Goal: Information Seeking & Learning: Learn about a topic

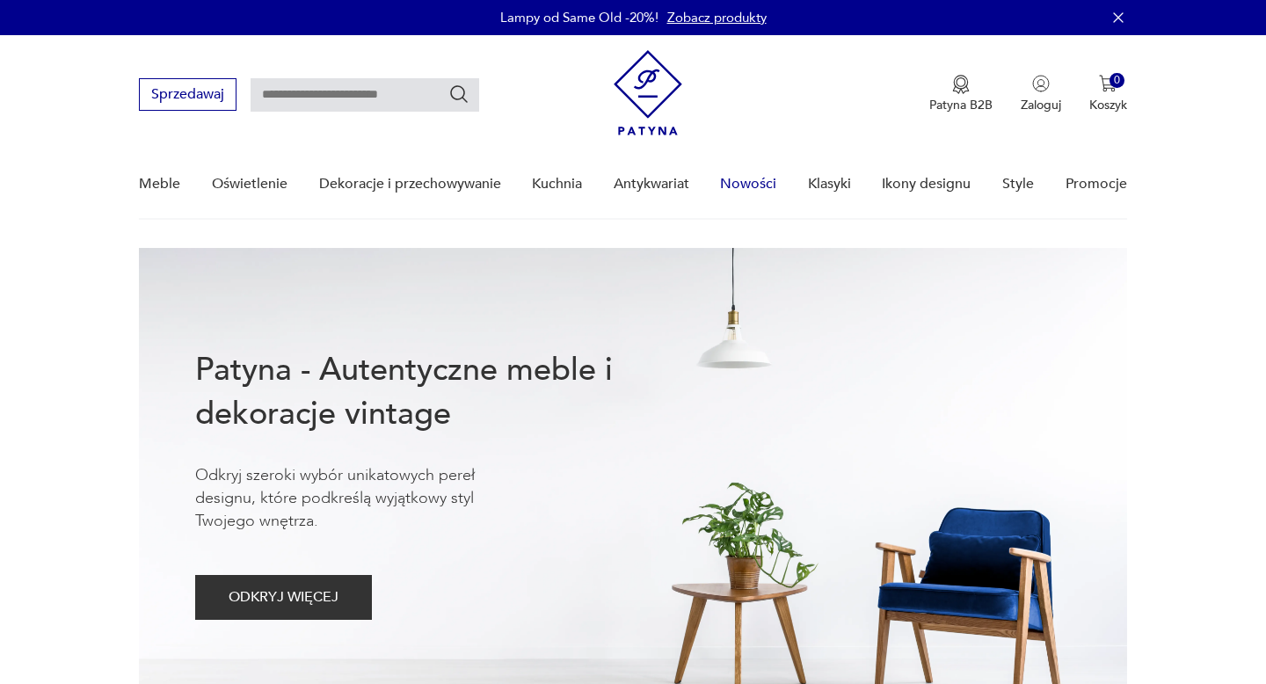
click at [766, 185] on link "Nowości" at bounding box center [748, 184] width 56 height 68
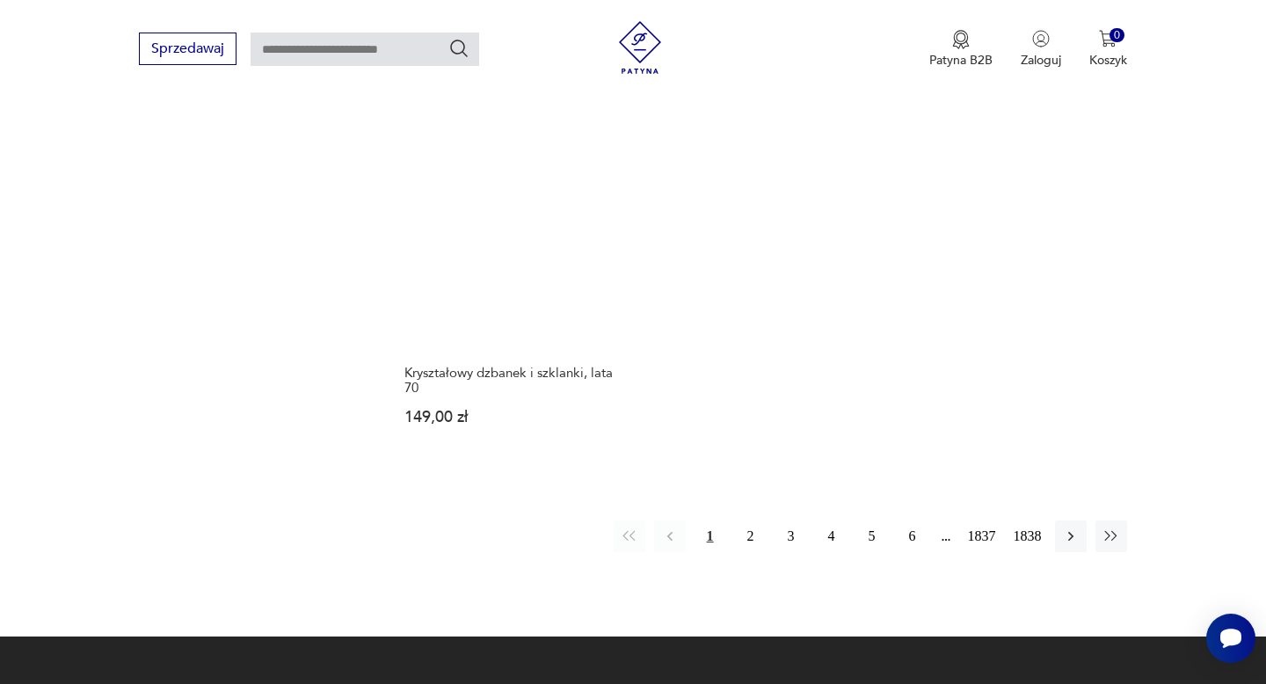
scroll to position [2300, 0]
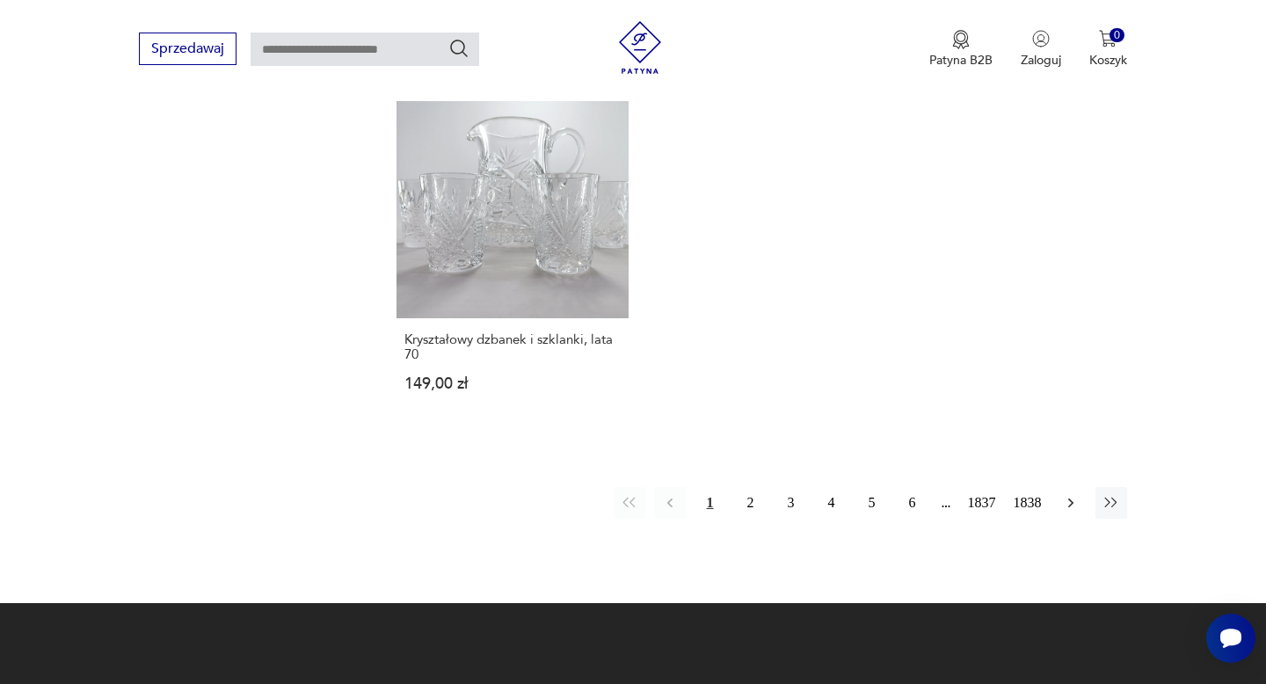
click at [1073, 504] on icon "button" at bounding box center [1071, 503] width 18 height 18
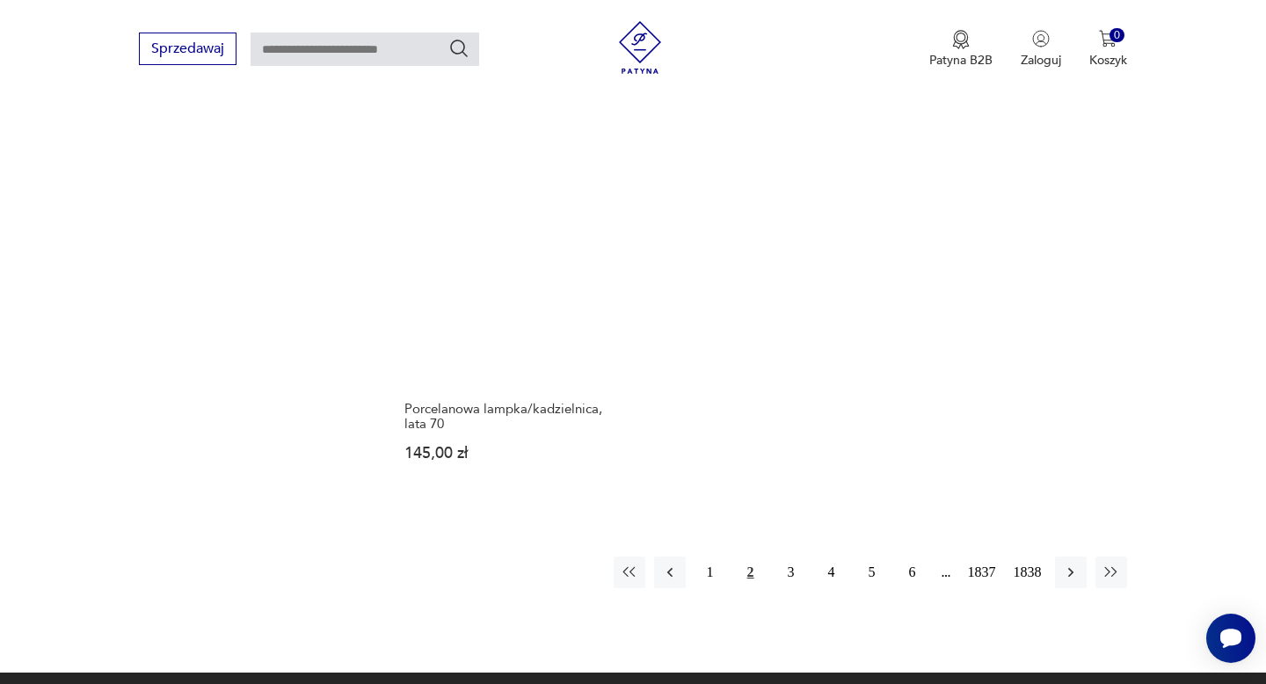
scroll to position [2305, 0]
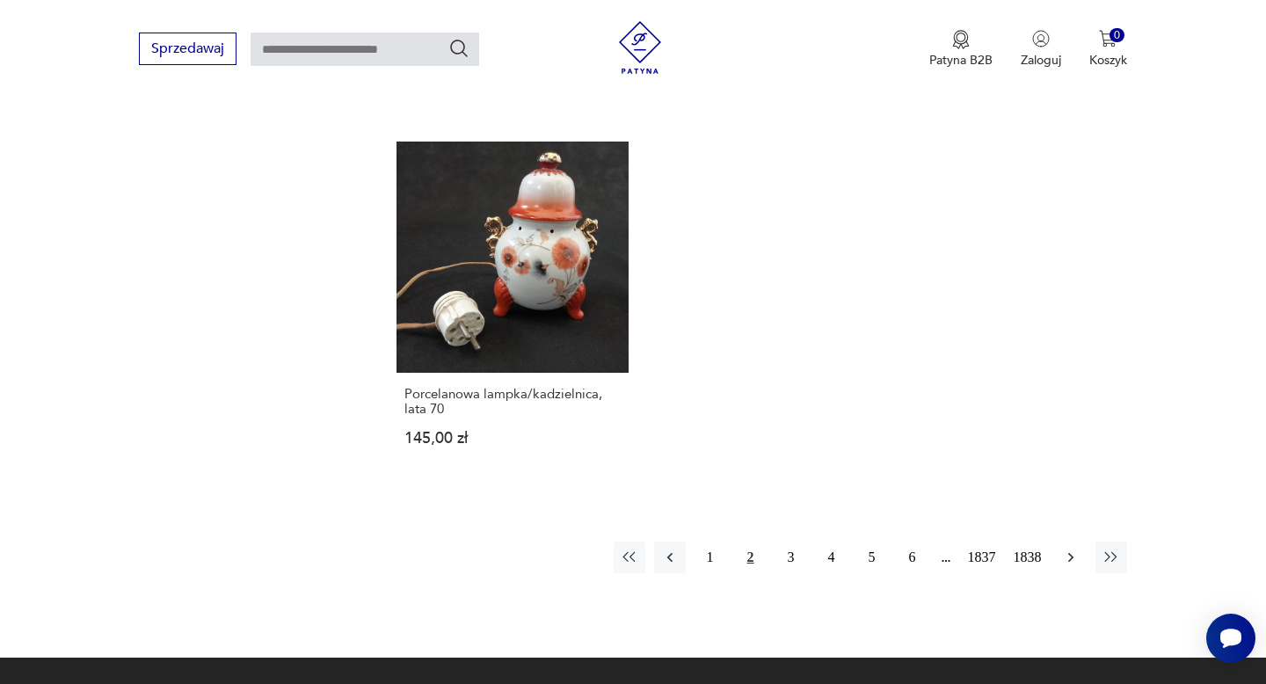
click at [1069, 549] on icon "button" at bounding box center [1071, 558] width 18 height 18
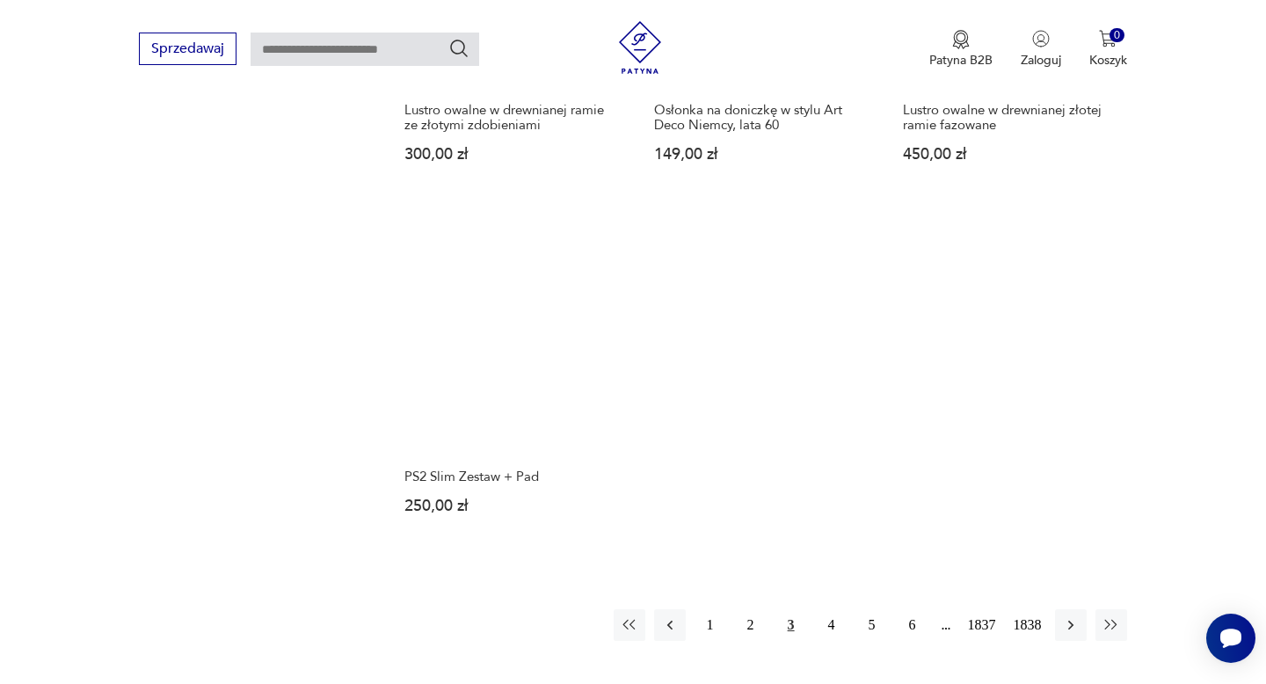
scroll to position [2266, 0]
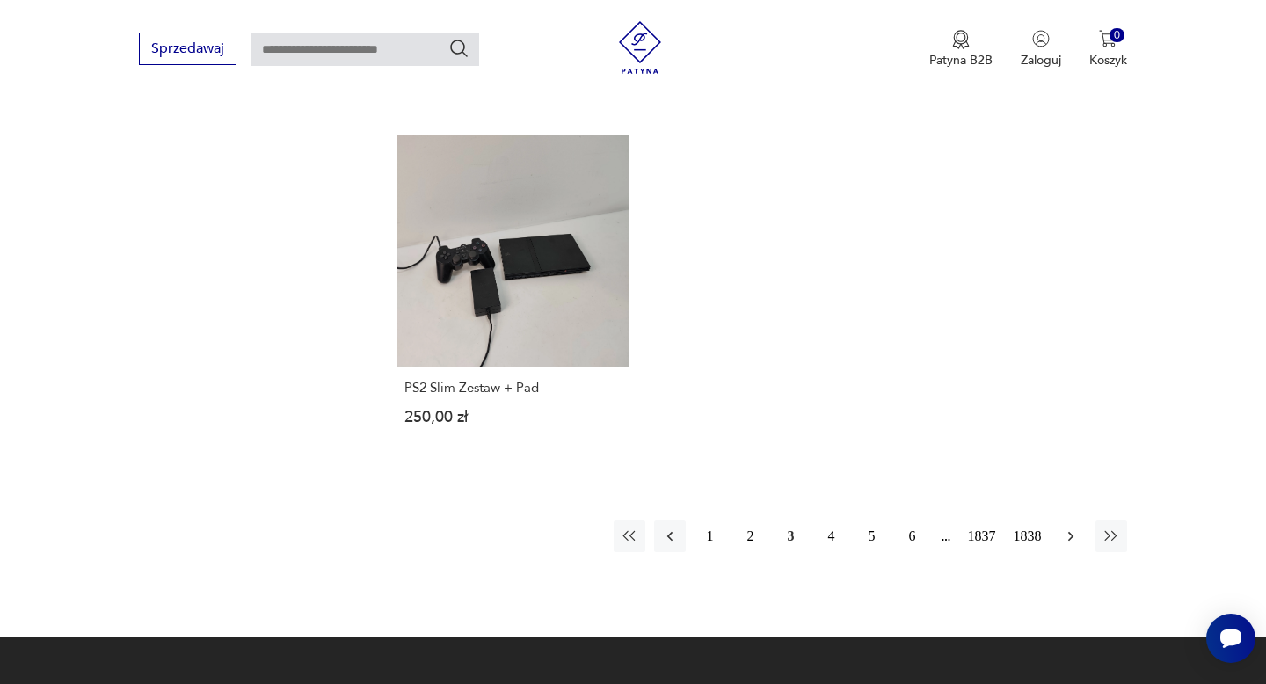
click at [1072, 527] on icon "button" at bounding box center [1071, 536] width 18 height 18
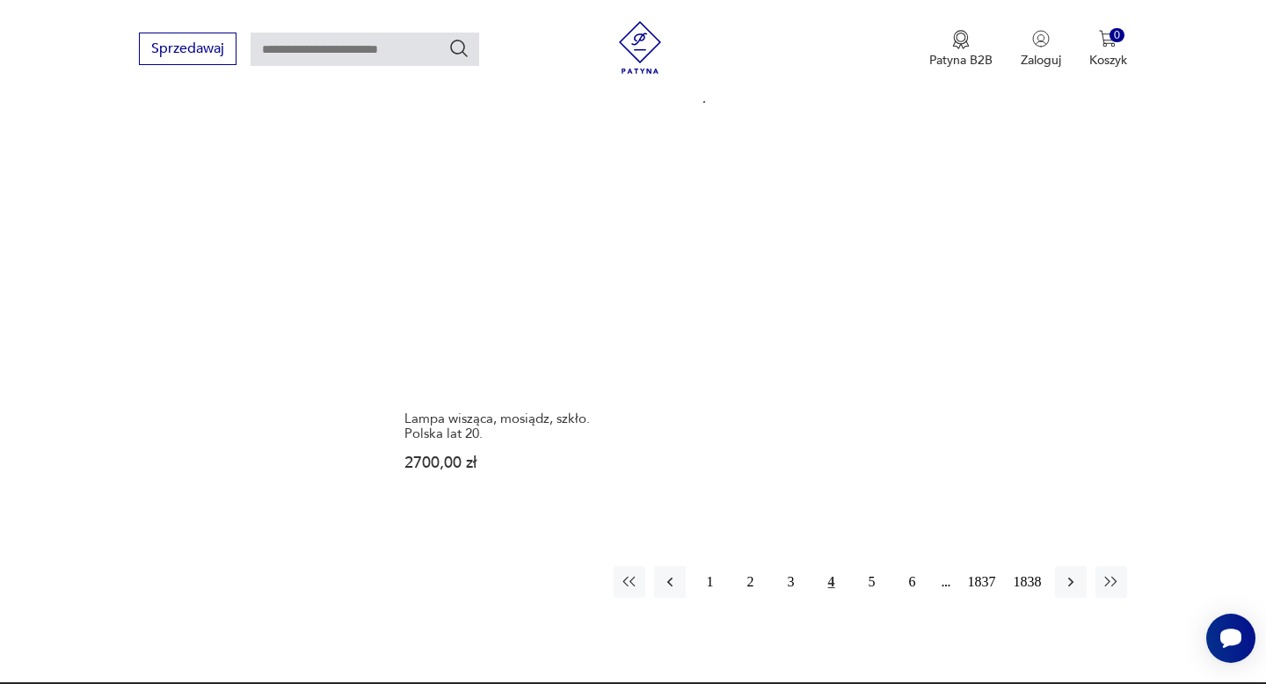
scroll to position [2299, 0]
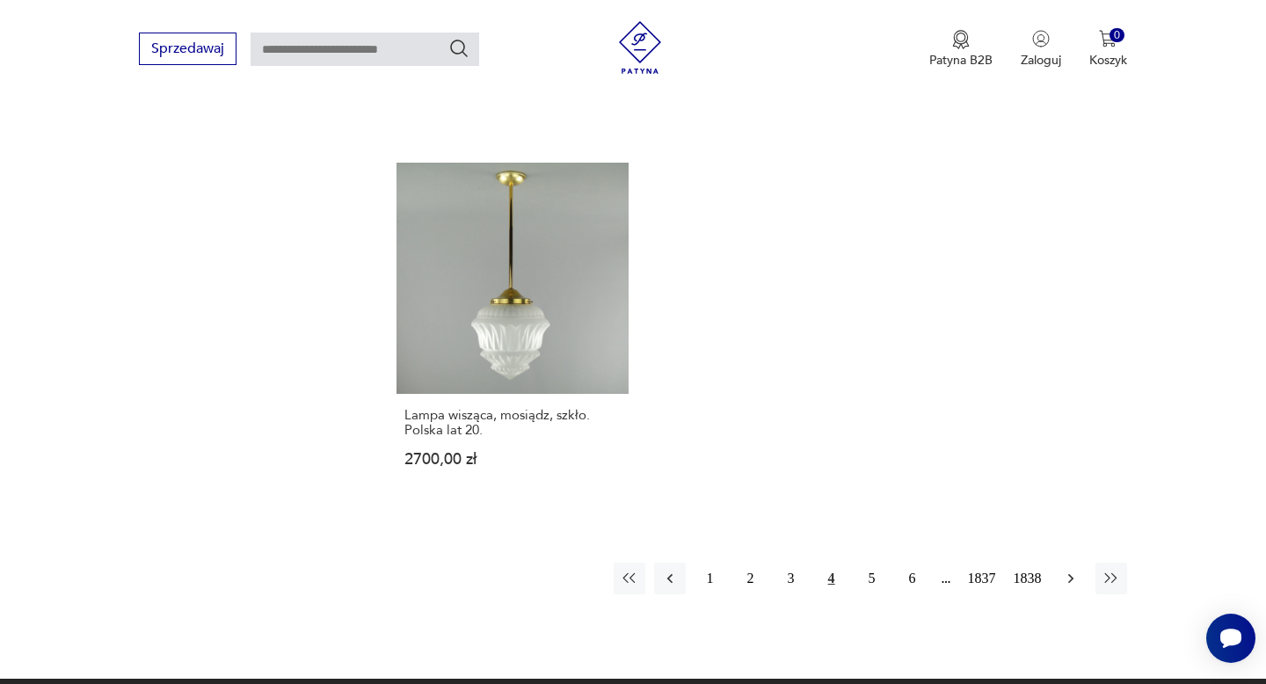
click at [1072, 570] on icon "button" at bounding box center [1071, 579] width 18 height 18
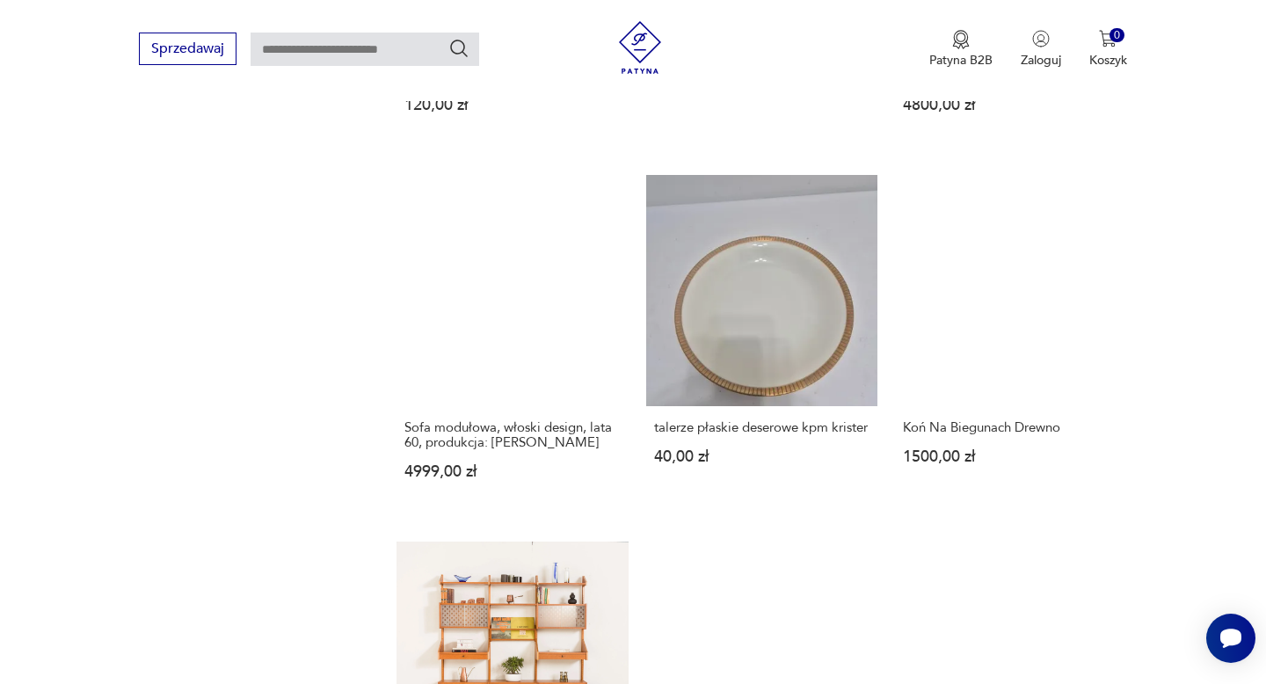
scroll to position [1865, 0]
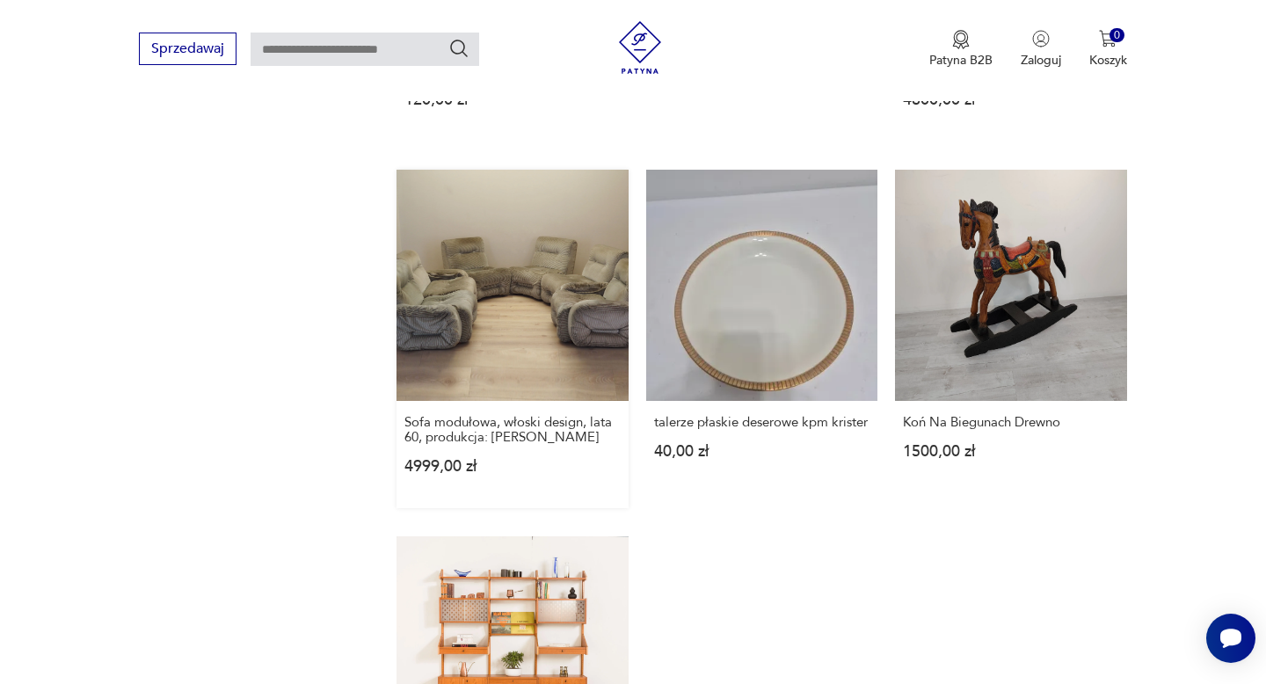
click at [533, 323] on link "Sofa modułowa, włoski design, lata 60, produkcja: Włochy 4999,00 zł" at bounding box center [511, 339] width 231 height 338
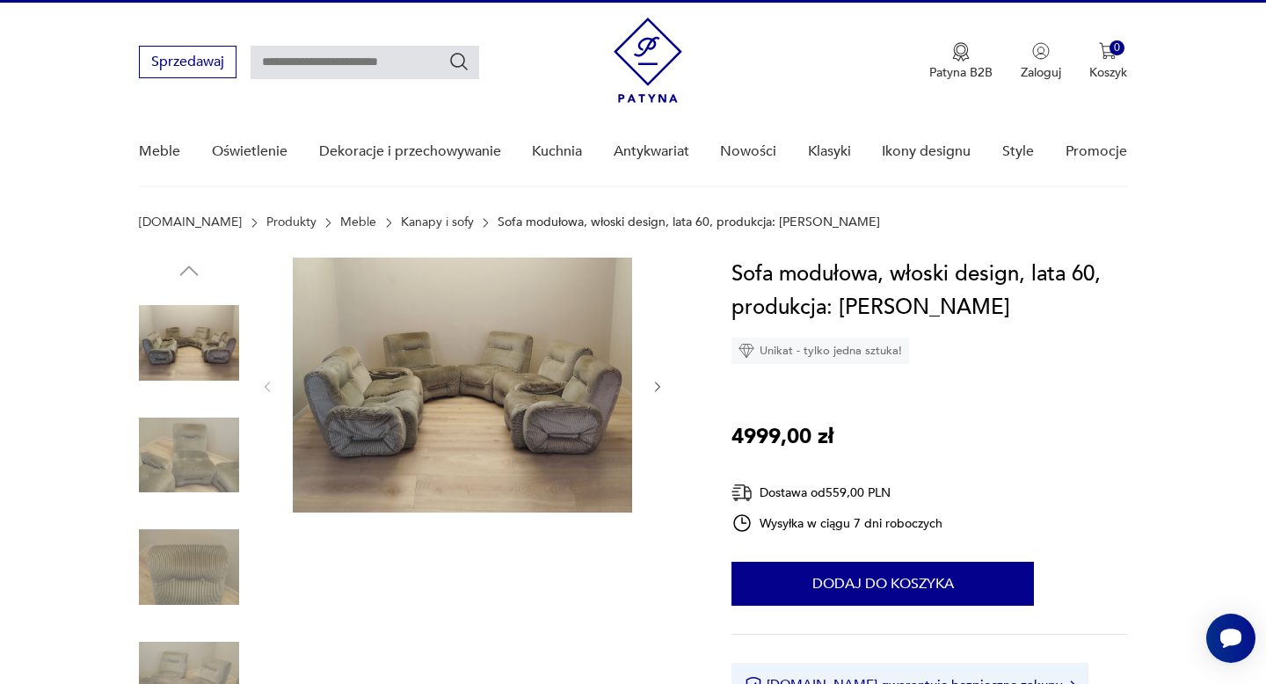
scroll to position [43, 0]
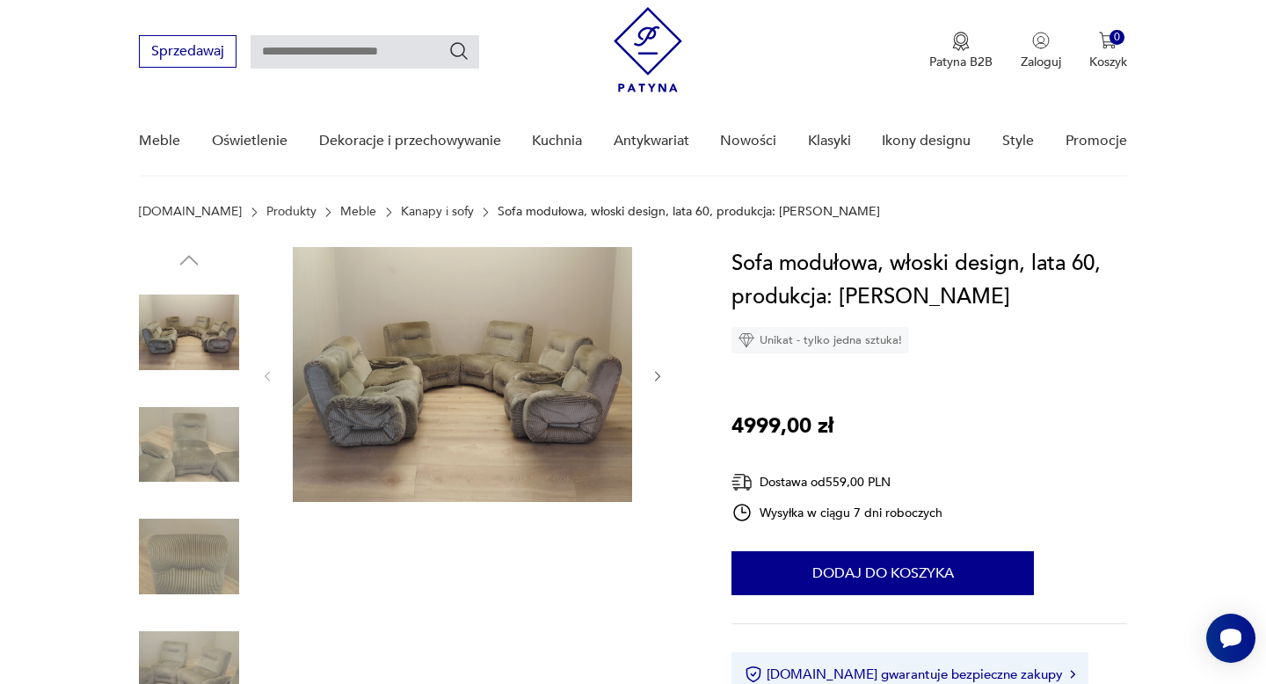
click at [656, 379] on icon "button" at bounding box center [657, 376] width 15 height 15
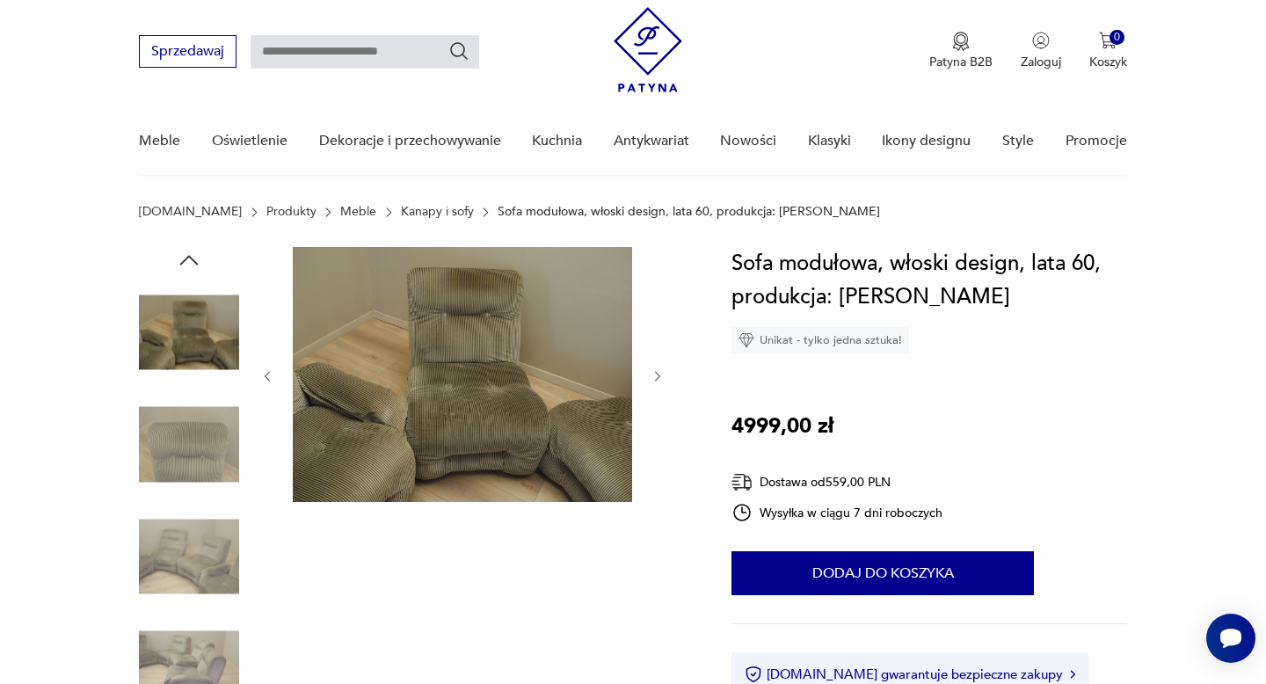
click at [656, 379] on icon "button" at bounding box center [657, 376] width 15 height 15
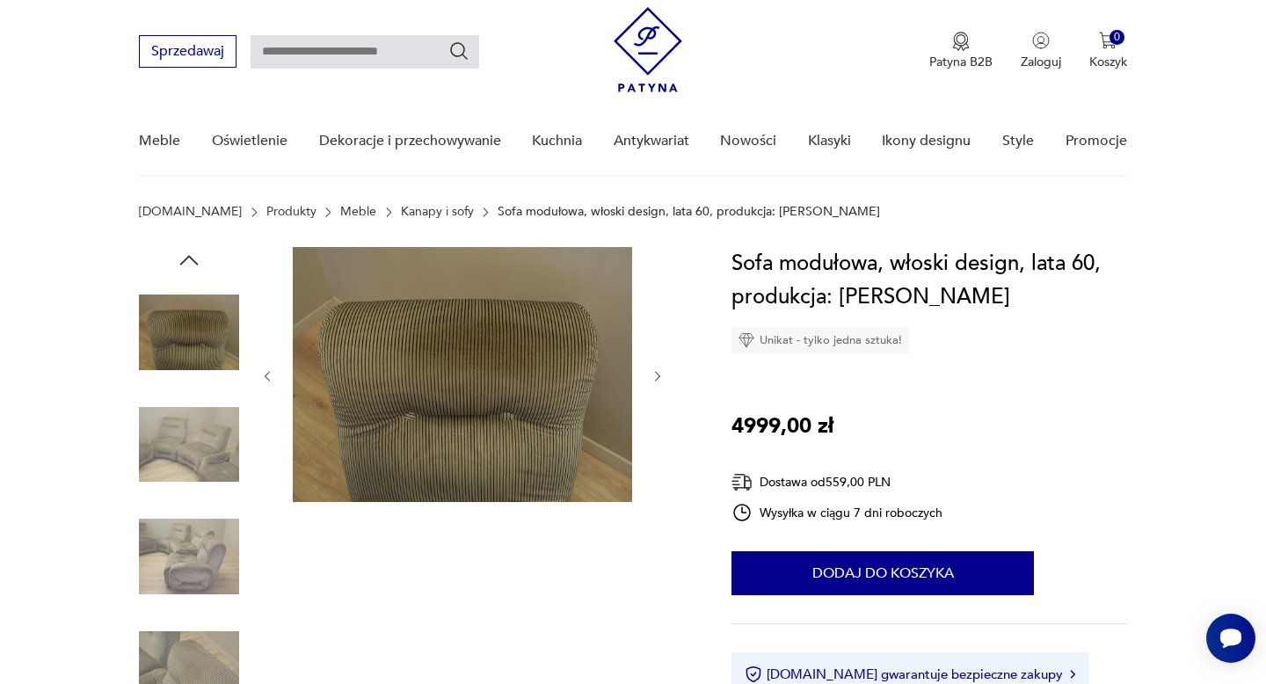
click at [656, 379] on icon "button" at bounding box center [657, 376] width 15 height 15
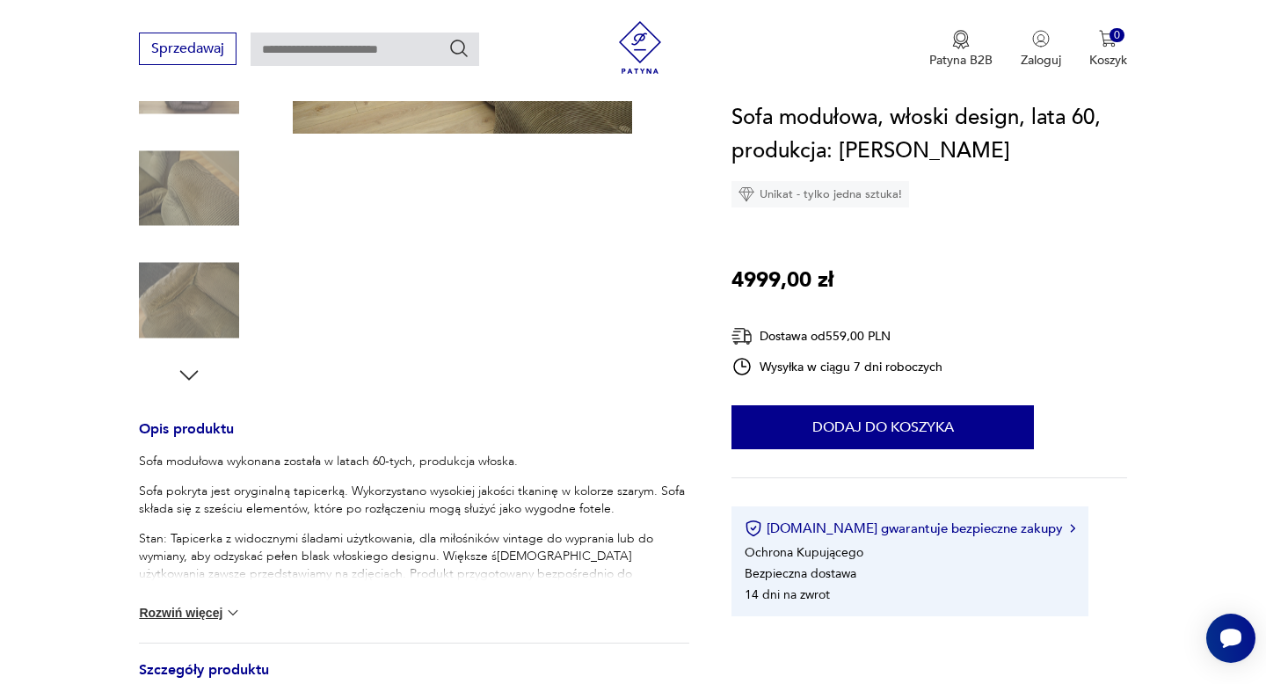
scroll to position [855, 0]
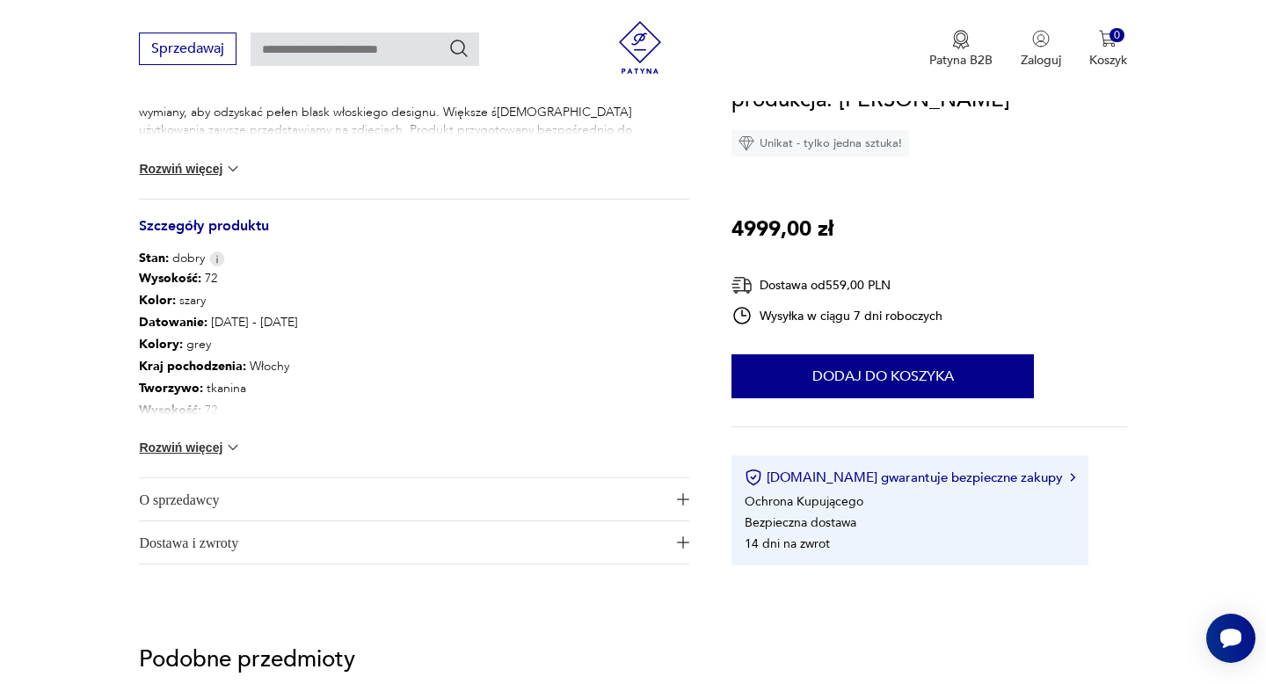
click at [213, 492] on span "O sprzedawcy" at bounding box center [402, 499] width 526 height 42
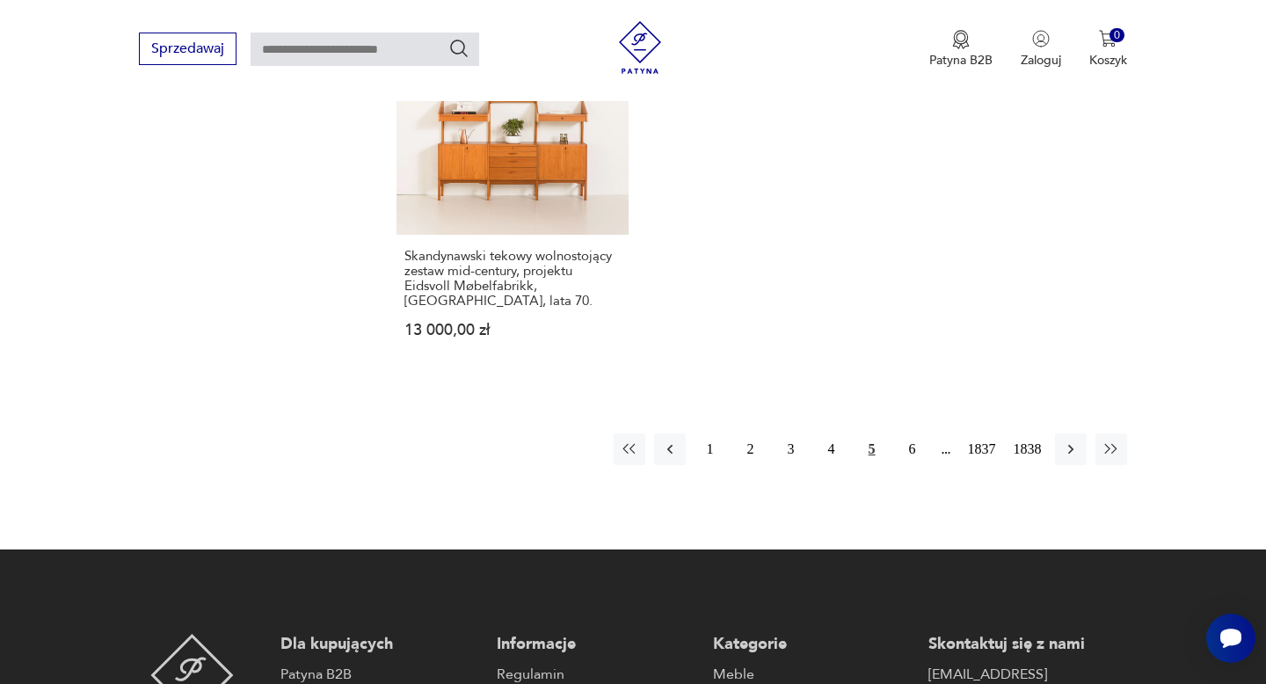
scroll to position [2440, 0]
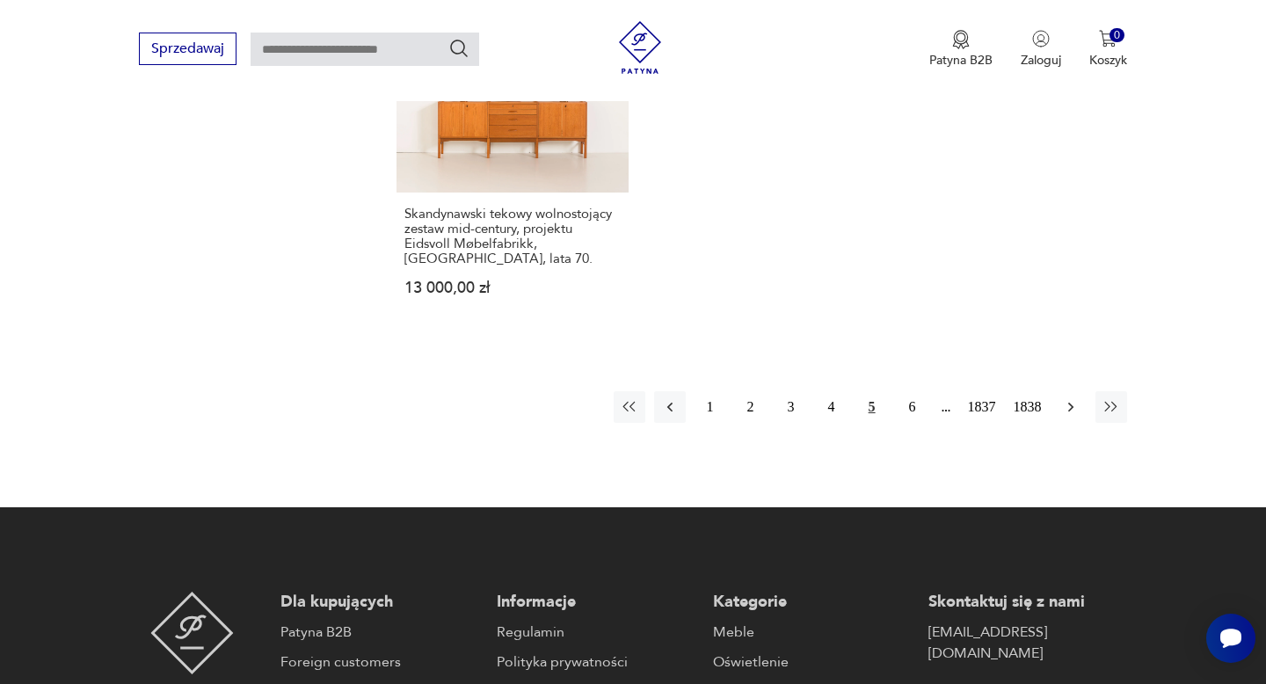
click at [1071, 407] on icon "button" at bounding box center [1069, 408] width 5 height 10
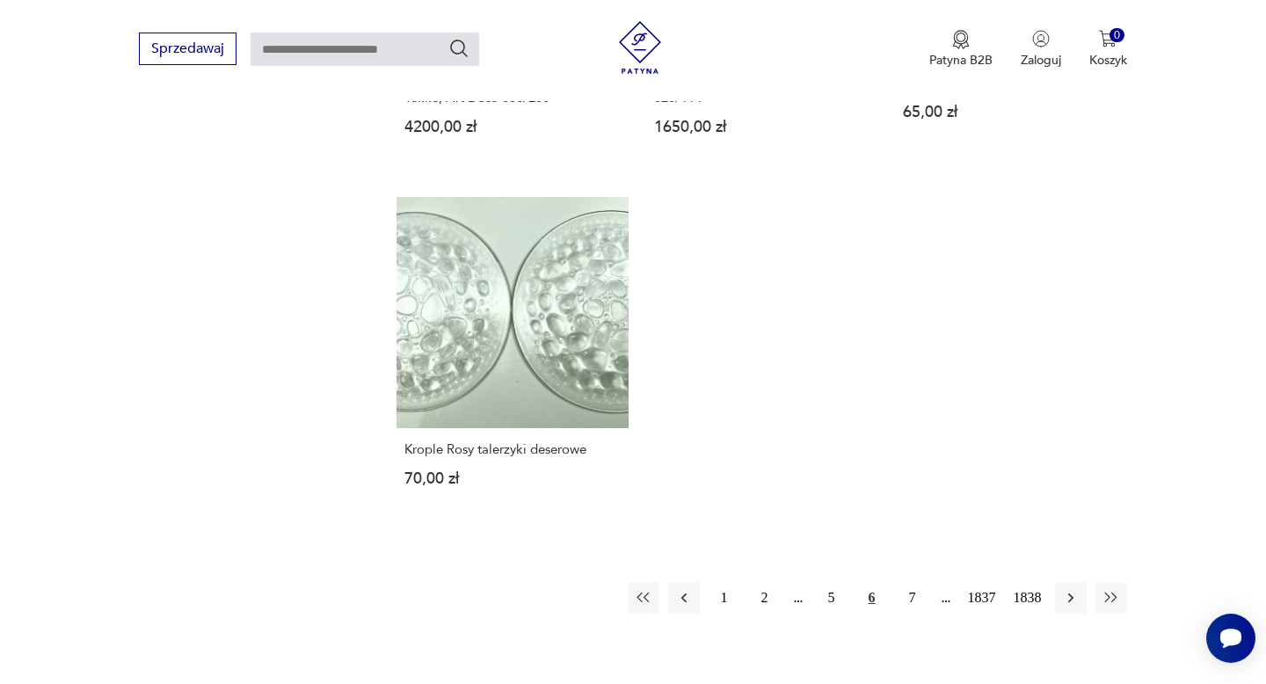
scroll to position [2209, 0]
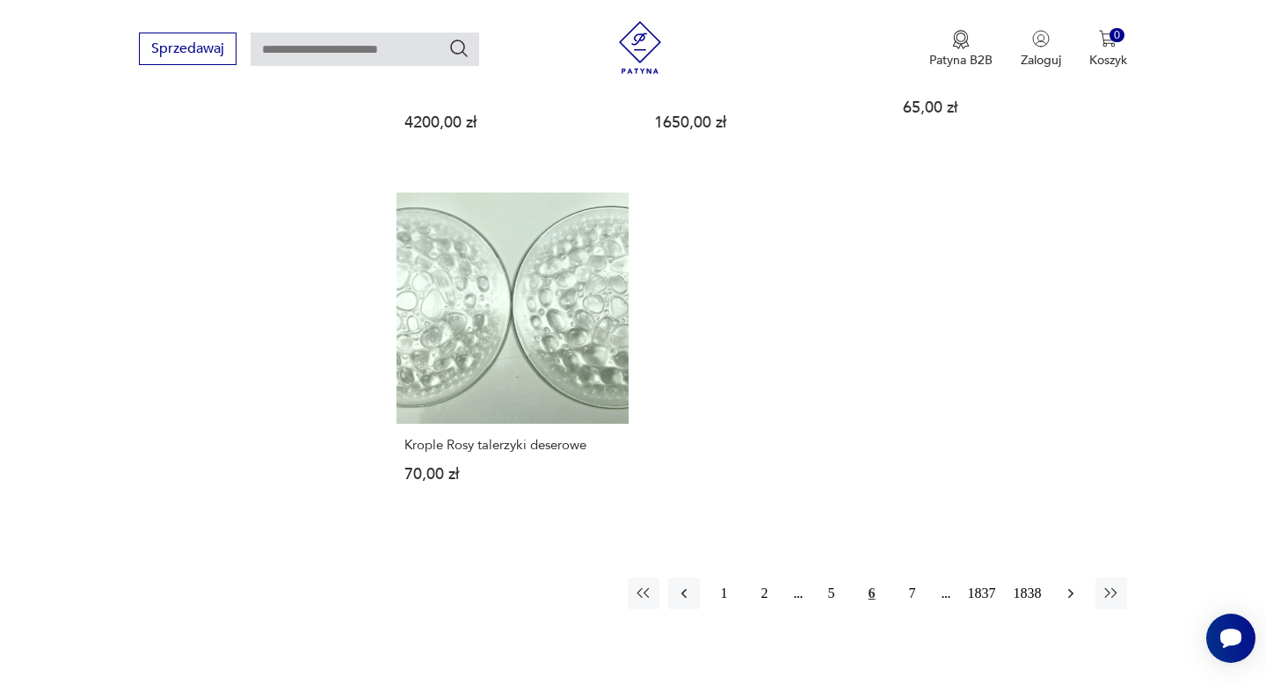
click at [1072, 585] on icon "button" at bounding box center [1071, 594] width 18 height 18
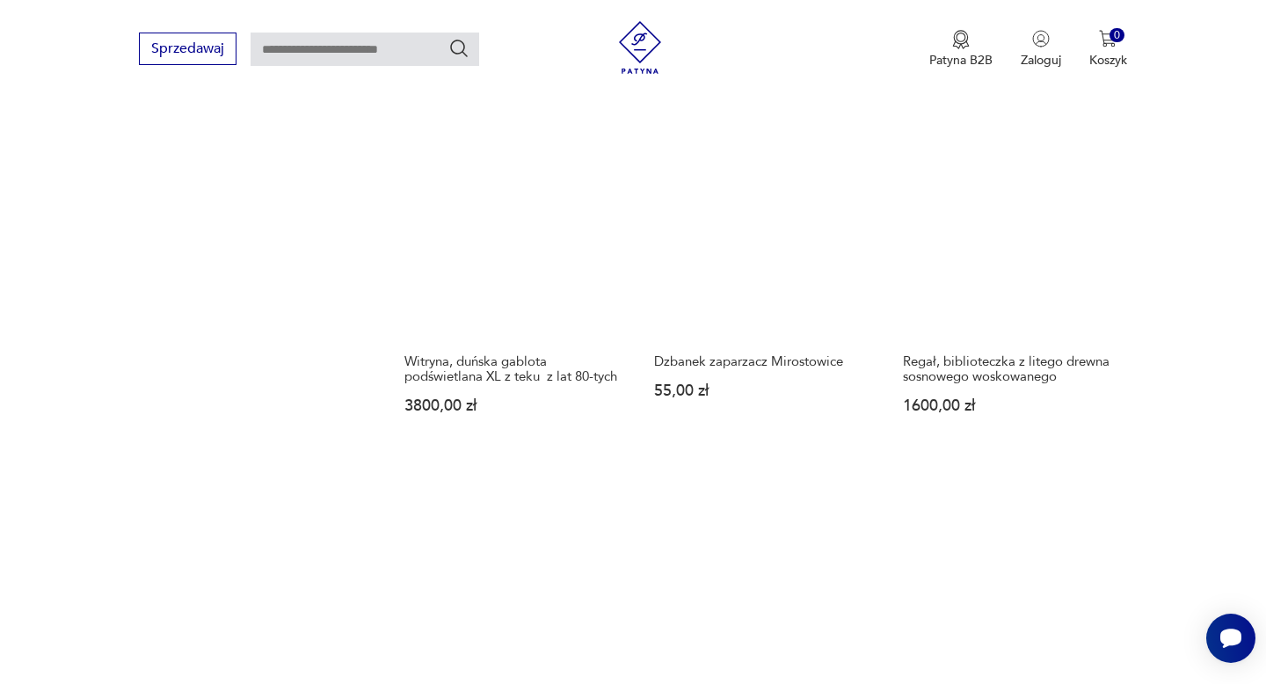
scroll to position [1547, 0]
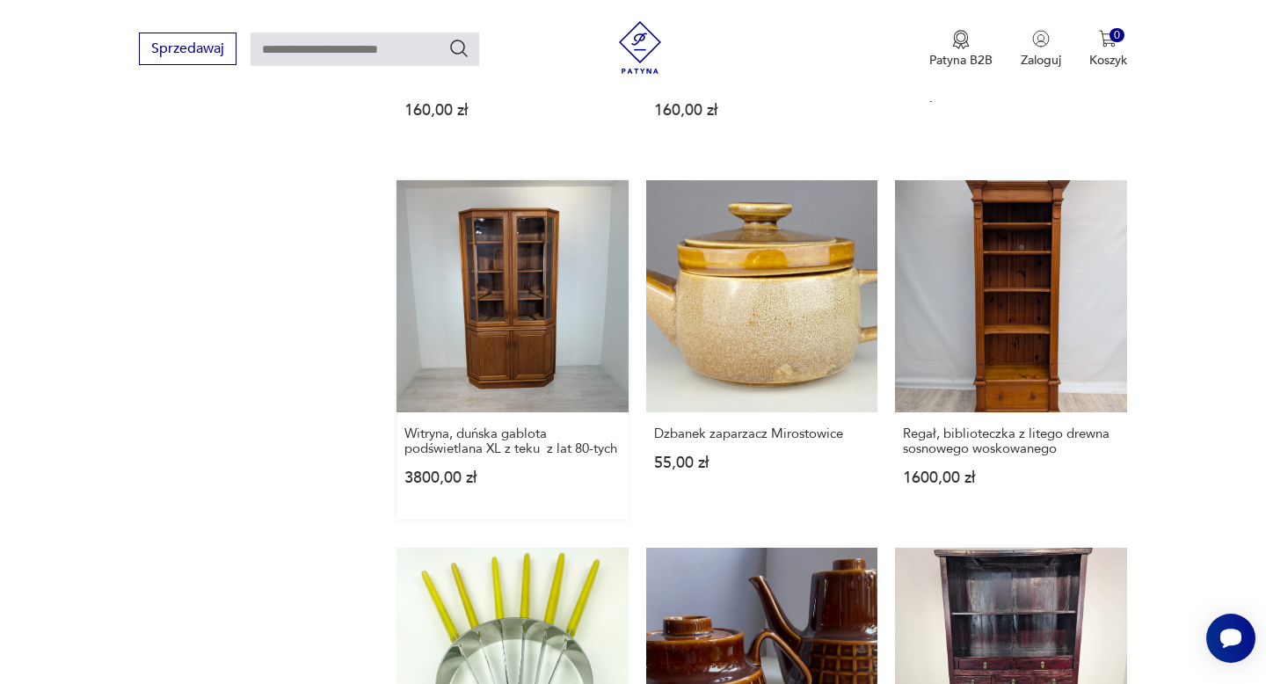
click at [519, 319] on link "Witryna, duńska gablota podświetlana XL z teku z lat 80-tych 3800,00 zł" at bounding box center [511, 349] width 231 height 338
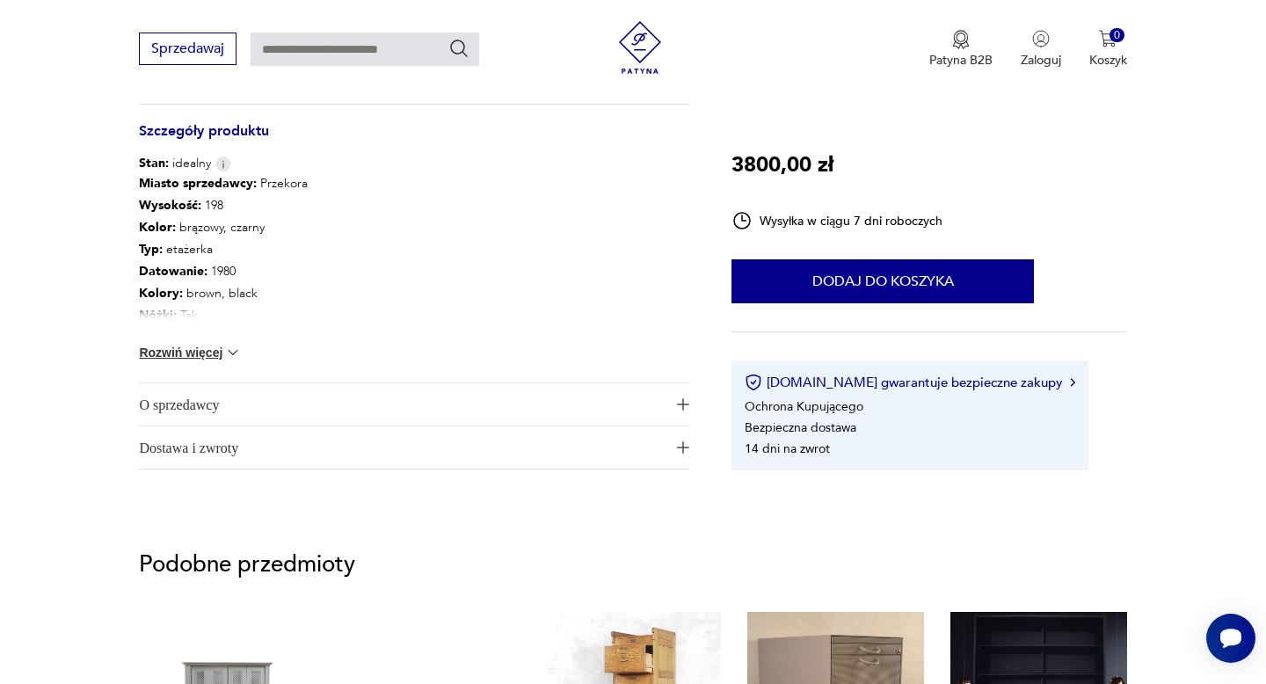
scroll to position [953, 0]
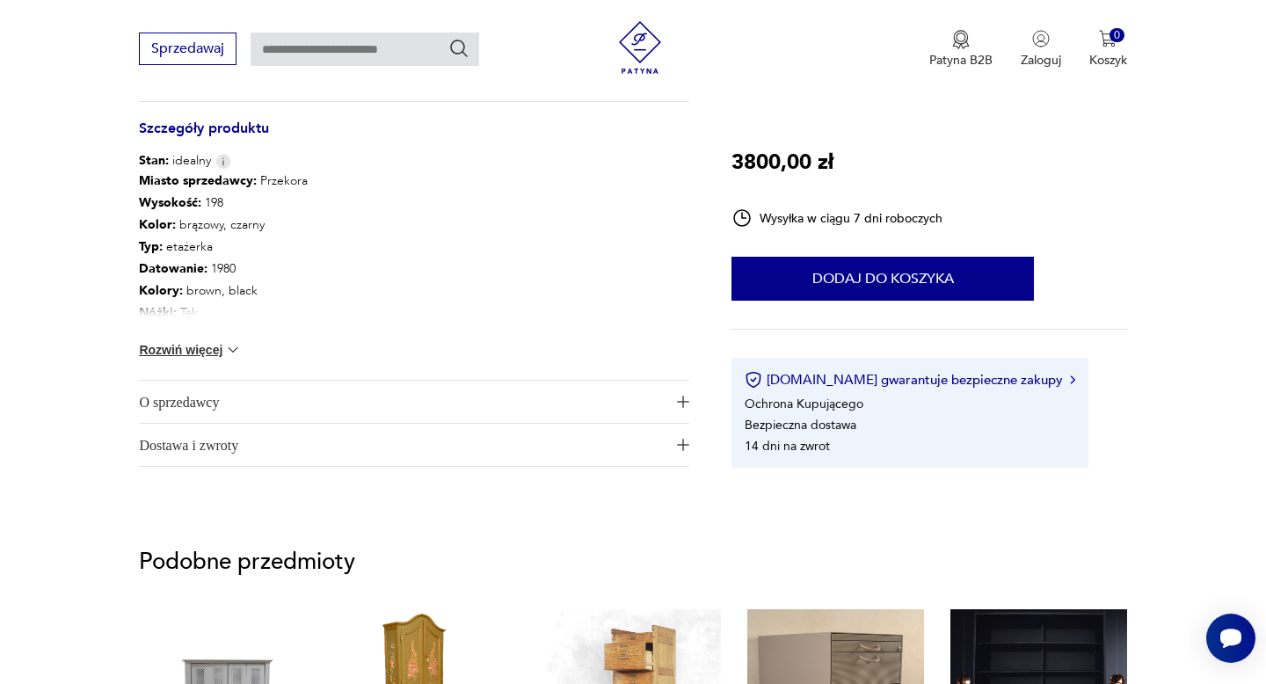
click at [159, 405] on span "O sprzedawcy" at bounding box center [402, 402] width 526 height 42
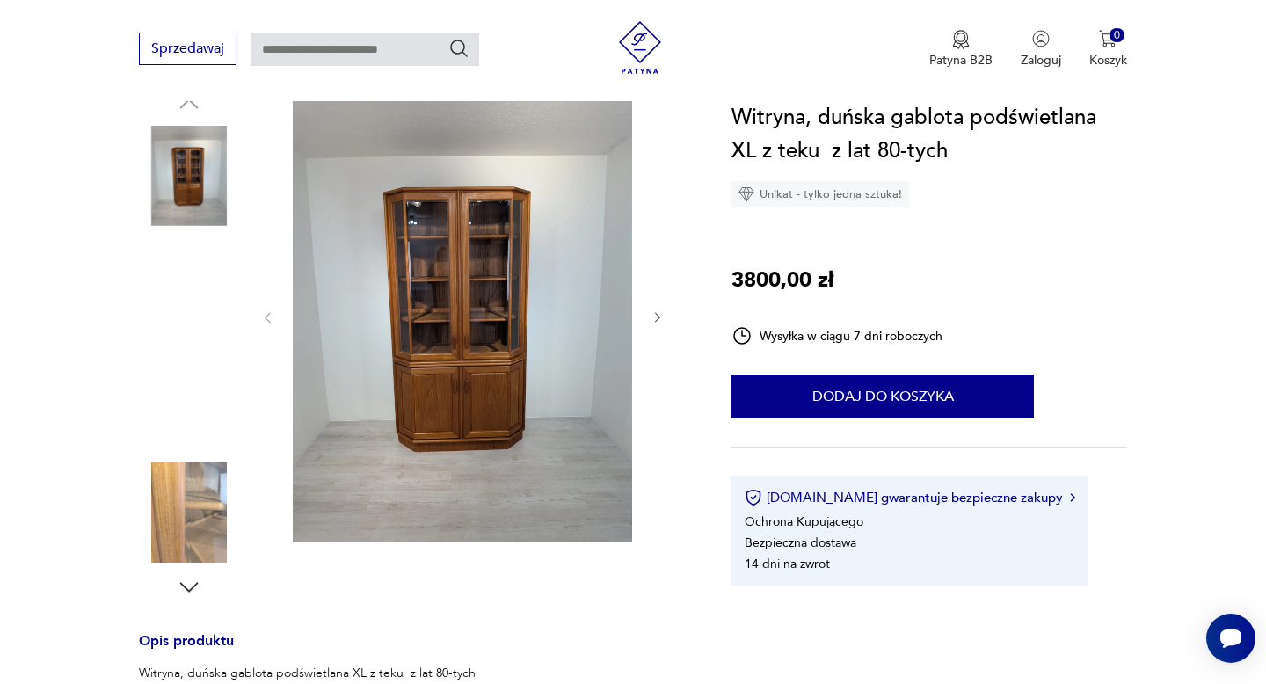
scroll to position [194, 0]
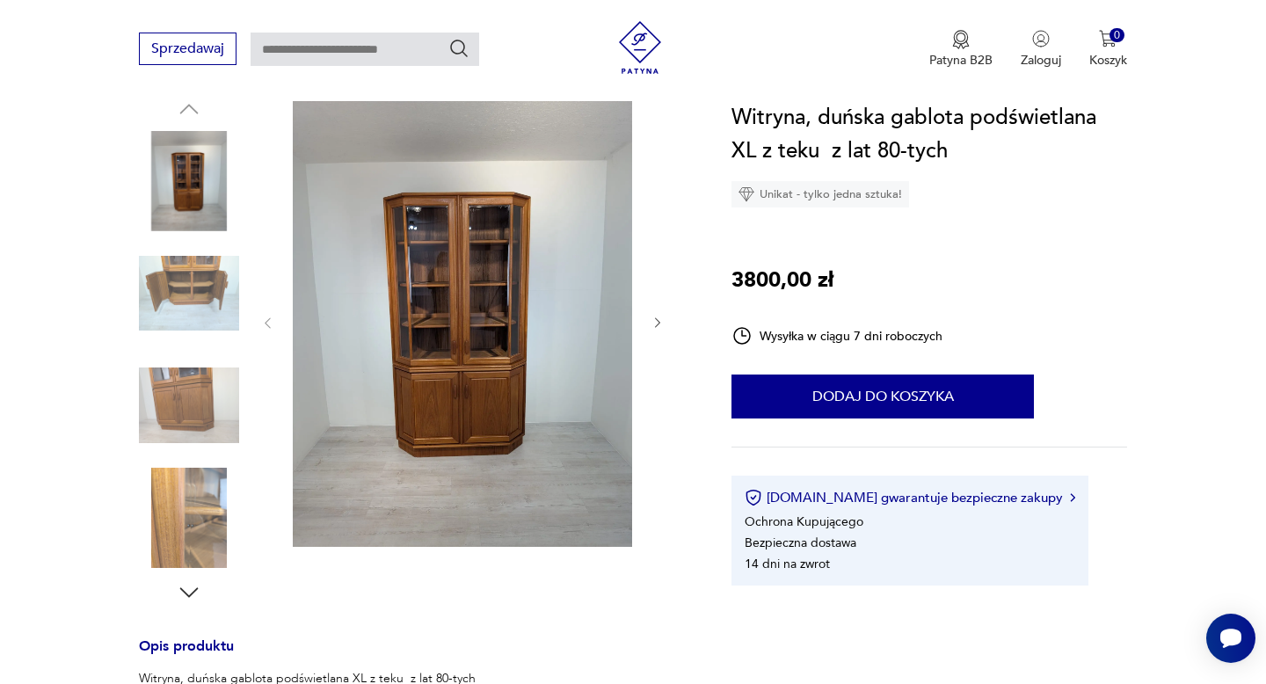
click at [657, 324] on icon "button" at bounding box center [657, 323] width 15 height 15
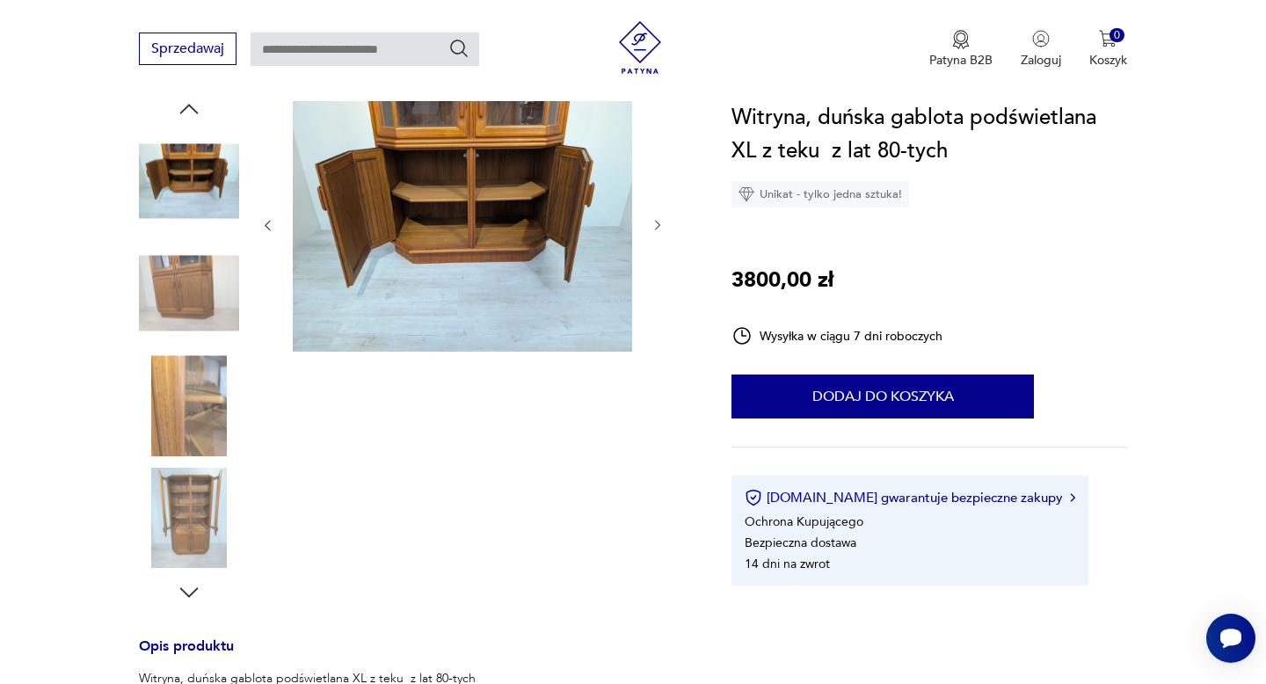
click at [658, 226] on icon "button" at bounding box center [657, 226] width 5 height 11
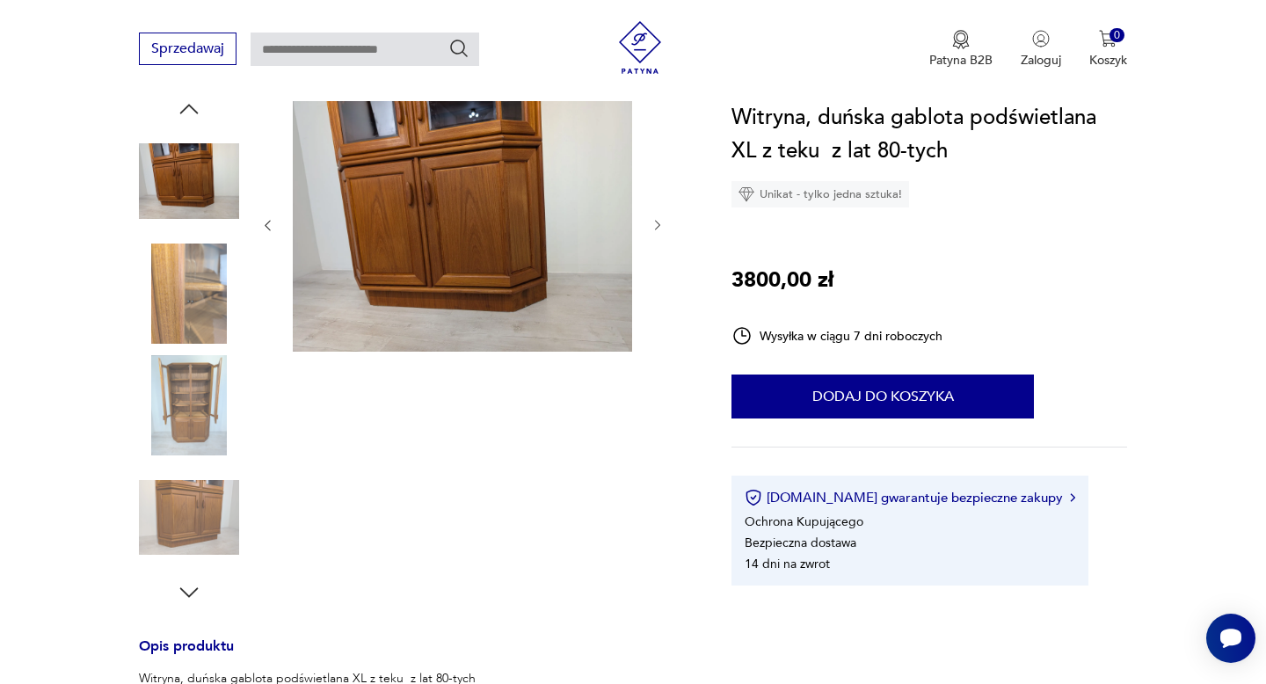
click at [658, 226] on icon "button" at bounding box center [657, 226] width 5 height 11
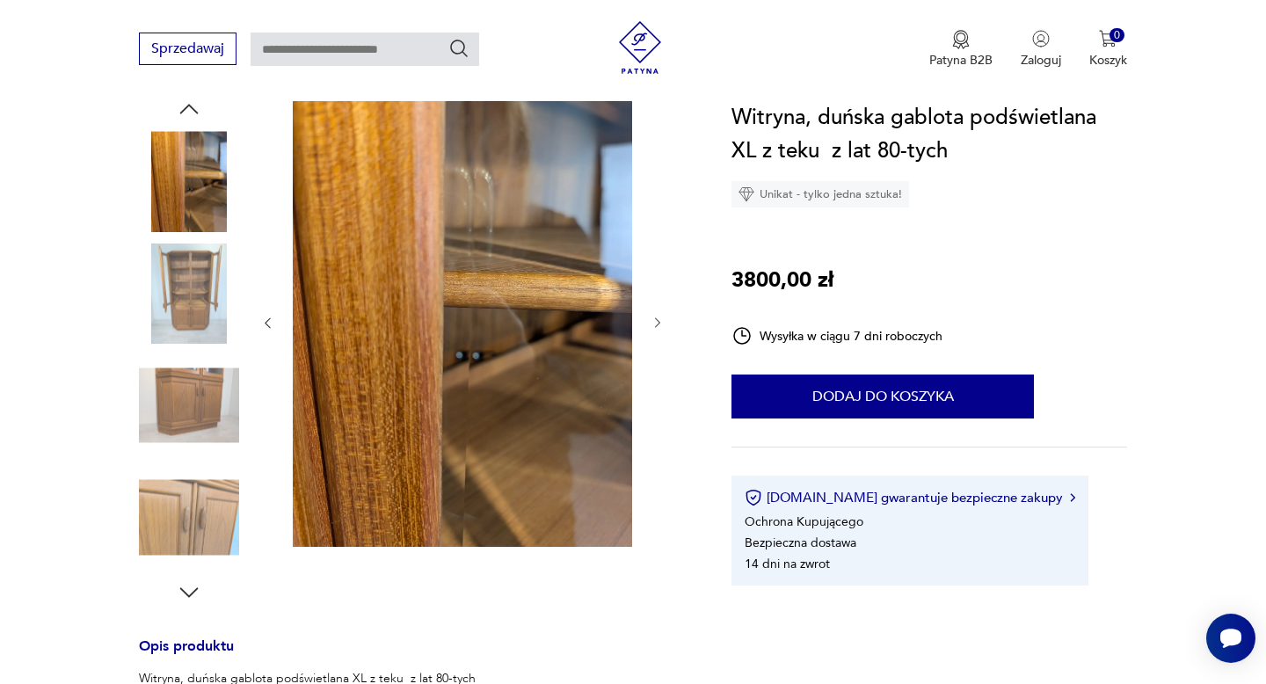
click at [658, 226] on div at bounding box center [462, 323] width 404 height 454
click at [658, 323] on icon "button" at bounding box center [657, 323] width 15 height 15
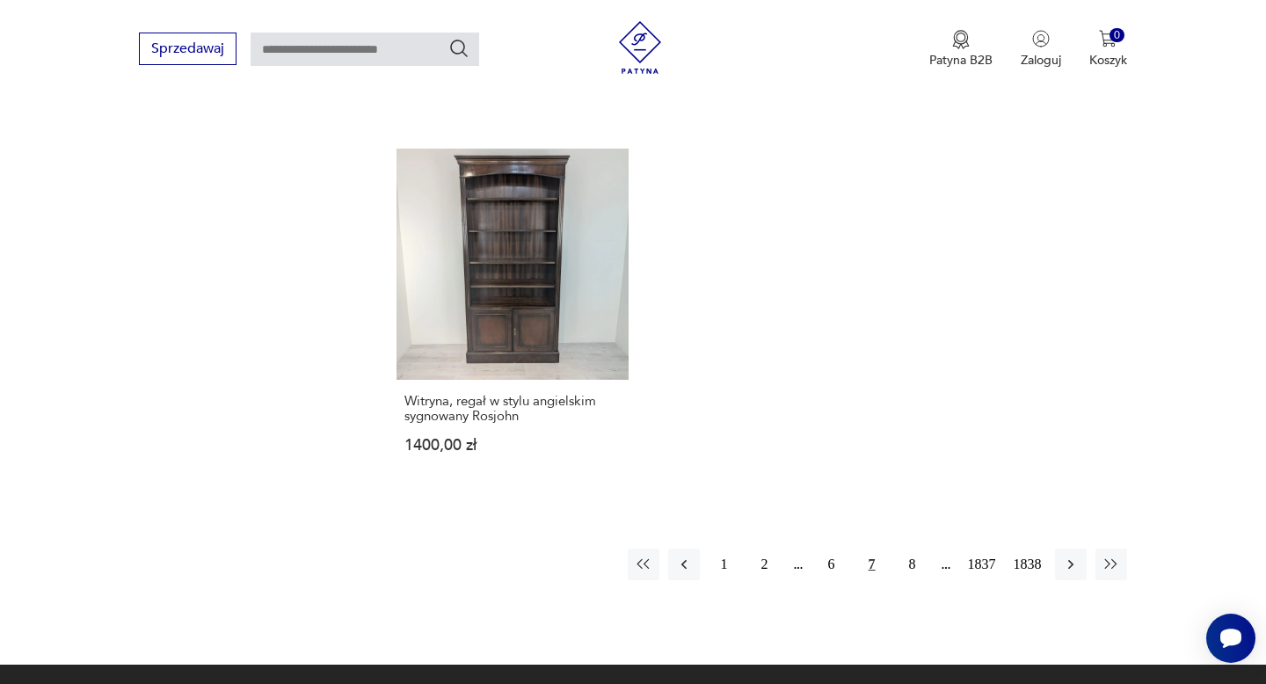
scroll to position [2240, 0]
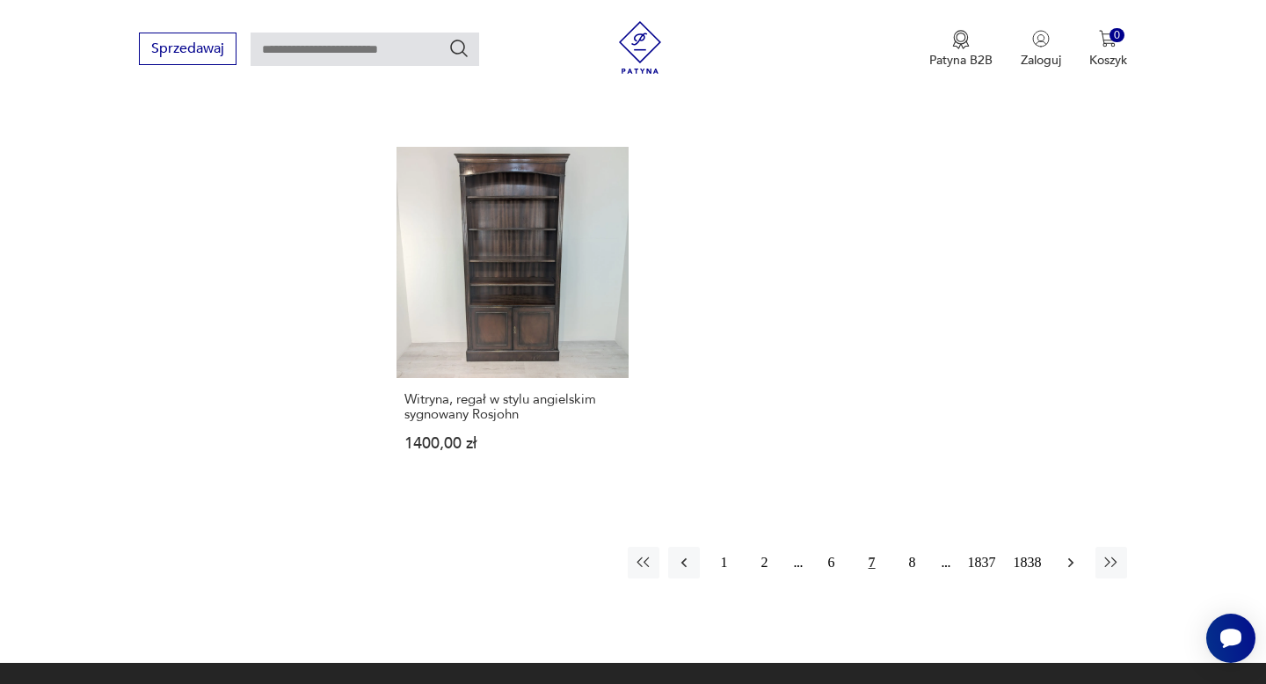
click at [1072, 554] on icon "button" at bounding box center [1071, 563] width 18 height 18
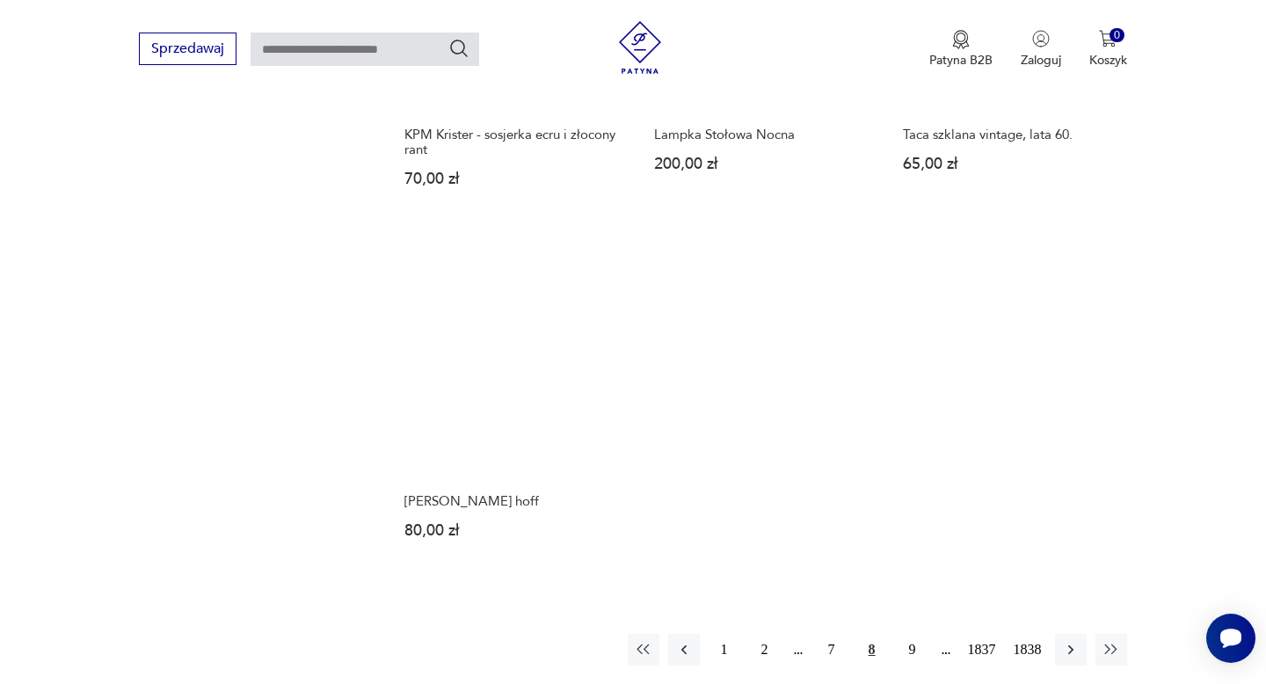
scroll to position [2270, 0]
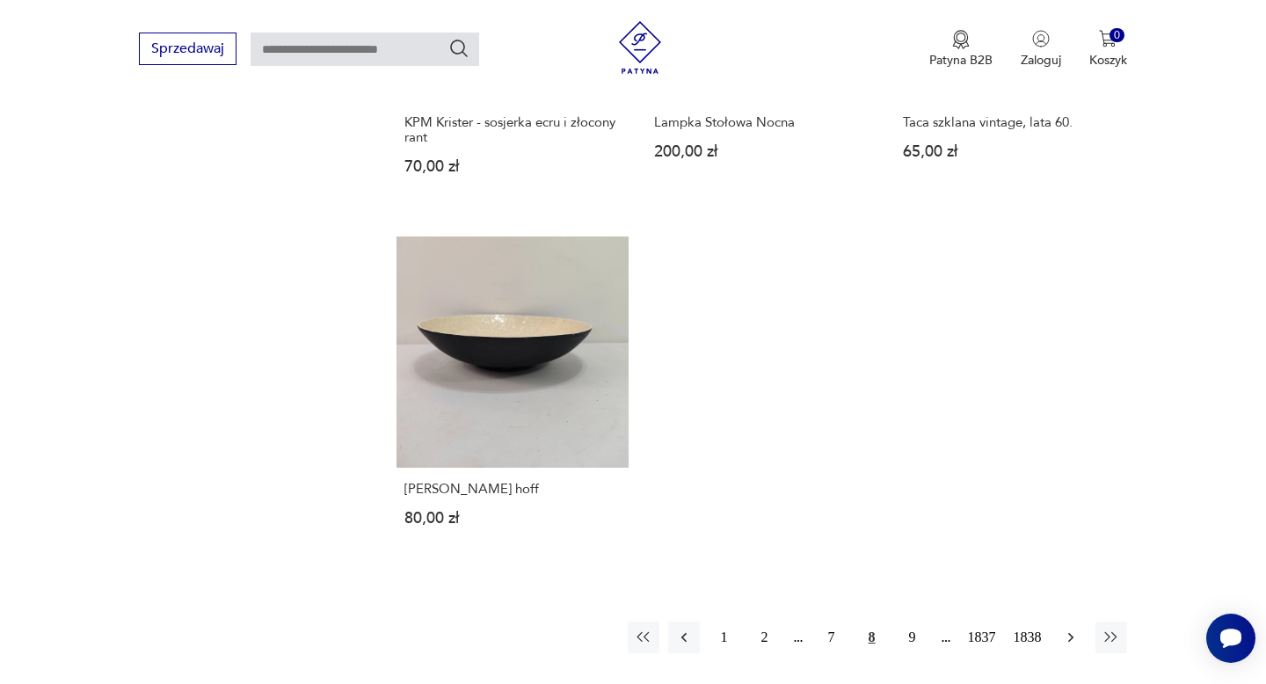
click at [1072, 629] on icon "button" at bounding box center [1071, 638] width 18 height 18
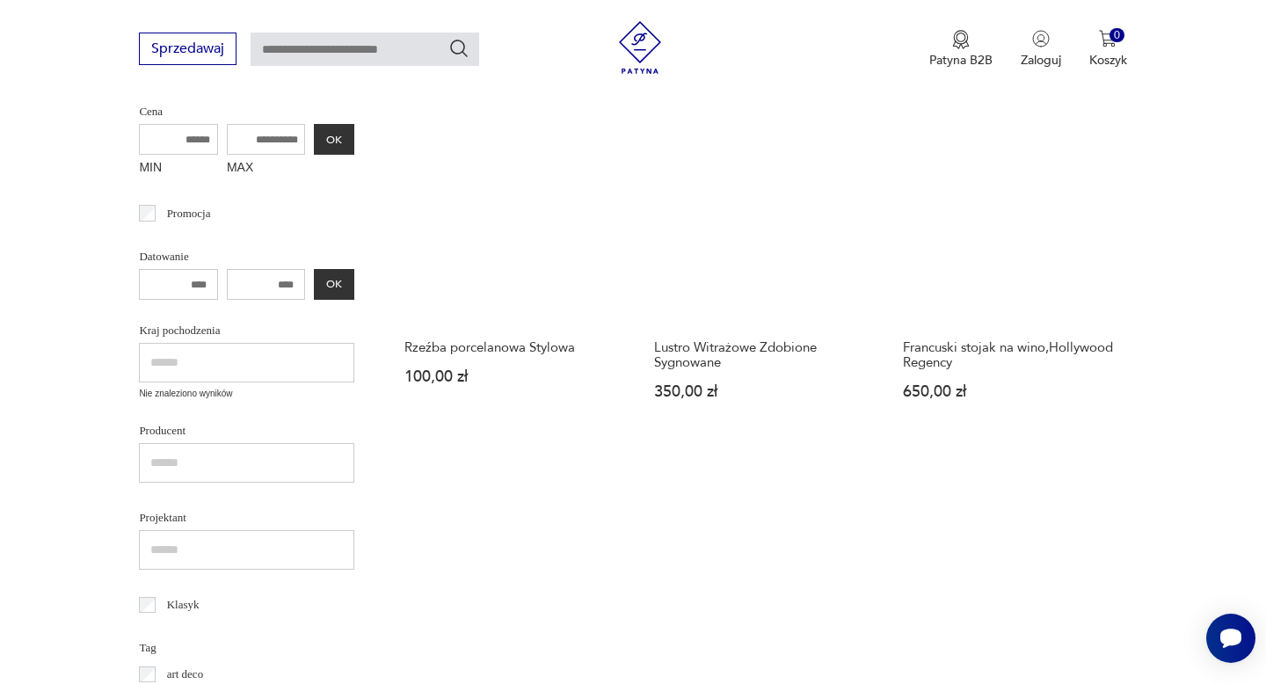
scroll to position [460, 0]
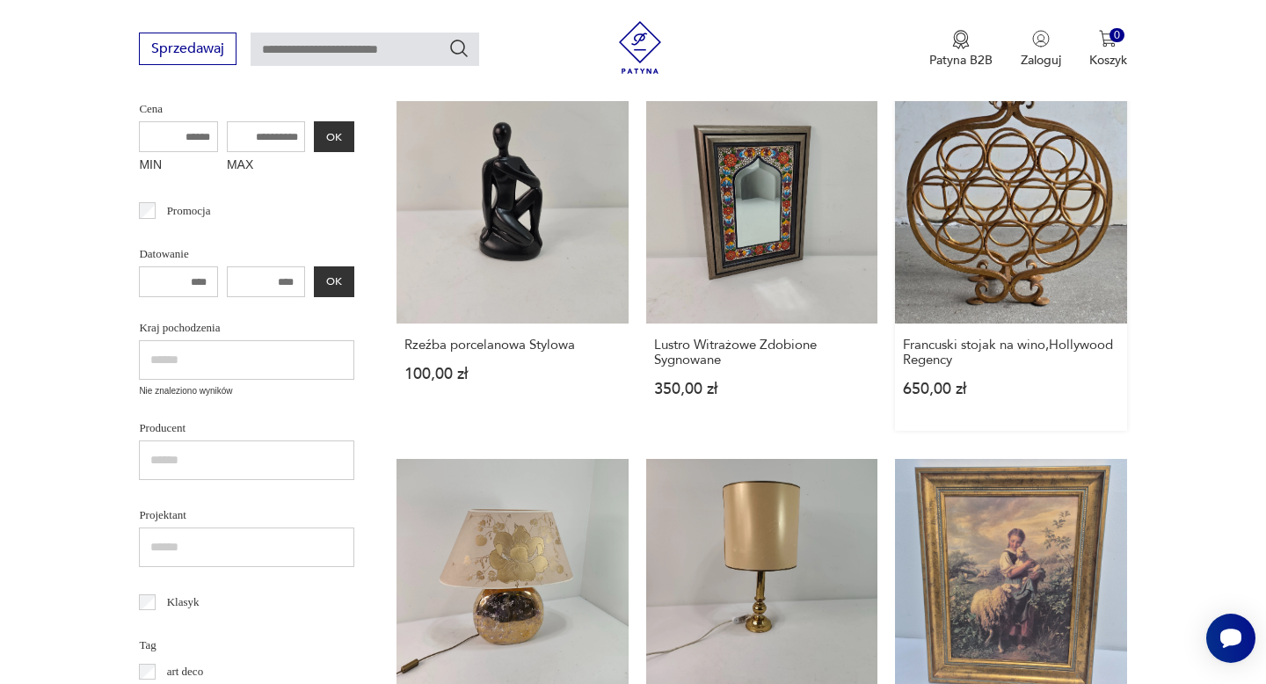
click at [1030, 263] on link "Francuski stojak na wino,Hollywood Regency 650,00 zł" at bounding box center [1010, 261] width 231 height 338
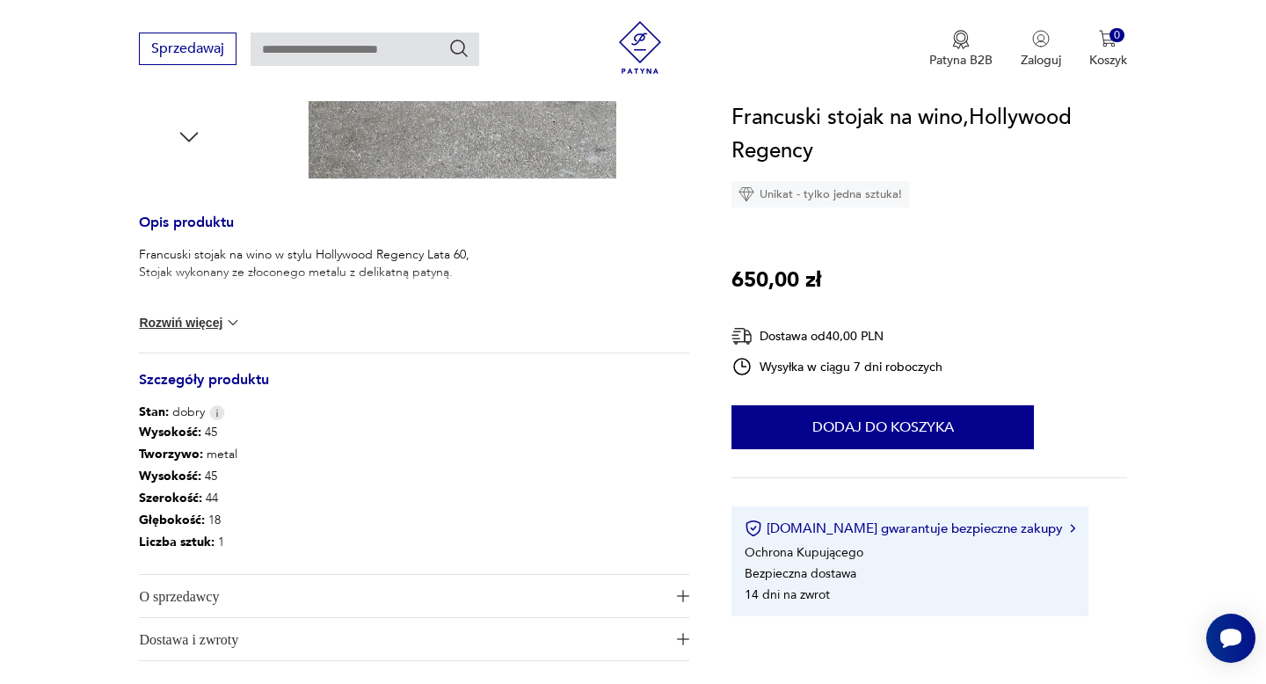
scroll to position [834, 0]
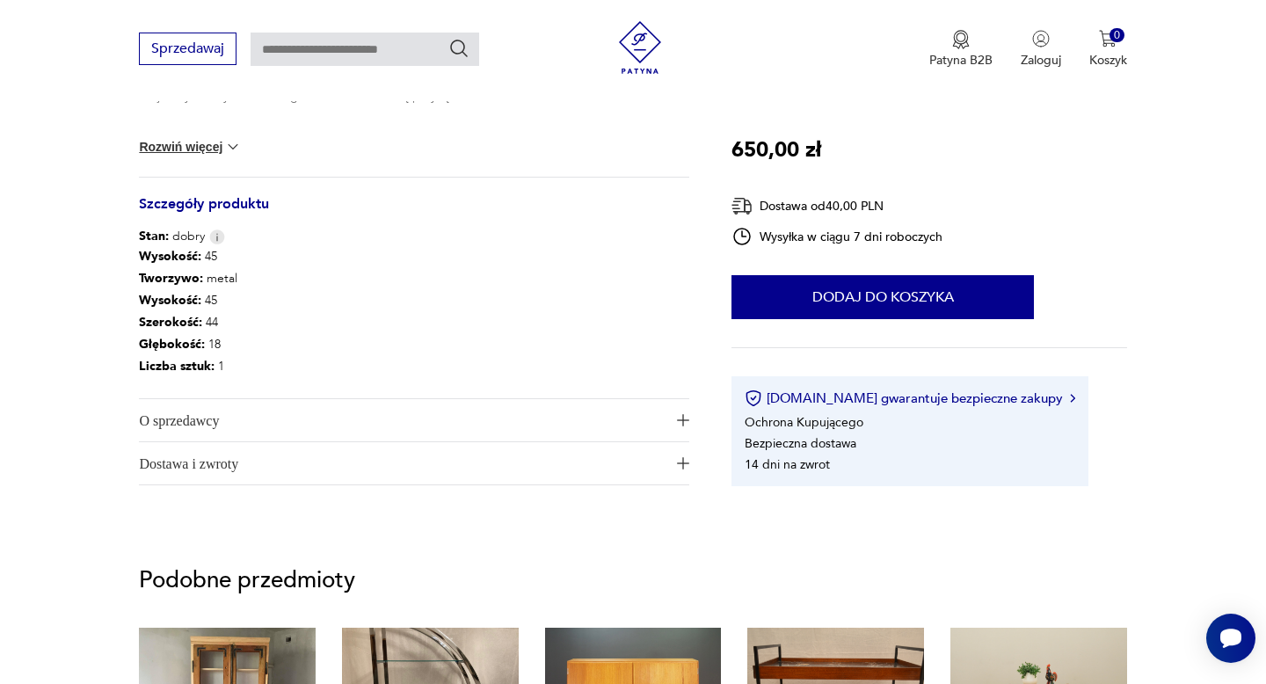
click at [222, 424] on span "O sprzedawcy" at bounding box center [402, 420] width 526 height 42
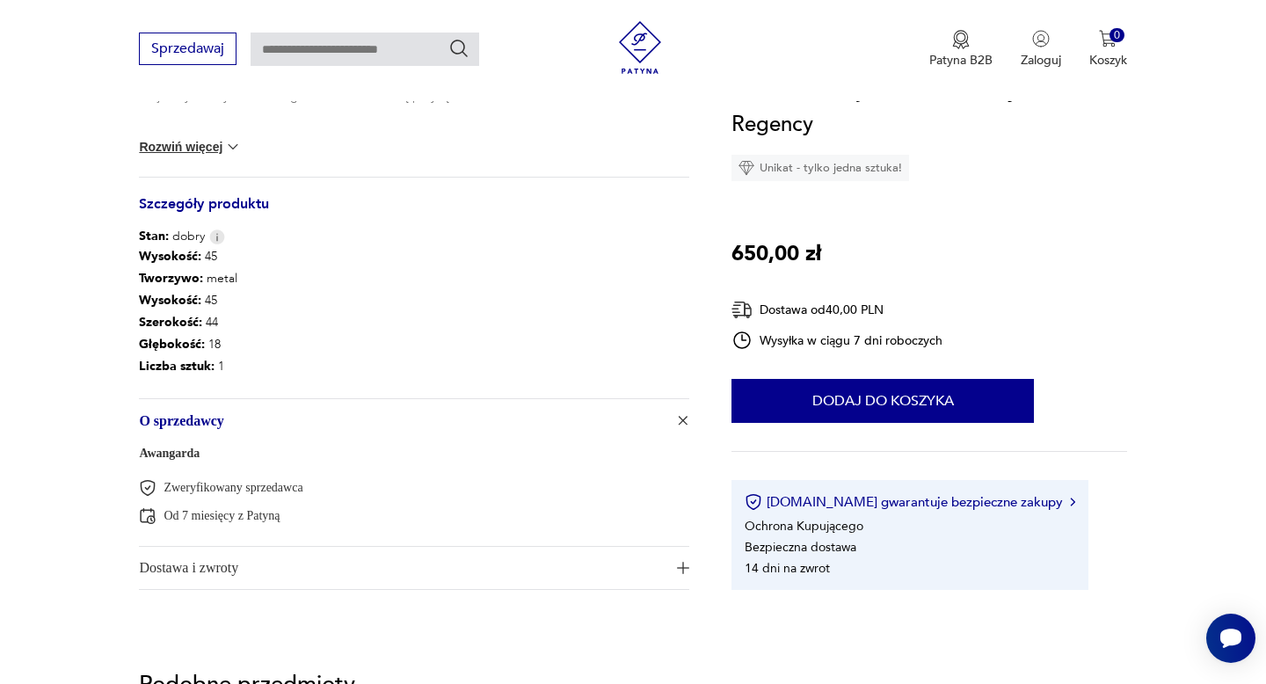
click at [193, 456] on link "Awangarda" at bounding box center [169, 453] width 61 height 13
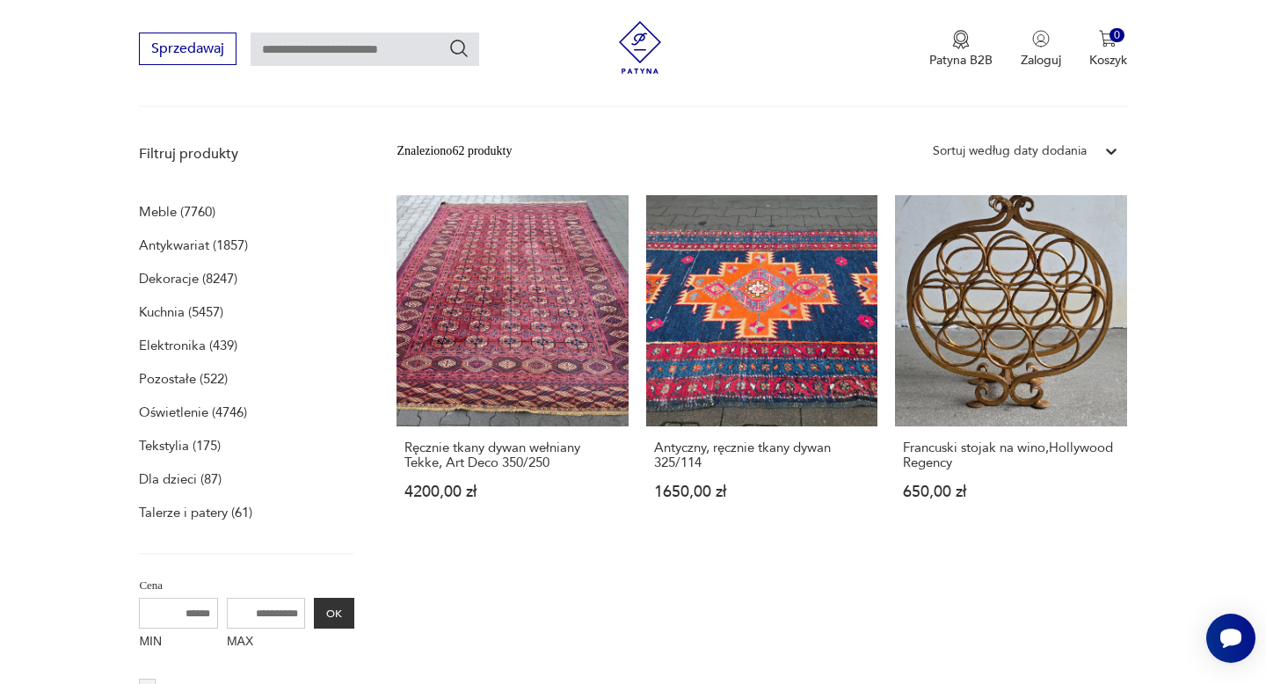
scroll to position [484, 0]
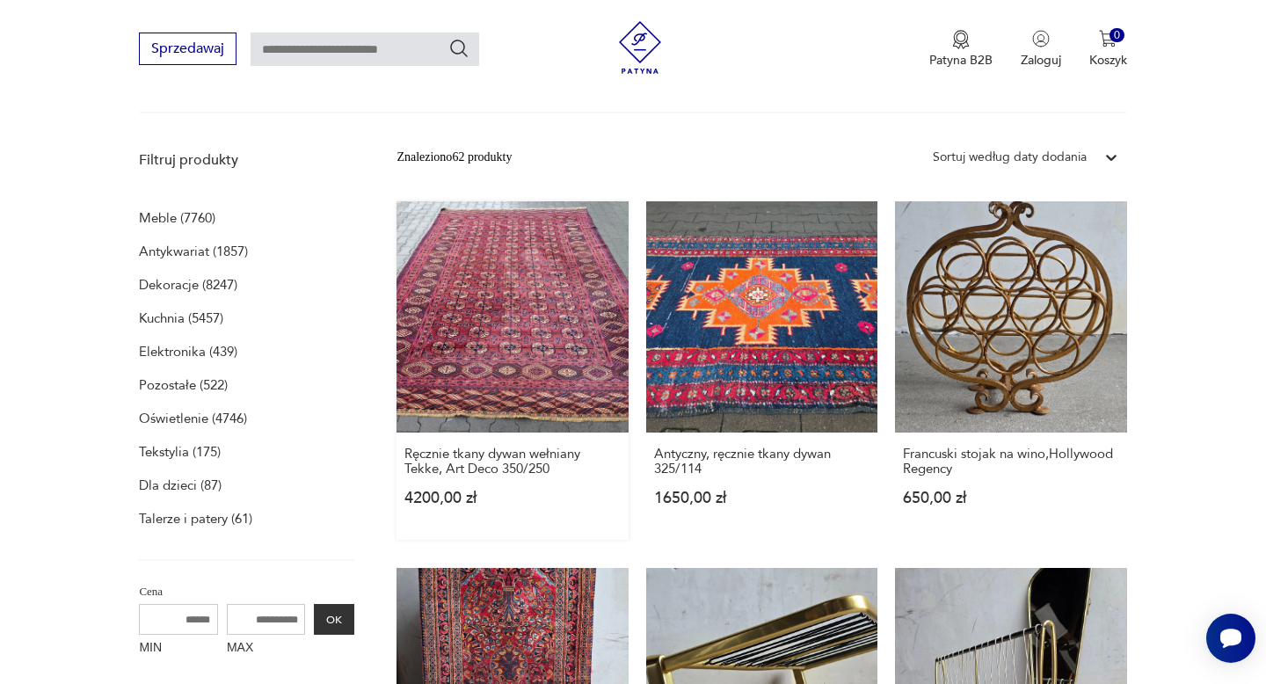
click at [525, 391] on link "Ręcznie tkany dywan wełniany Tekke, Art Deco 350/250 4200,00 zł" at bounding box center [511, 370] width 231 height 338
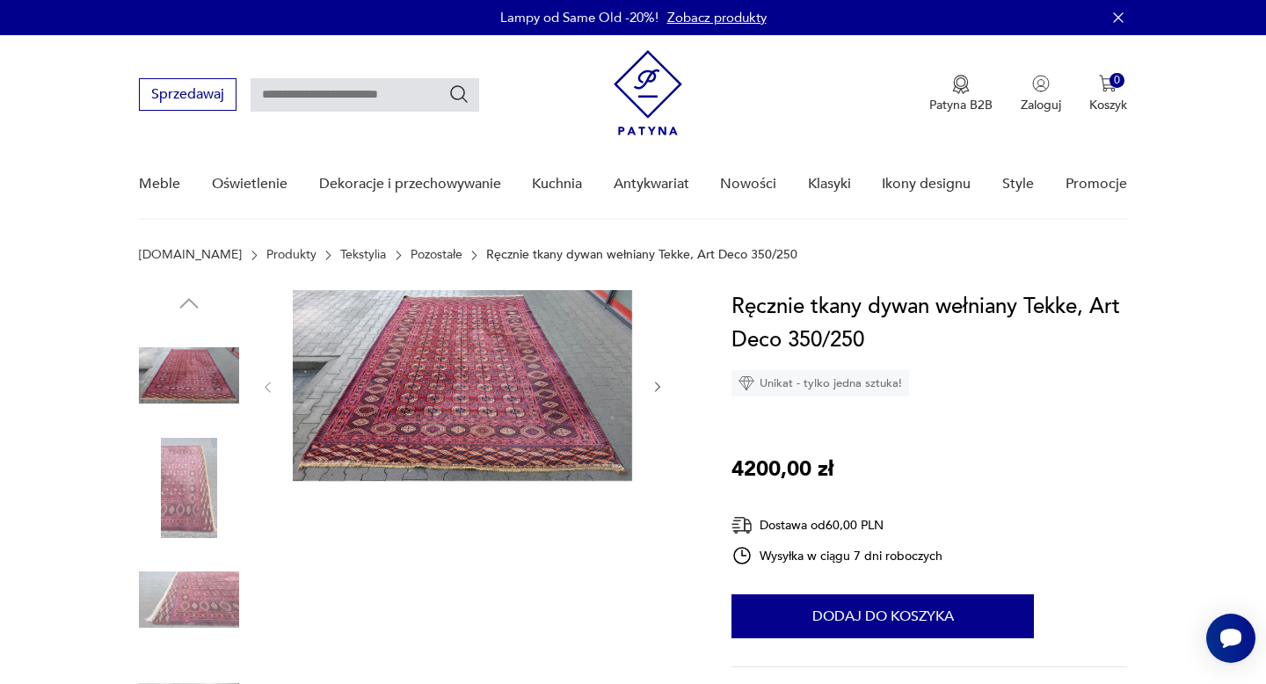
click at [532, 403] on img at bounding box center [462, 385] width 339 height 191
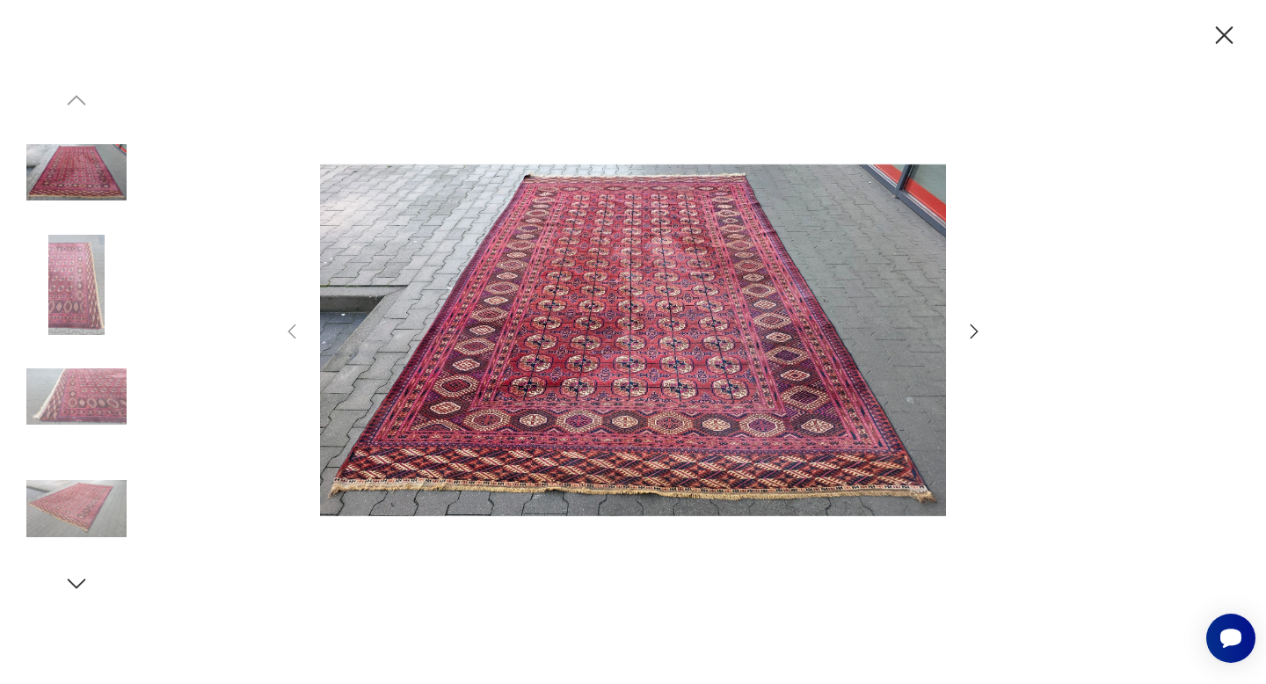
click at [976, 329] on icon "button" at bounding box center [974, 331] width 8 height 14
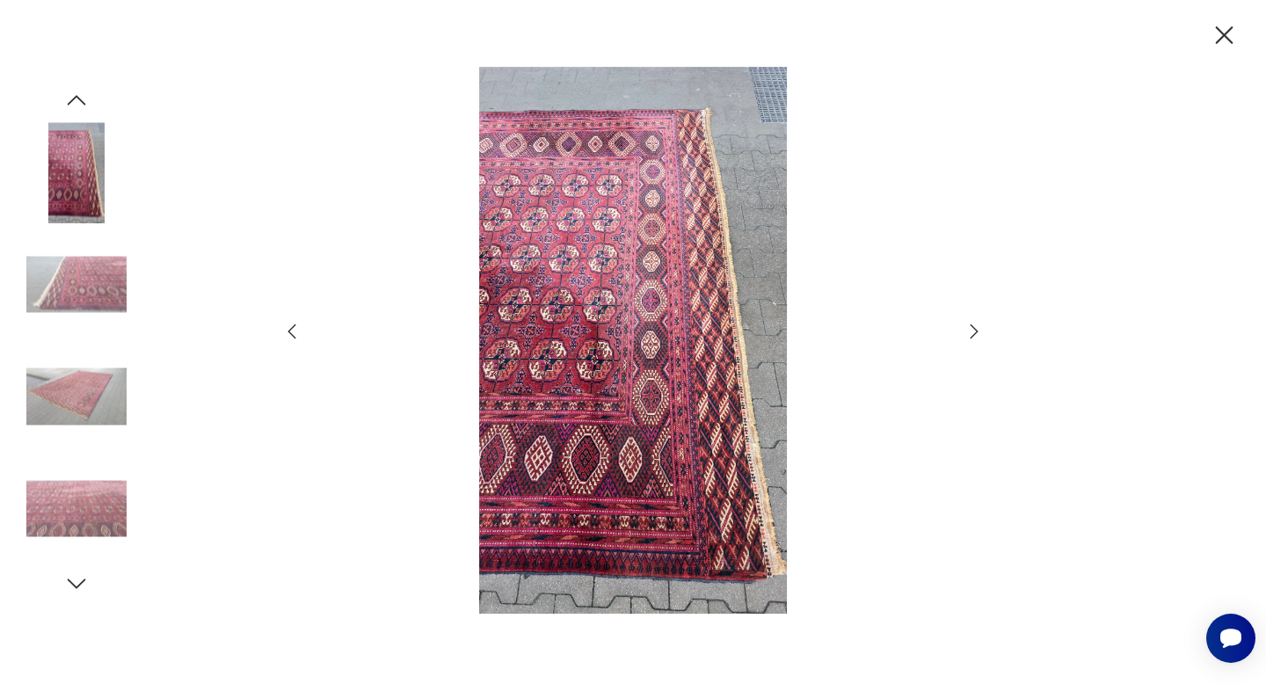
click at [976, 329] on icon "button" at bounding box center [974, 331] width 8 height 14
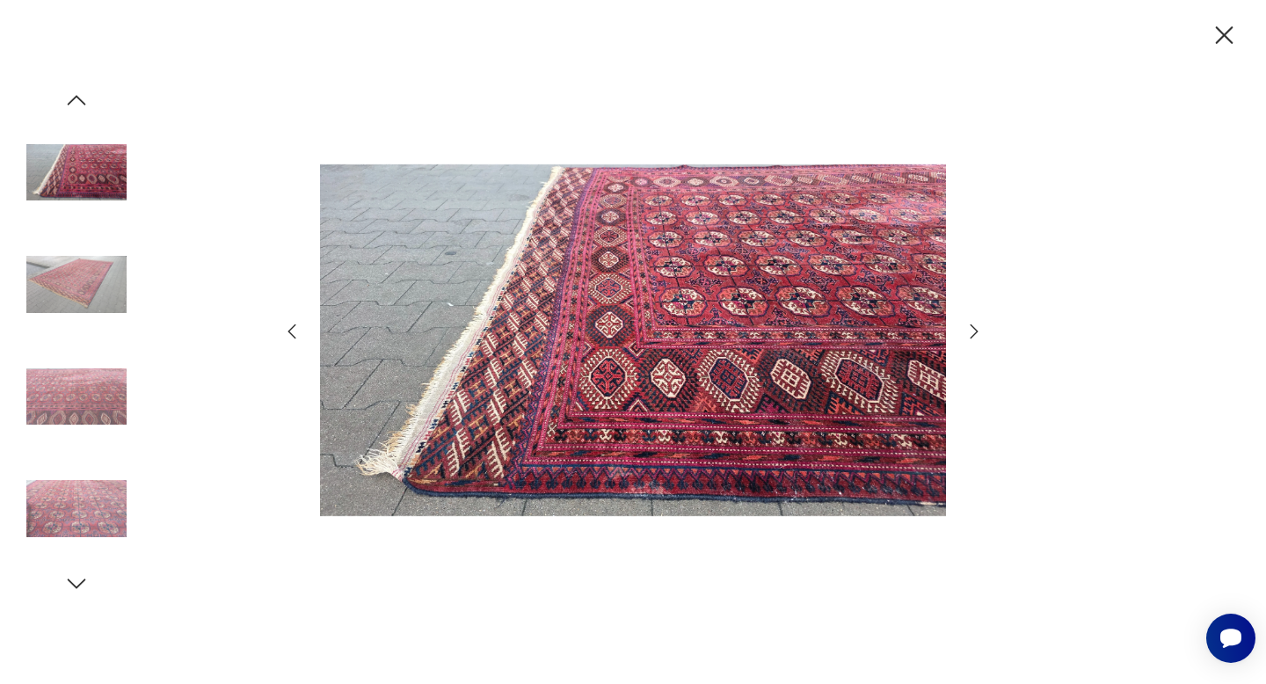
click at [976, 329] on icon "button" at bounding box center [974, 331] width 8 height 14
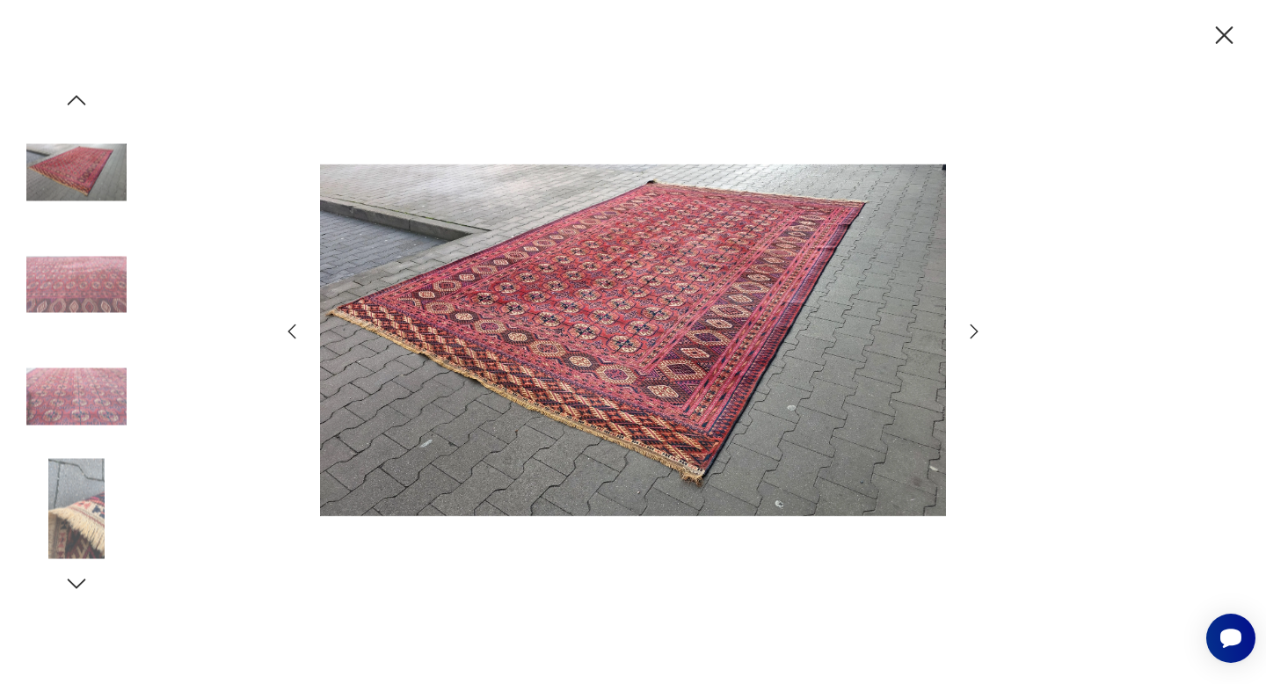
click at [976, 329] on icon "button" at bounding box center [974, 331] width 8 height 14
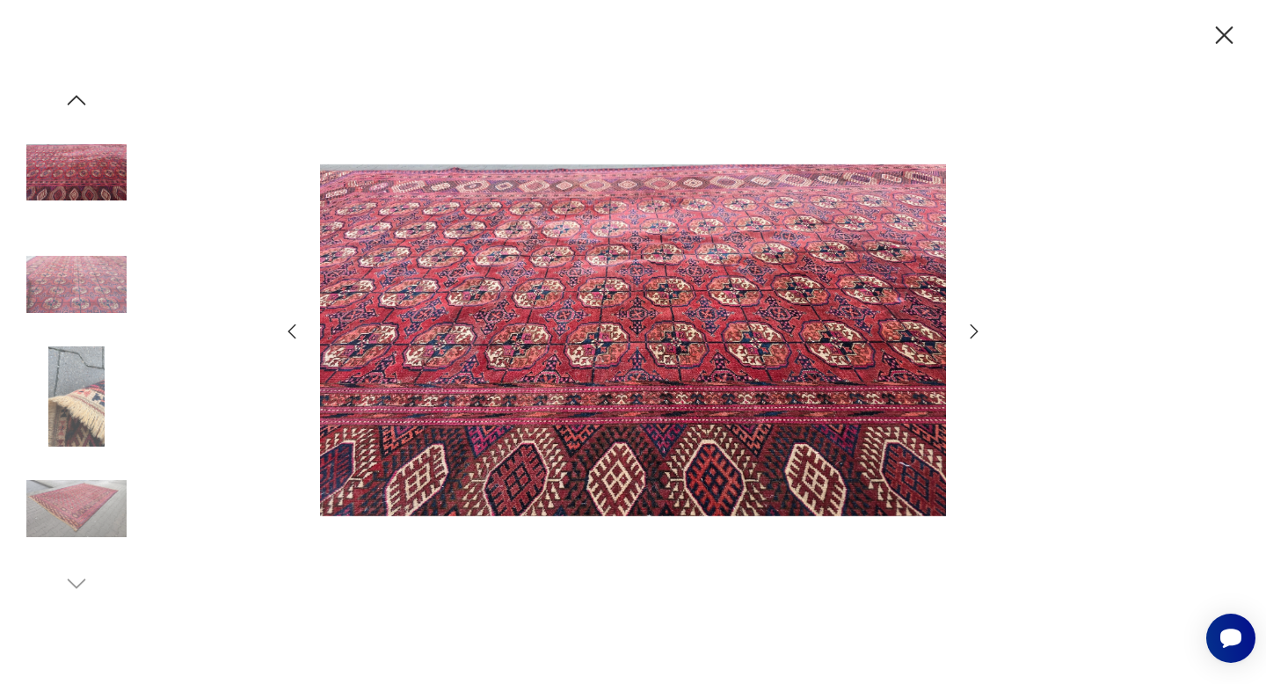
click at [976, 329] on icon "button" at bounding box center [974, 331] width 8 height 14
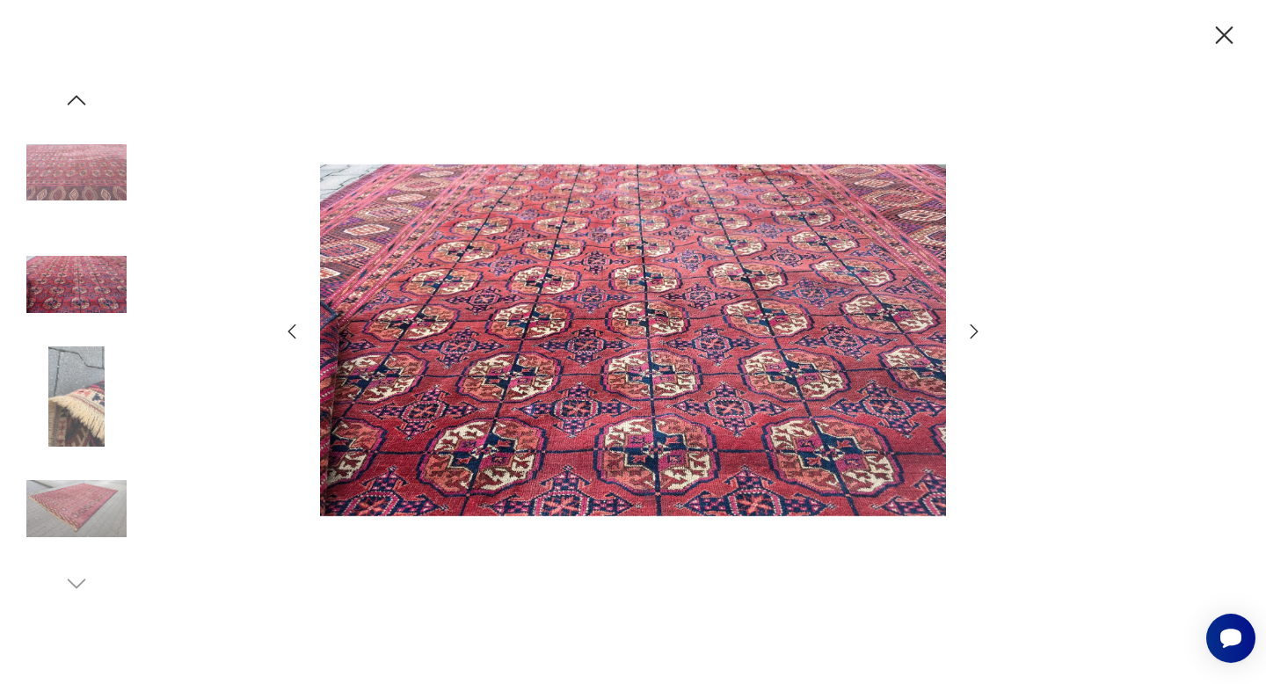
click at [976, 329] on icon "button" at bounding box center [974, 331] width 8 height 14
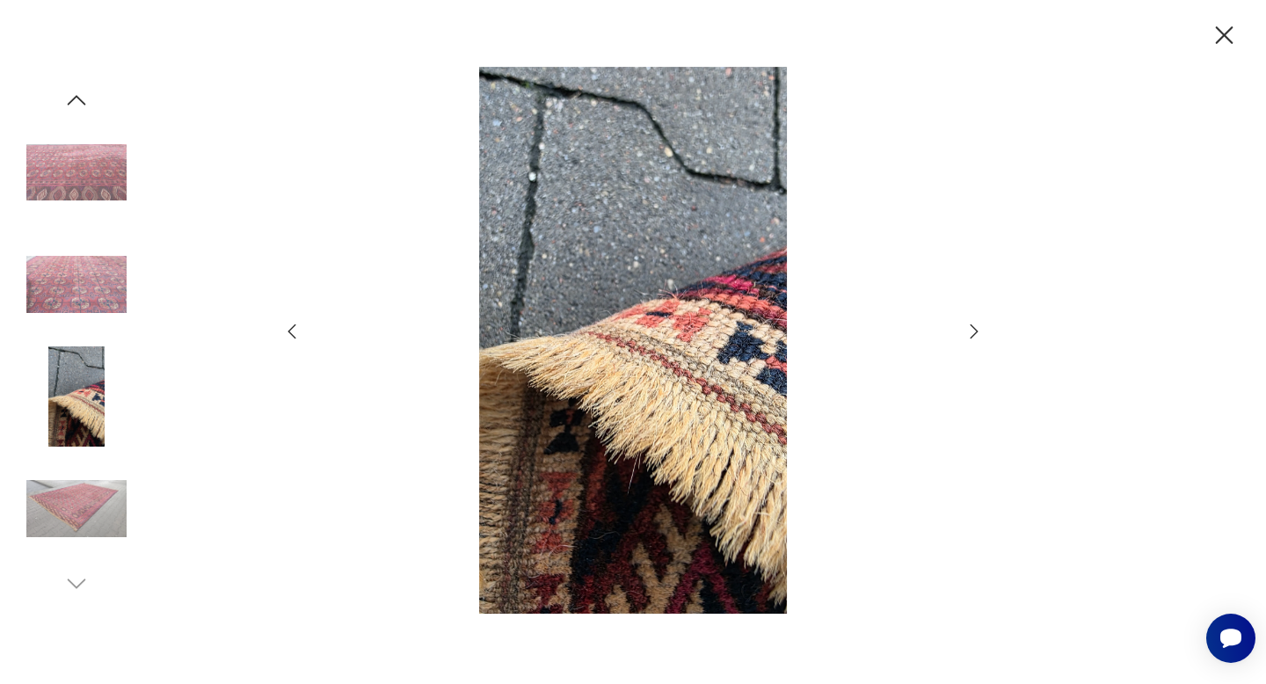
click at [976, 329] on icon "button" at bounding box center [974, 331] width 8 height 14
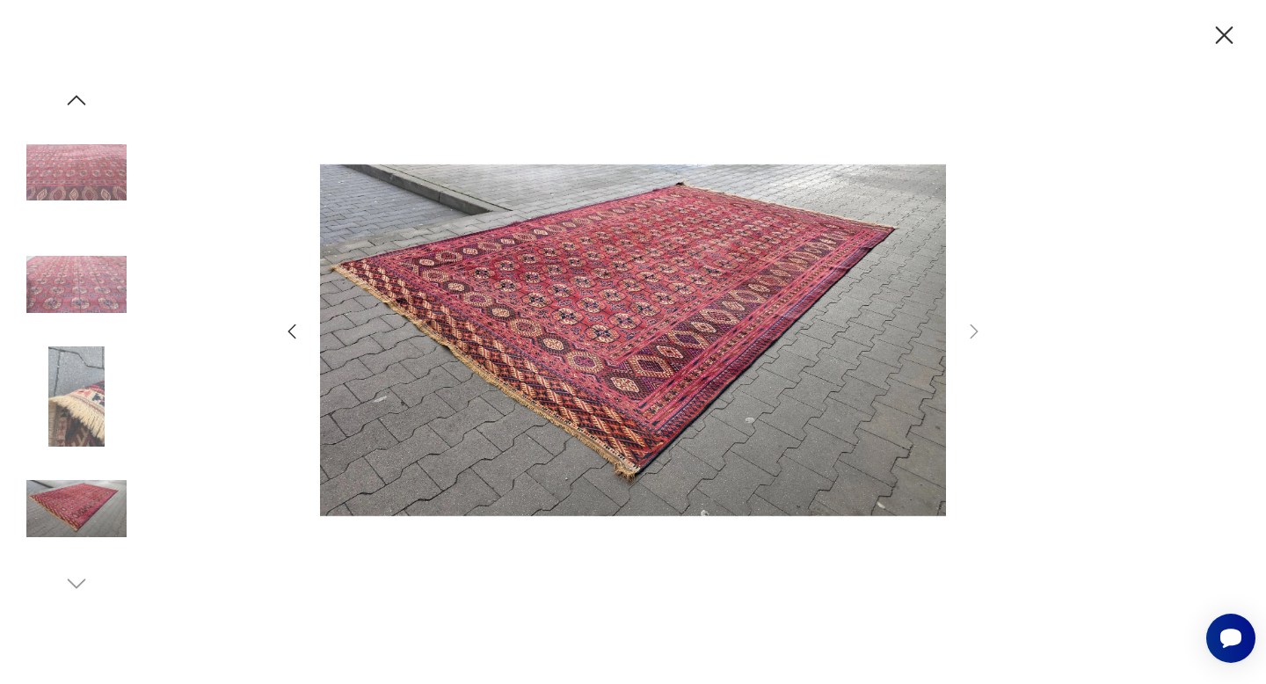
click at [1227, 33] on icon "button" at bounding box center [1224, 35] width 31 height 31
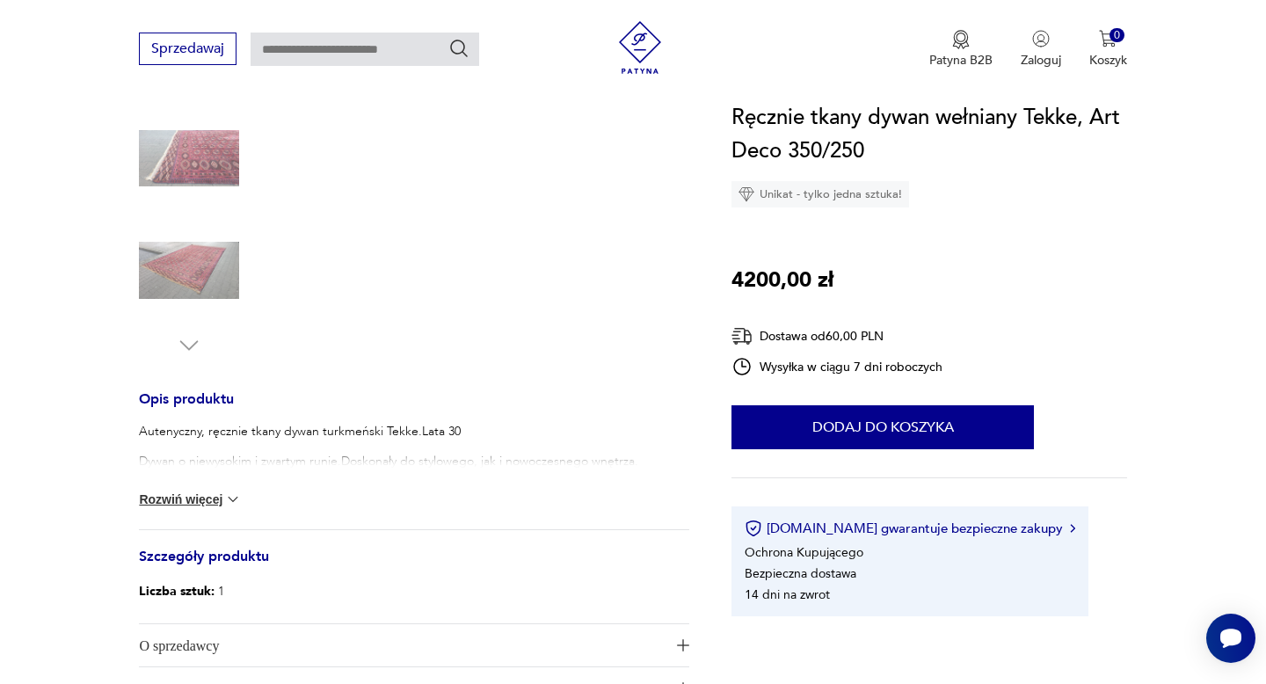
scroll to position [445, 0]
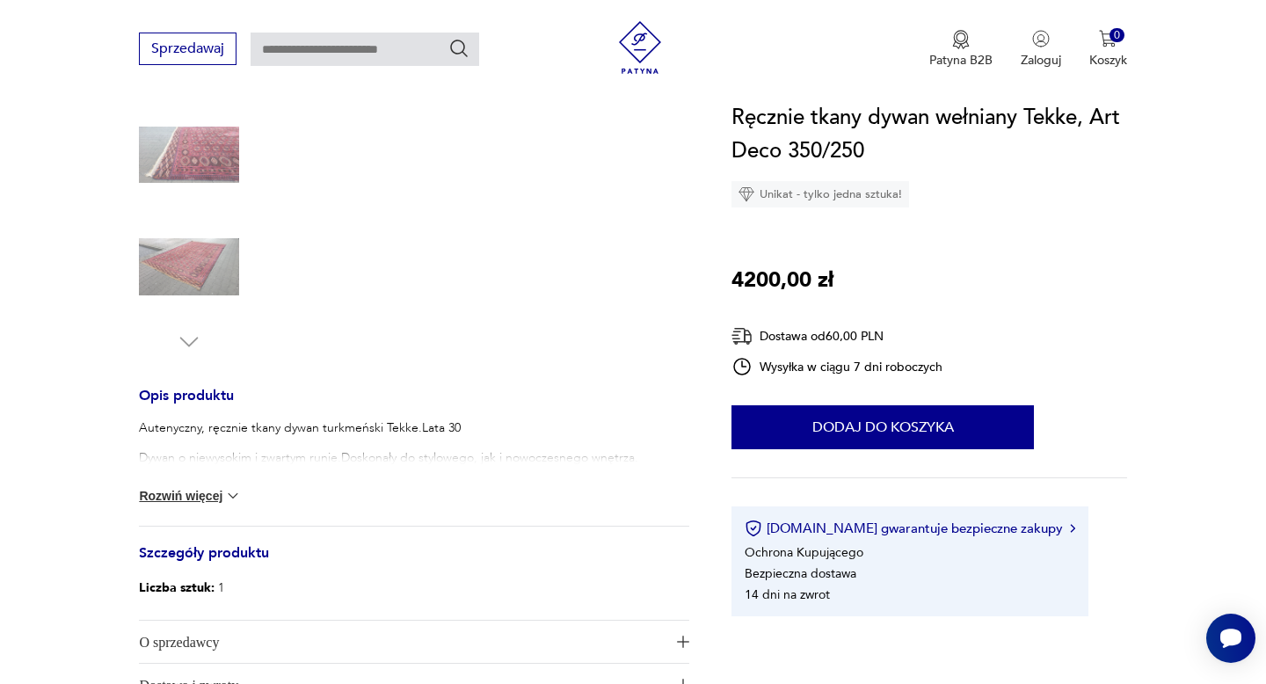
click at [195, 498] on button "Rozwiń więcej" at bounding box center [190, 496] width 102 height 18
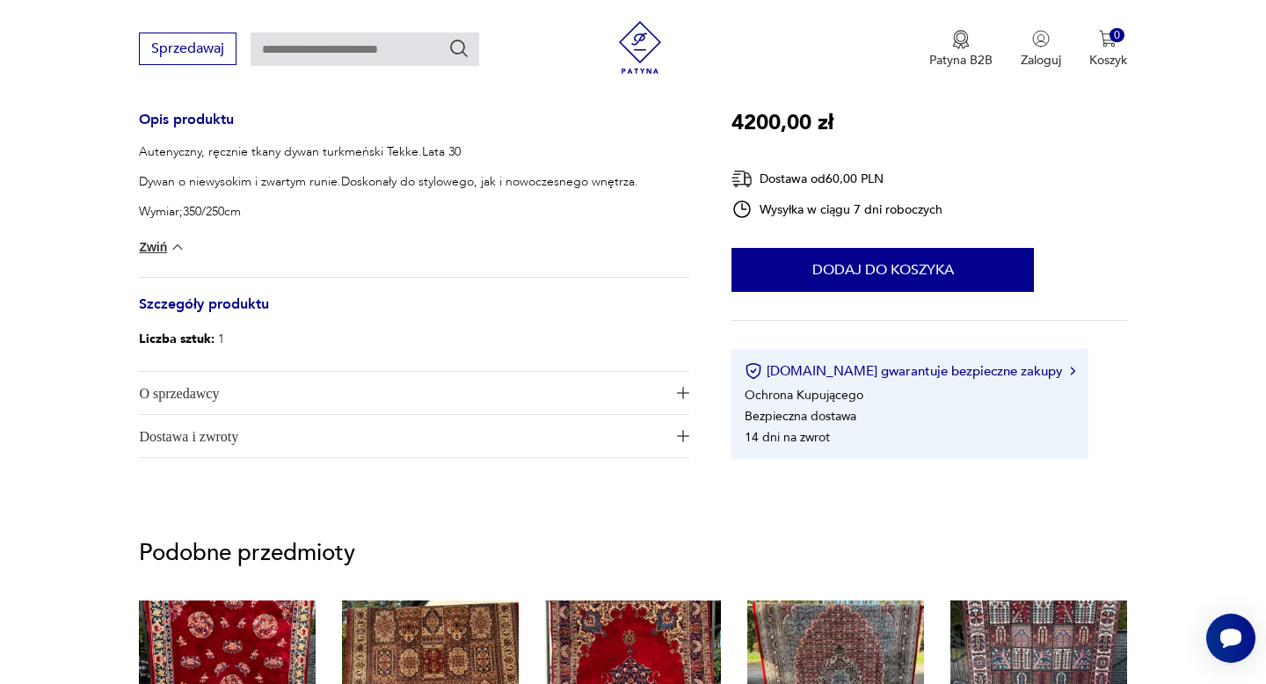
scroll to position [752, 0]
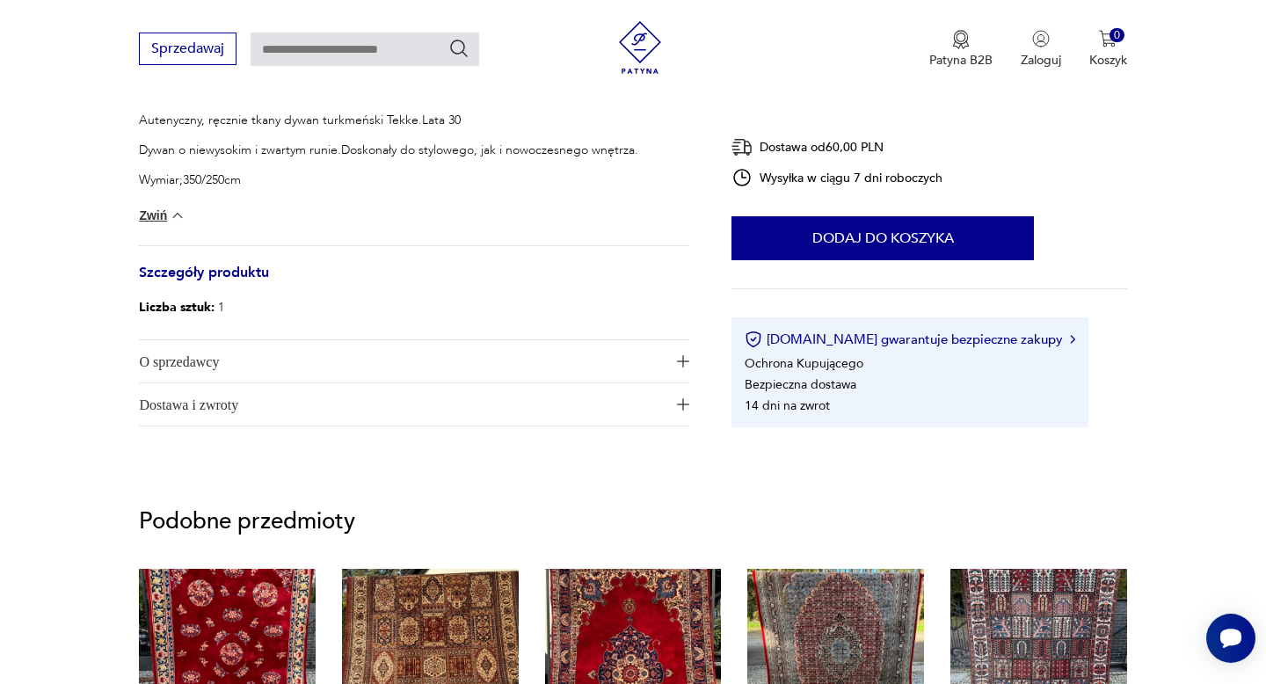
click at [203, 364] on span "O sprzedawcy" at bounding box center [402, 361] width 526 height 42
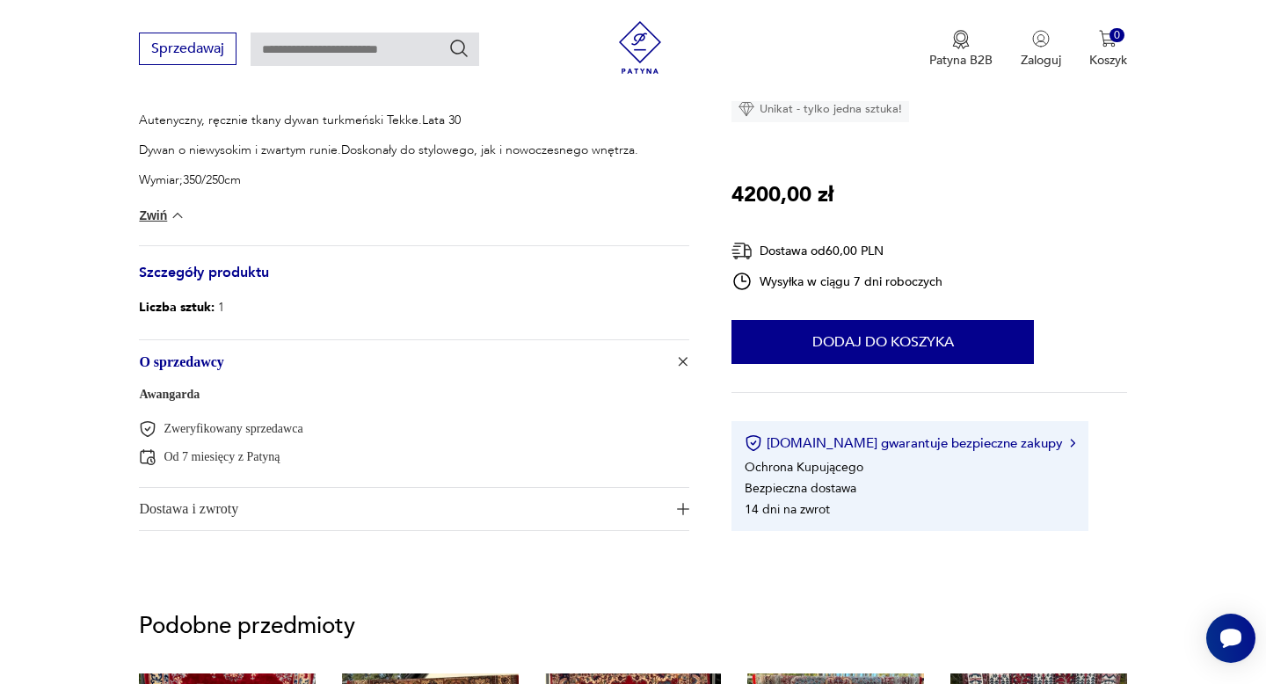
click at [178, 396] on link "Awangarda" at bounding box center [169, 394] width 61 height 13
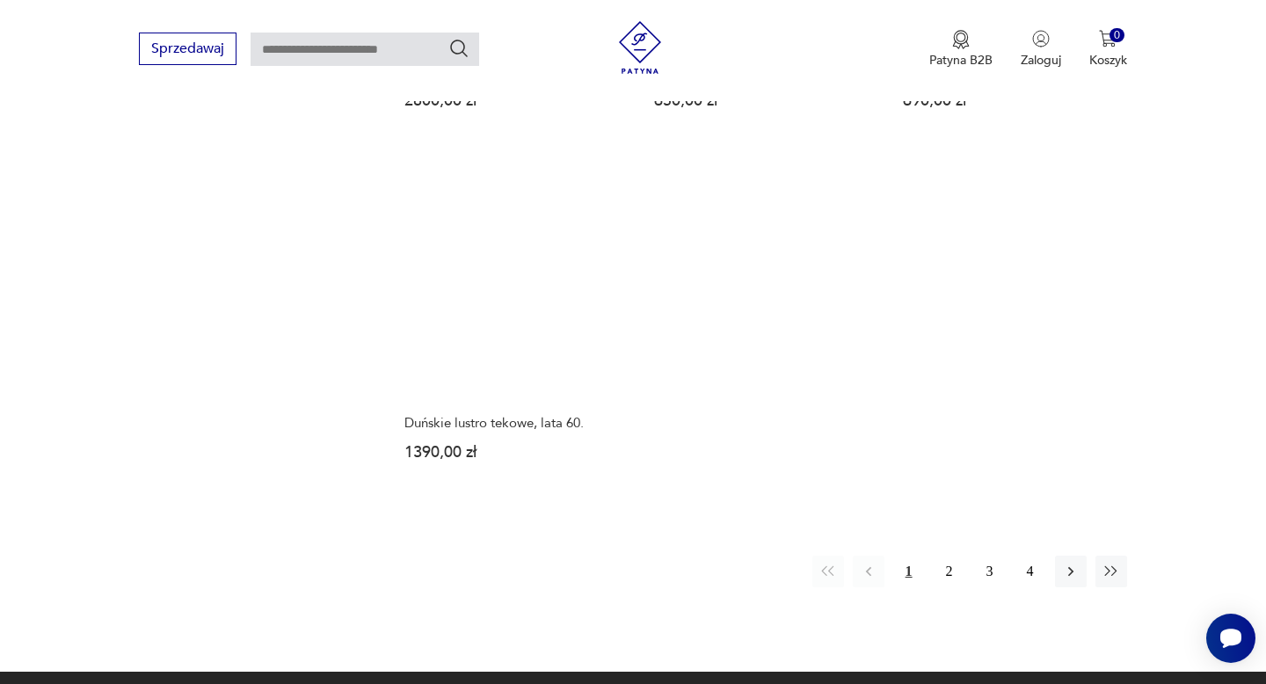
scroll to position [2366, 0]
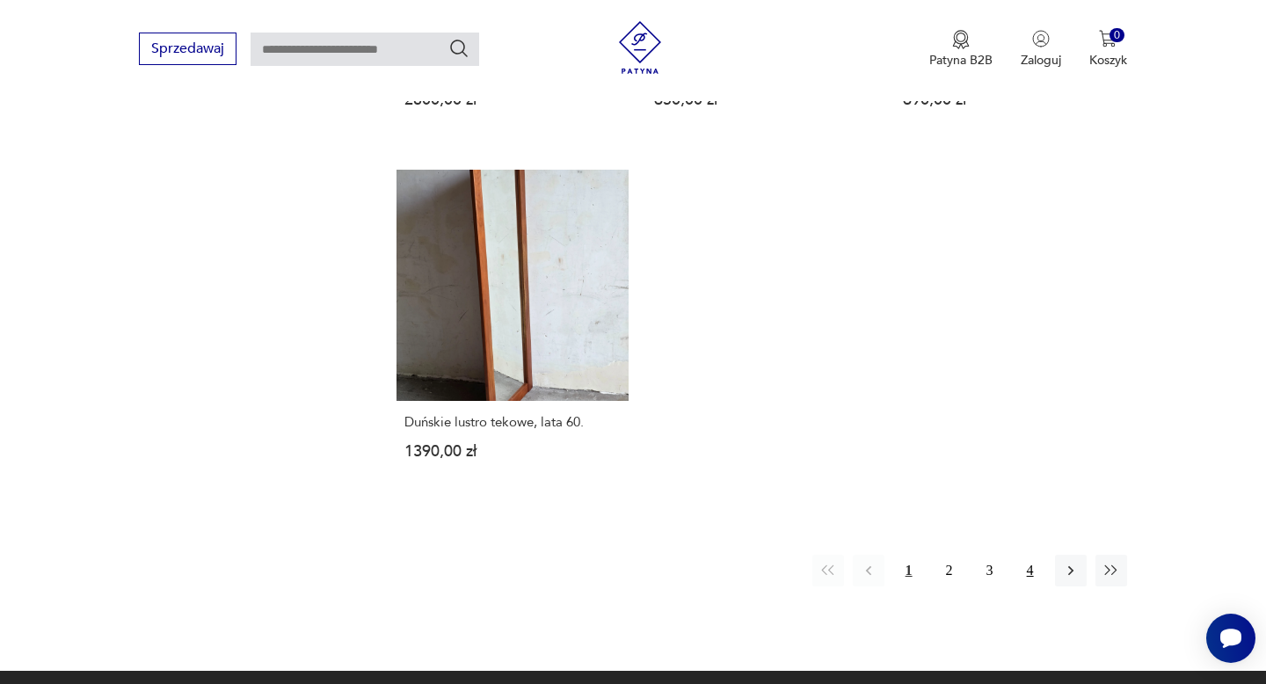
click at [1031, 556] on button "4" at bounding box center [1030, 571] width 32 height 32
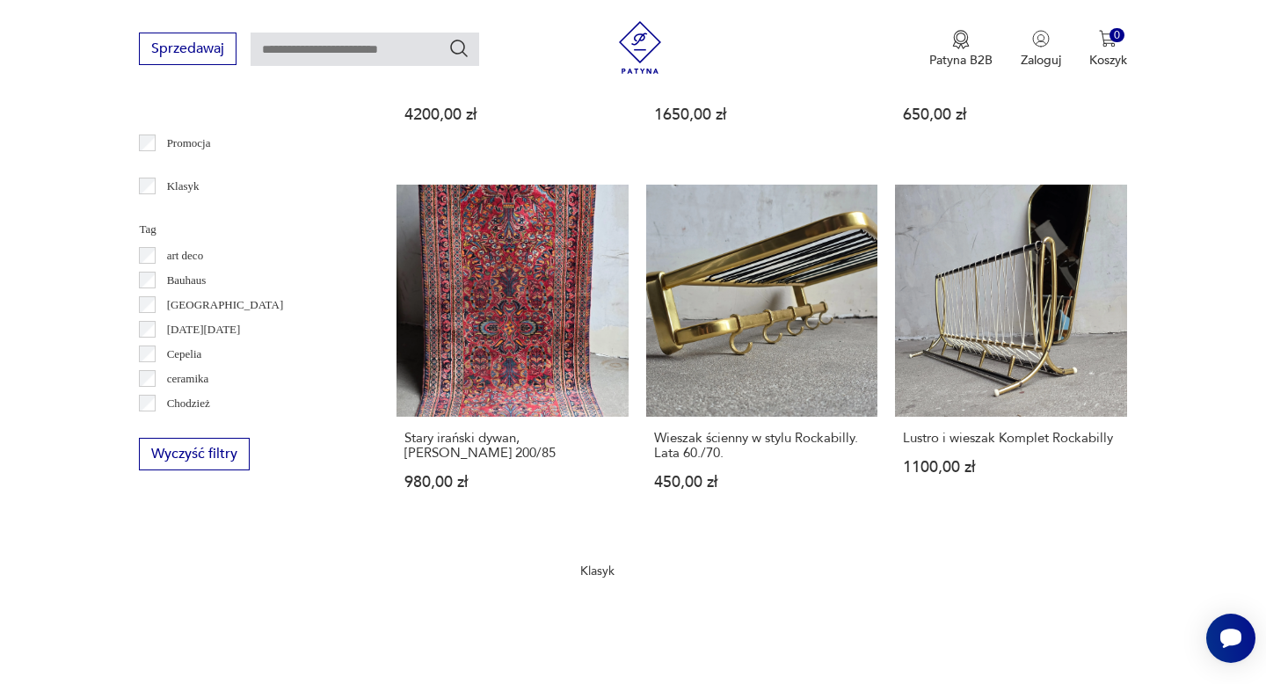
scroll to position [853, 0]
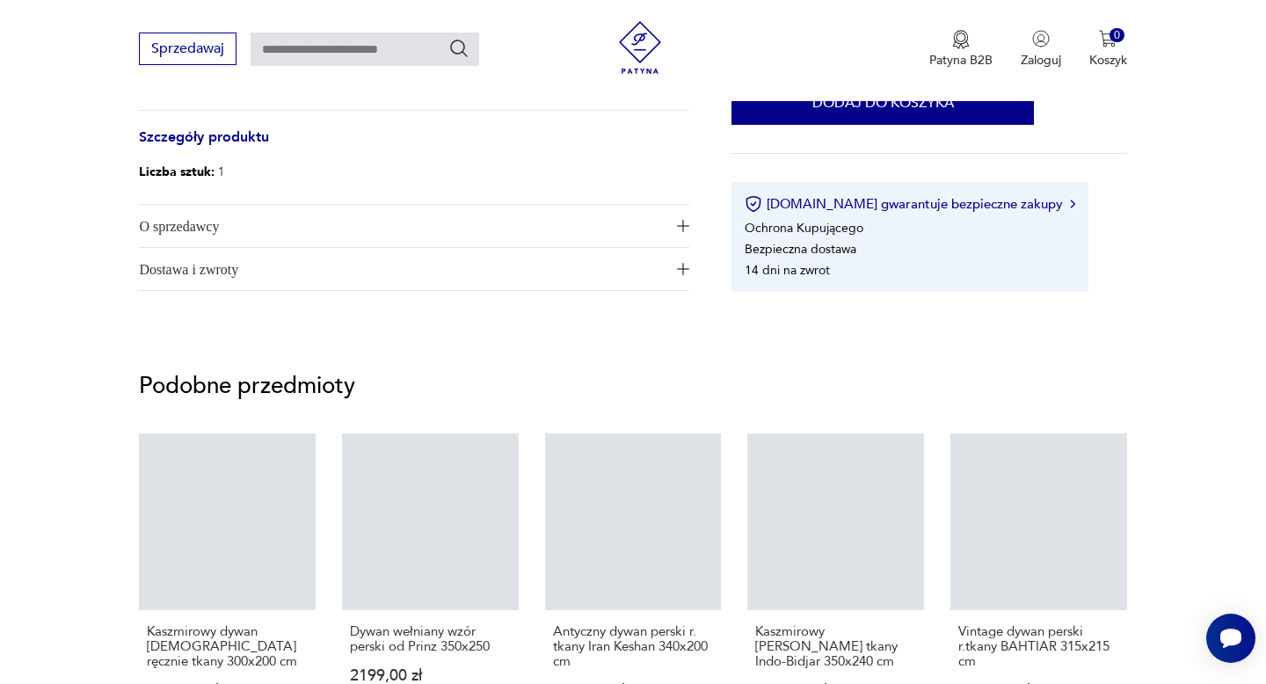
scroll to position [752, 0]
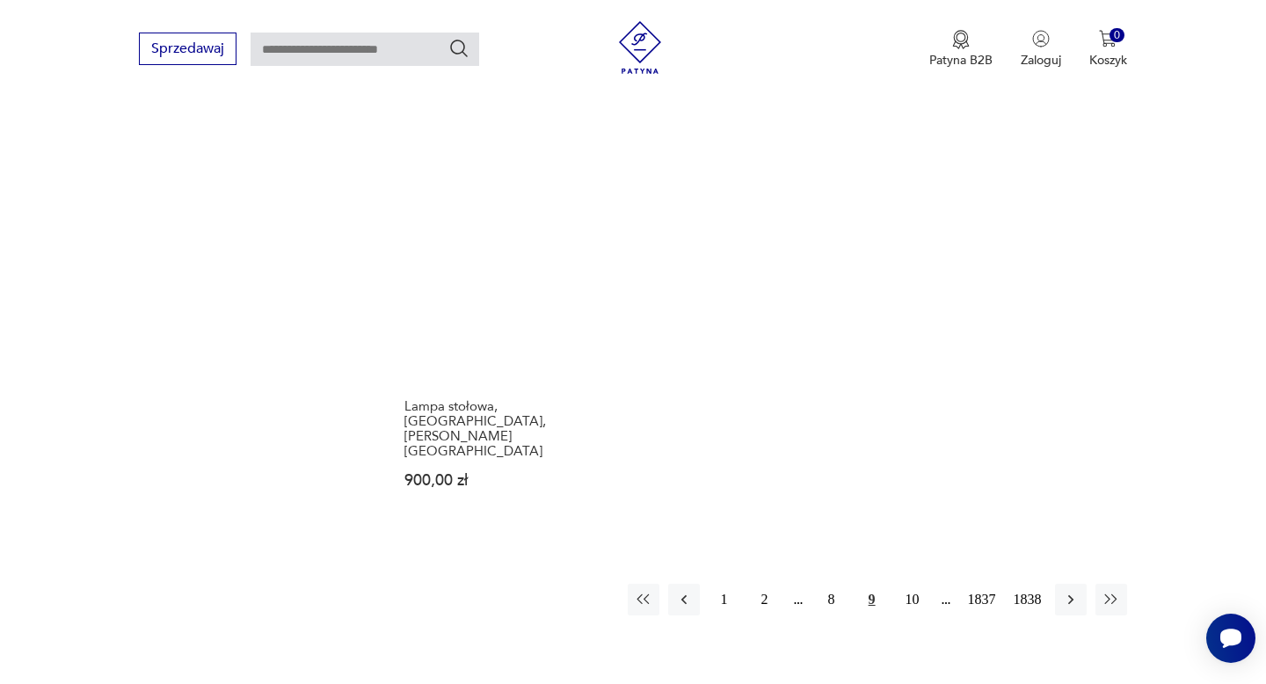
scroll to position [2181, 0]
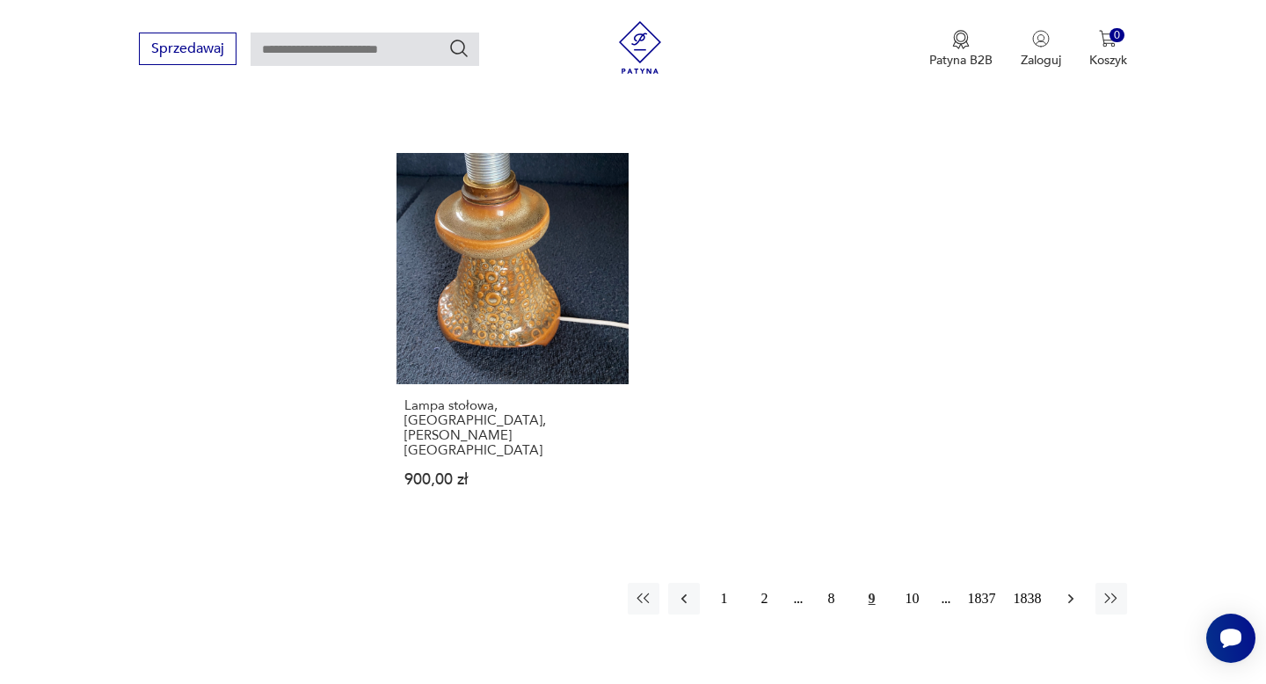
click at [1072, 590] on icon "button" at bounding box center [1071, 599] width 18 height 18
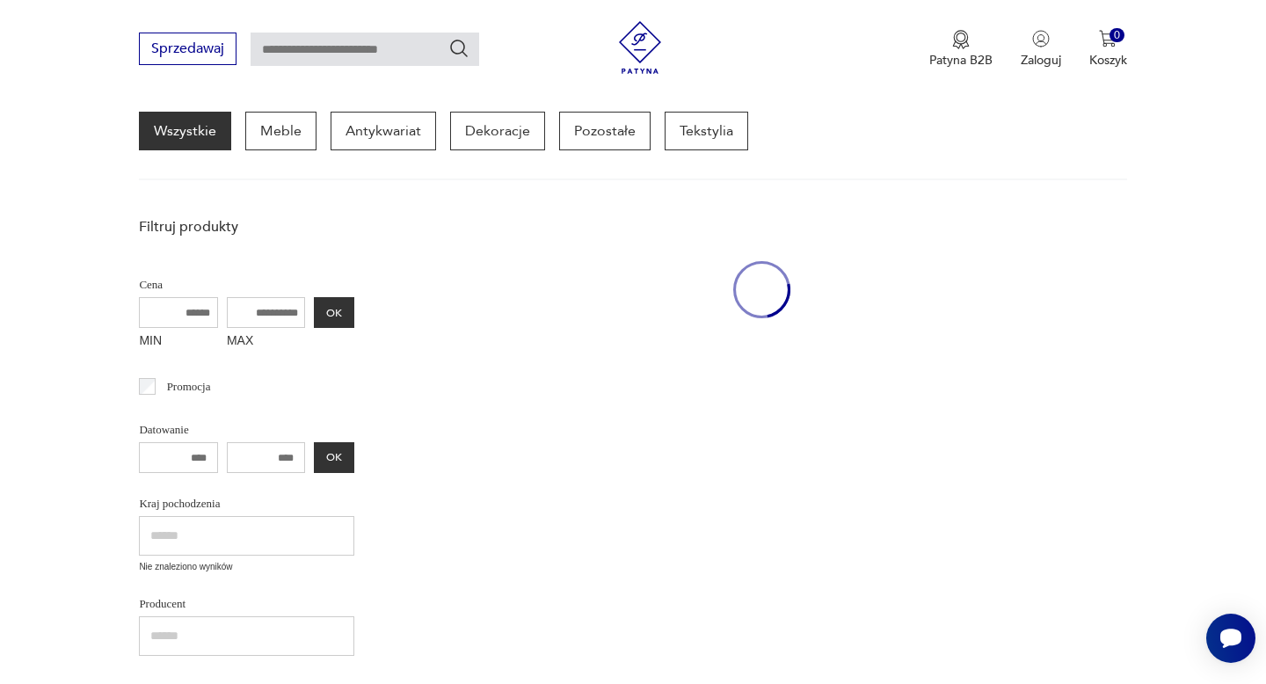
scroll to position [176, 0]
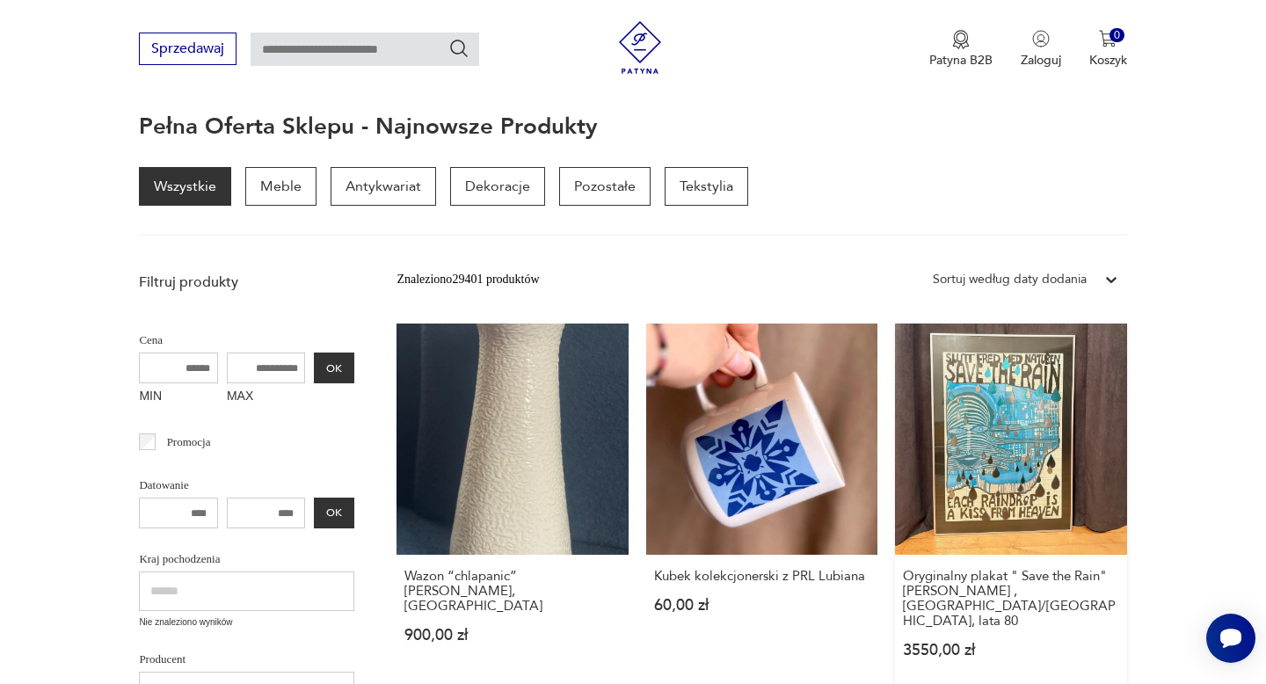
click at [1016, 434] on link "Oryginalny plakat " Save the Rain" [PERSON_NAME] , [GEOGRAPHIC_DATA]/[GEOGRAPHI…" at bounding box center [1010, 507] width 231 height 368
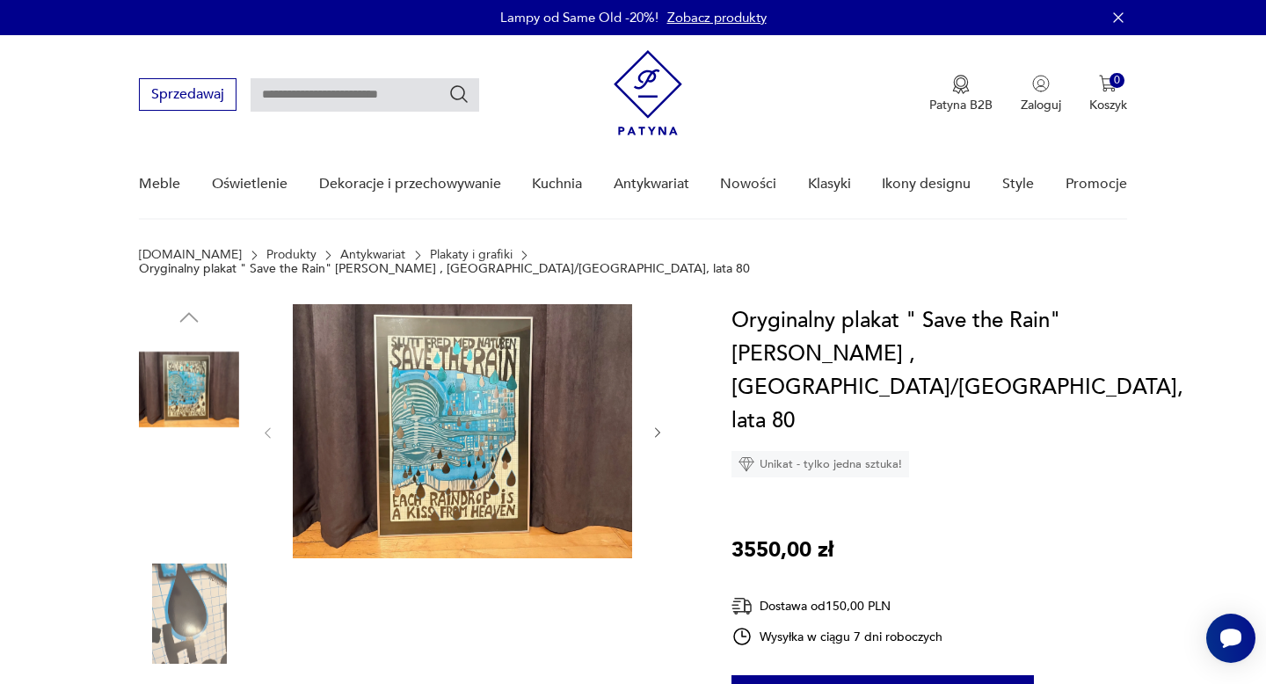
click at [458, 415] on img at bounding box center [462, 431] width 339 height 254
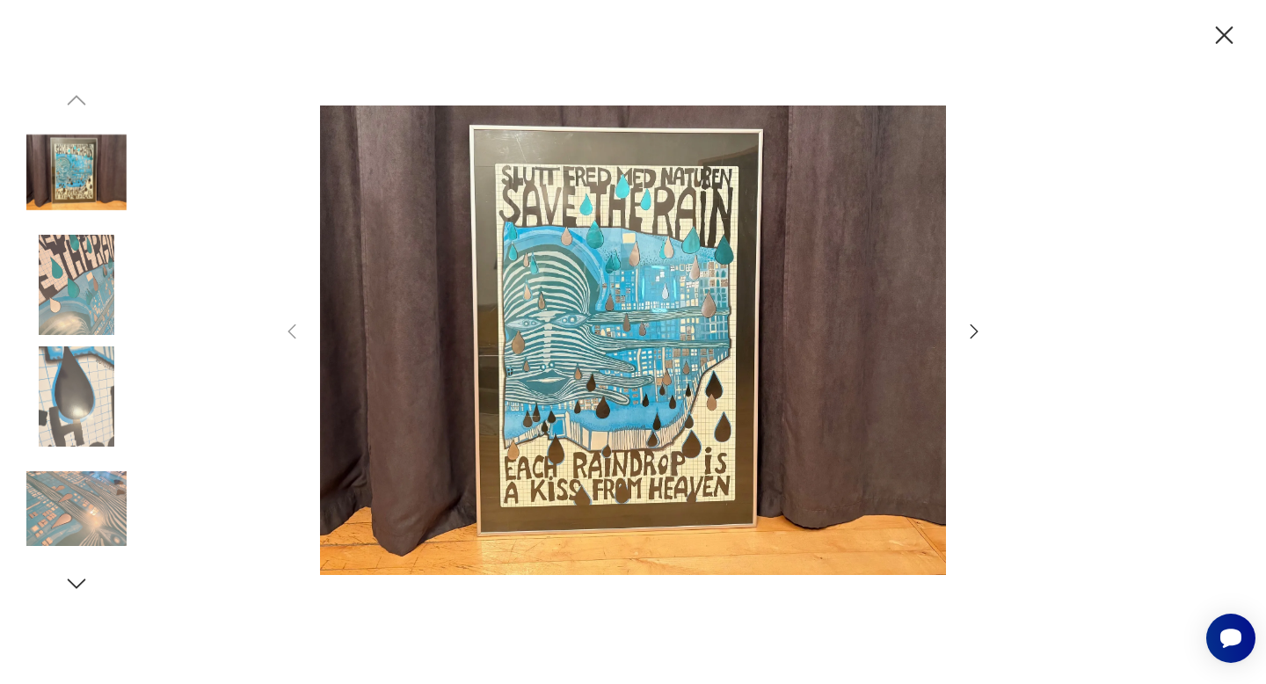
click at [974, 331] on icon "button" at bounding box center [973, 331] width 21 height 21
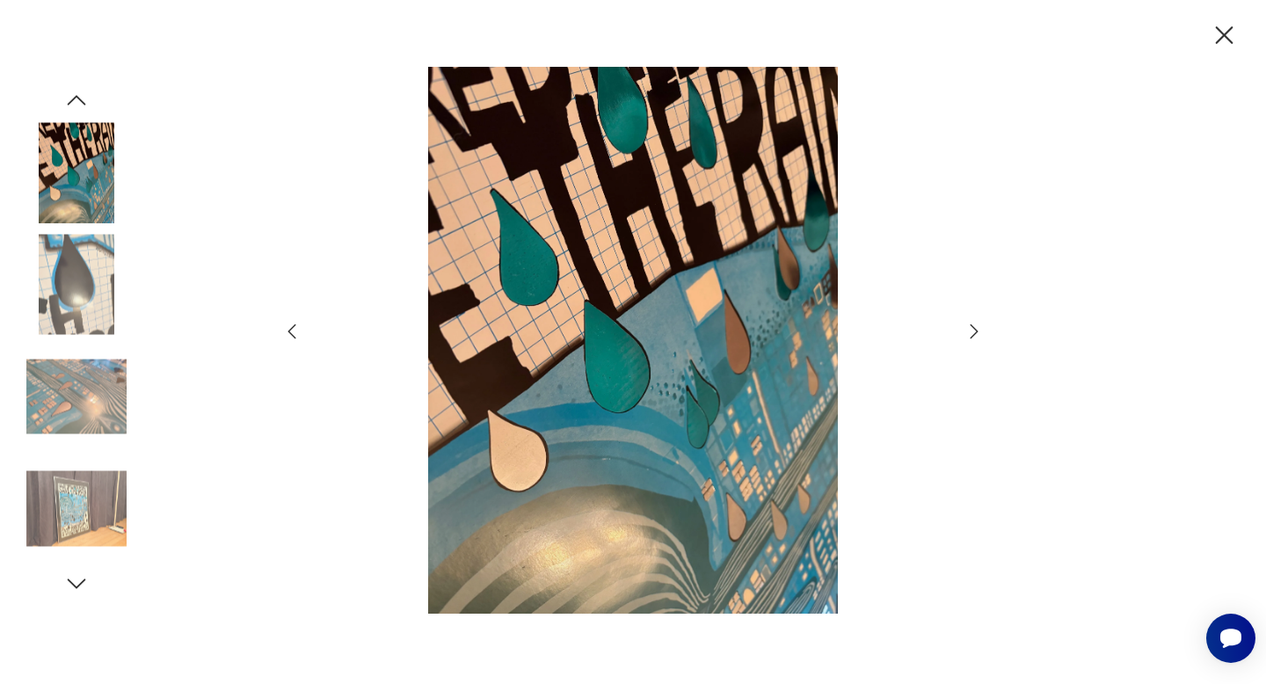
click at [974, 331] on icon "button" at bounding box center [973, 331] width 21 height 21
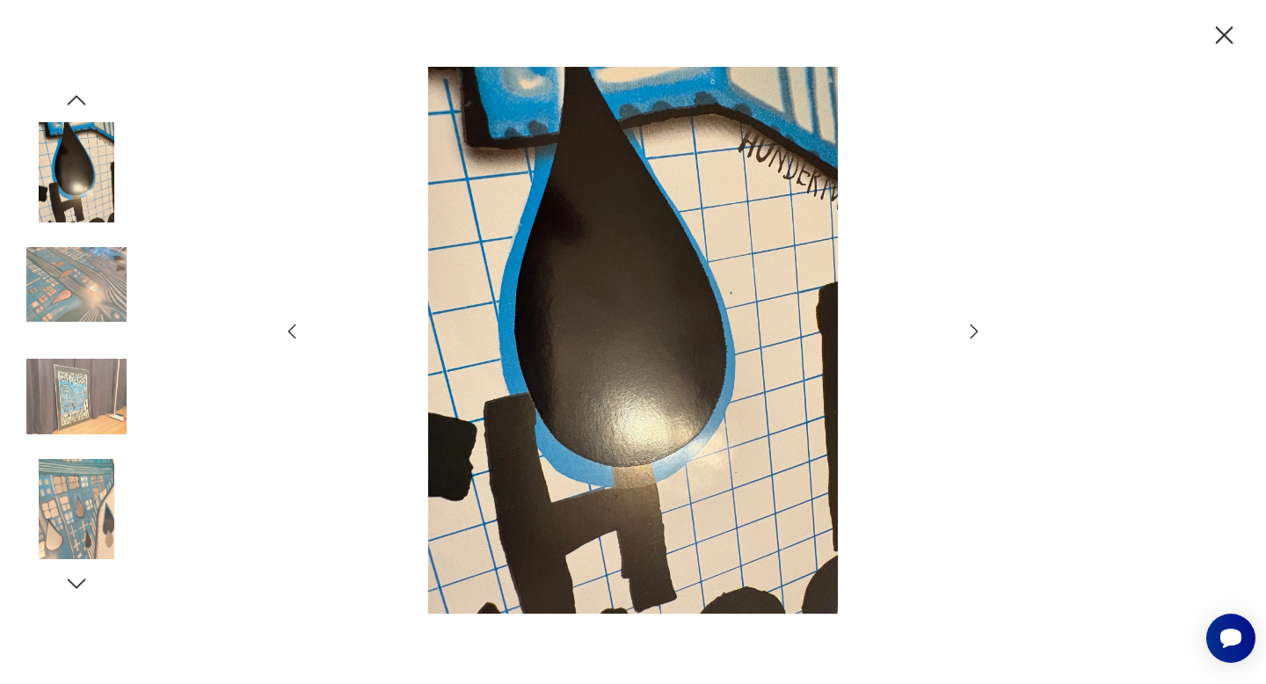
click at [974, 331] on icon "button" at bounding box center [973, 331] width 21 height 21
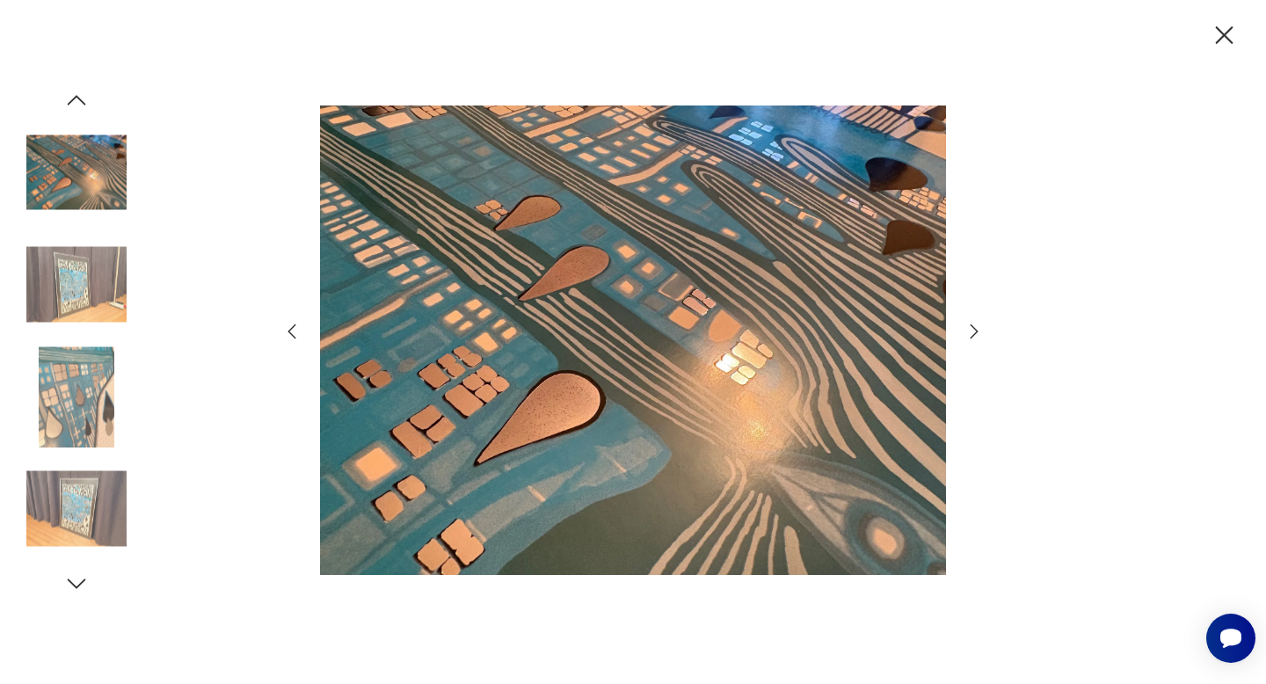
click at [974, 331] on icon "button" at bounding box center [973, 331] width 21 height 21
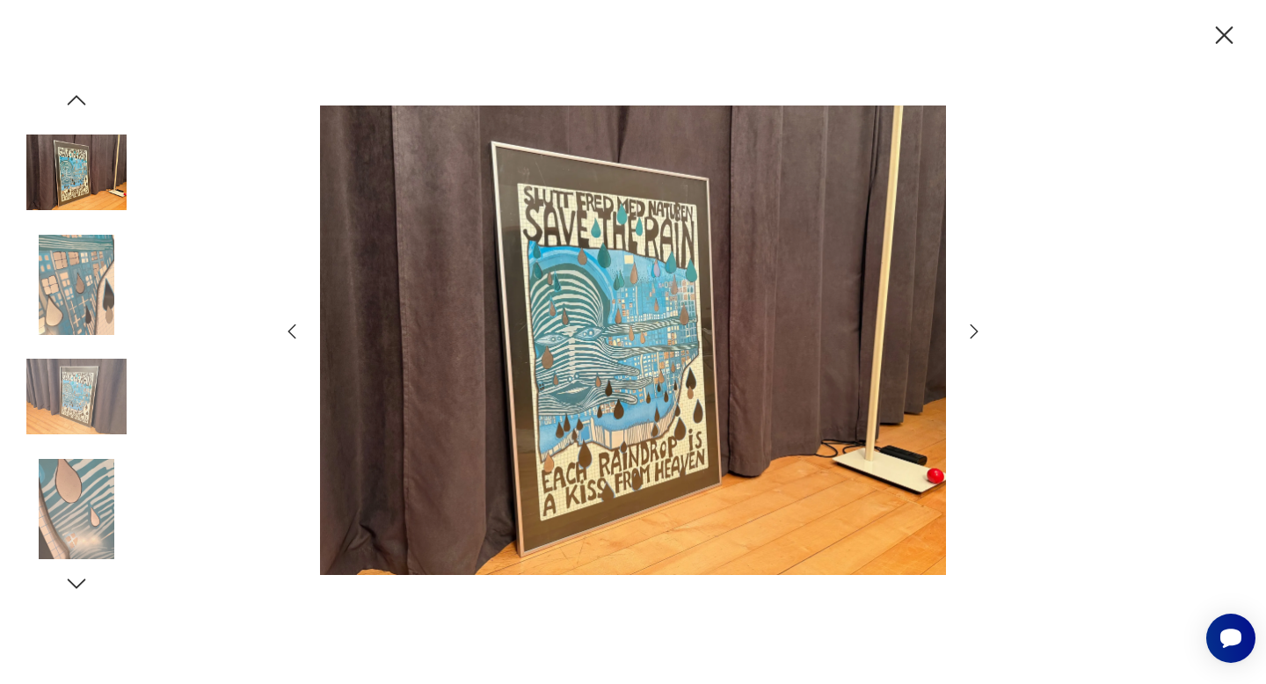
click at [974, 331] on icon "button" at bounding box center [973, 331] width 21 height 21
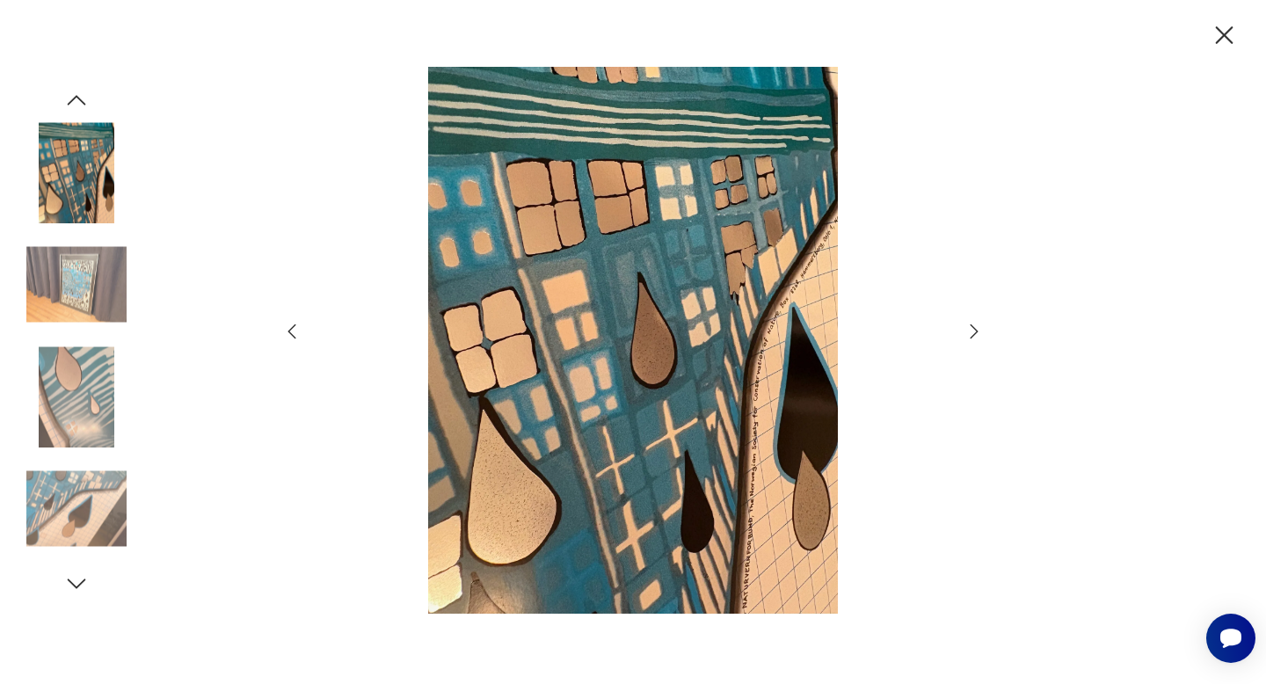
click at [974, 331] on icon "button" at bounding box center [973, 331] width 21 height 21
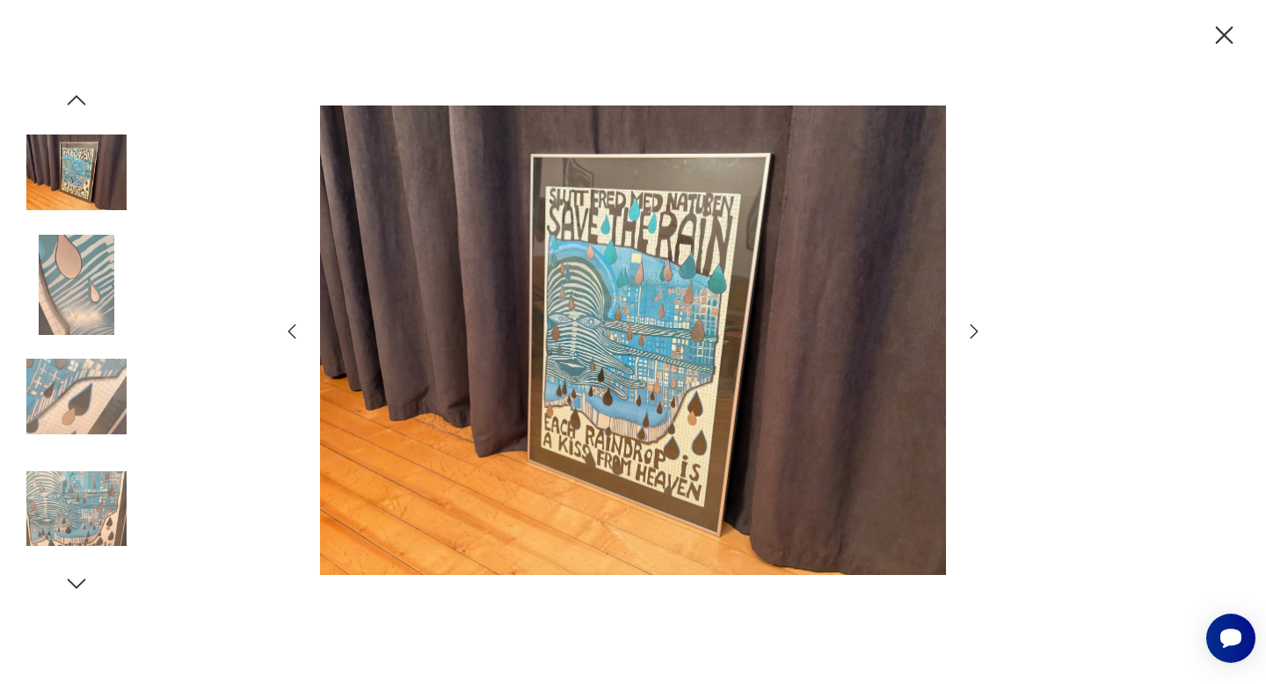
click at [974, 331] on icon "button" at bounding box center [973, 331] width 21 height 21
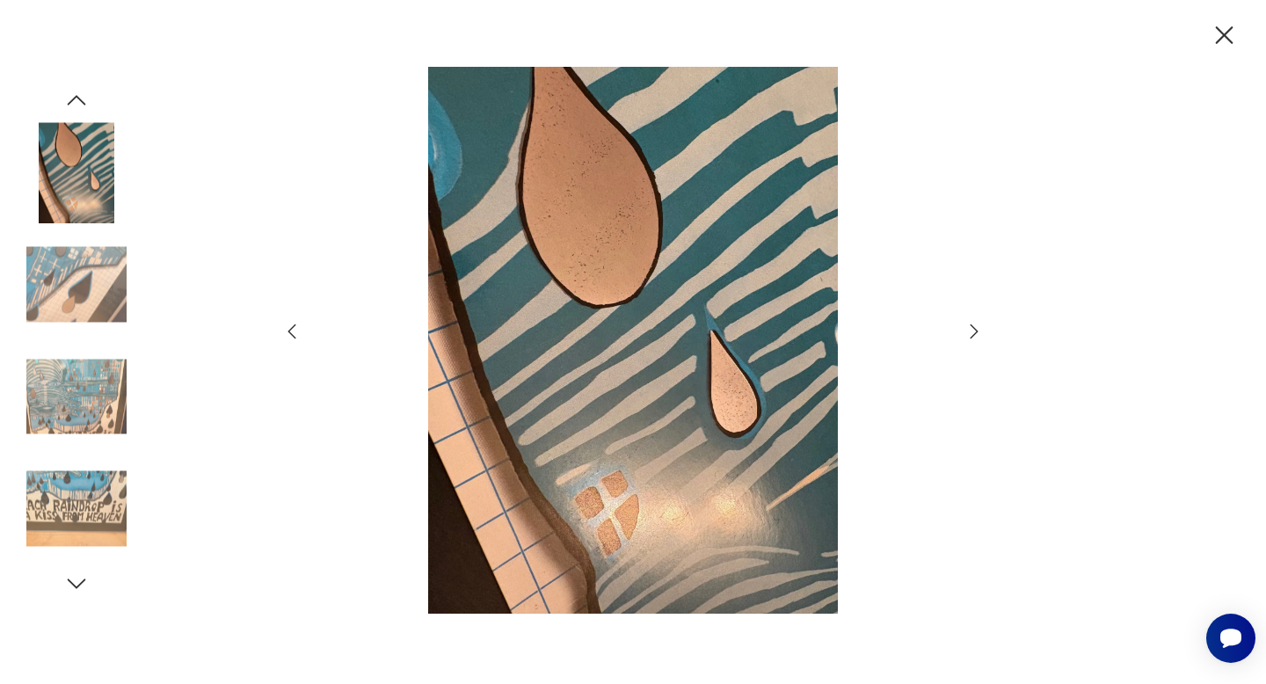
click at [974, 331] on icon "button" at bounding box center [973, 331] width 21 height 21
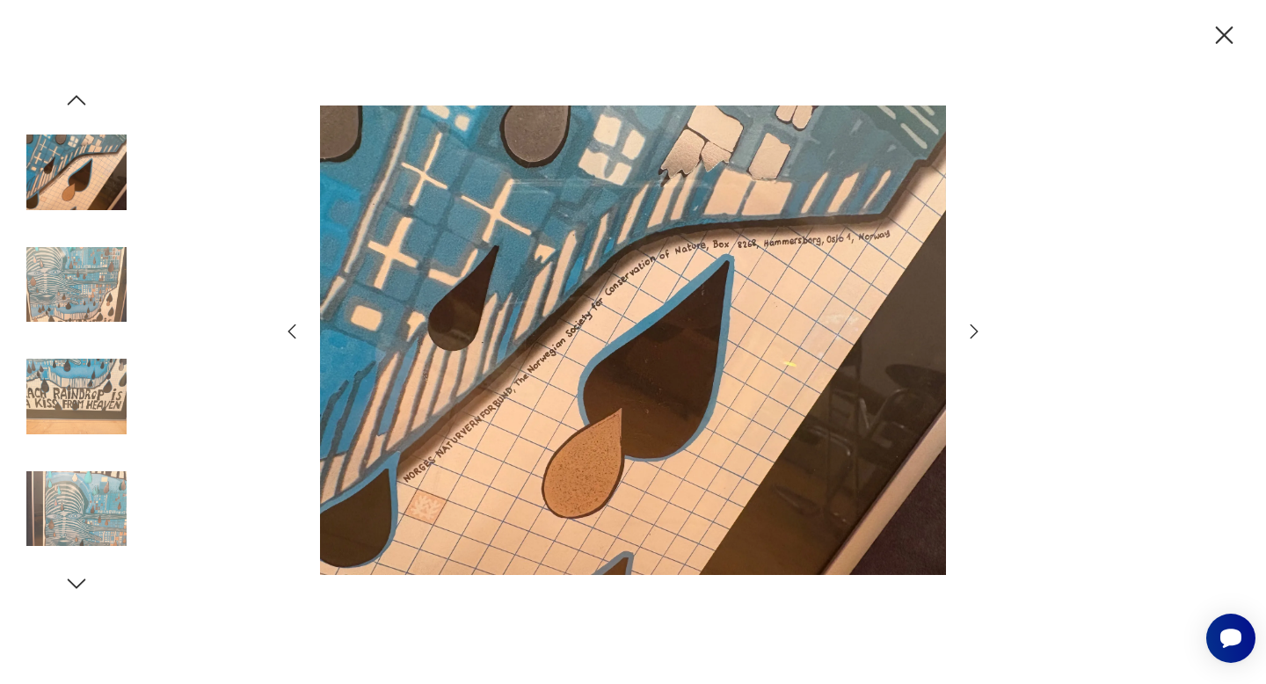
click at [676, 374] on img at bounding box center [633, 340] width 626 height 547
click at [978, 331] on icon "button" at bounding box center [973, 331] width 21 height 21
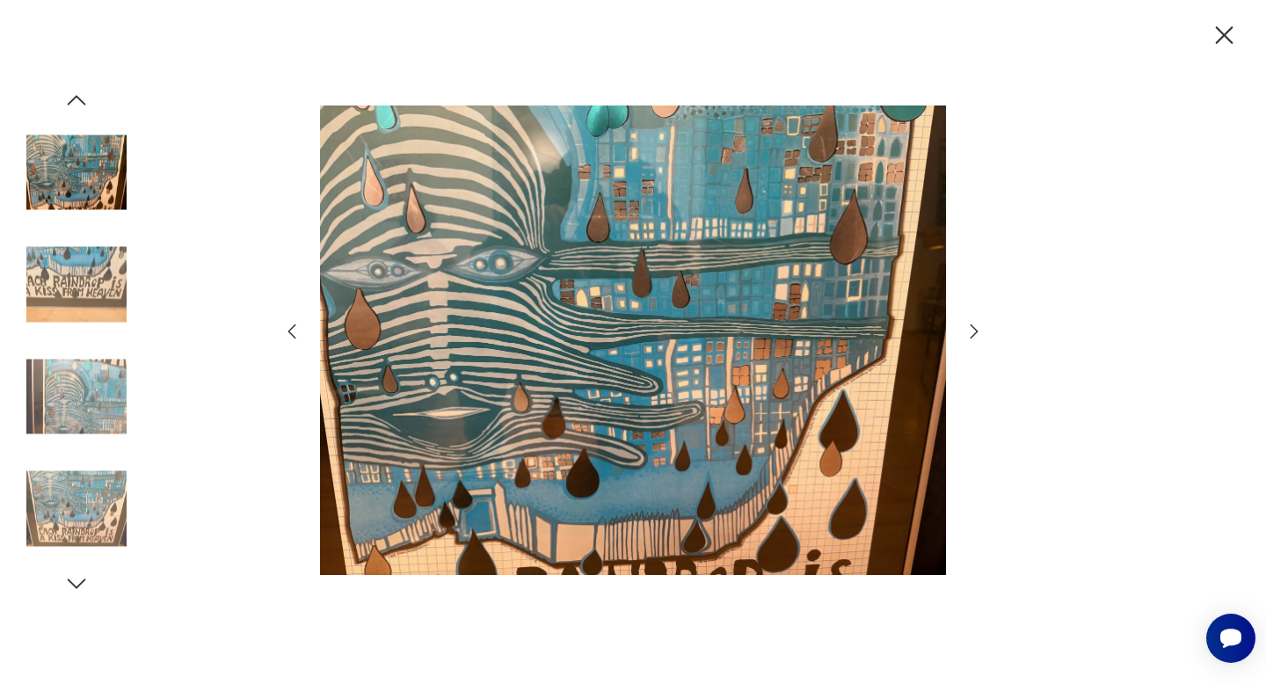
click at [978, 331] on icon "button" at bounding box center [973, 331] width 21 height 21
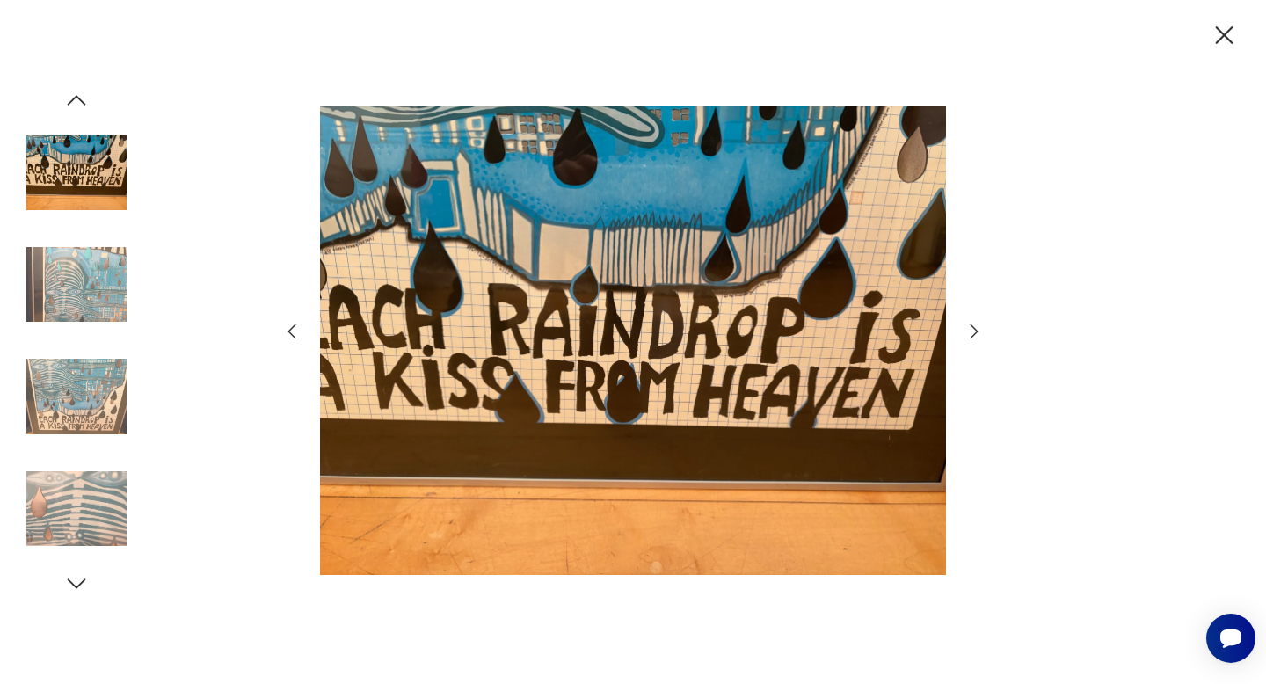
click at [978, 331] on icon "button" at bounding box center [973, 331] width 21 height 21
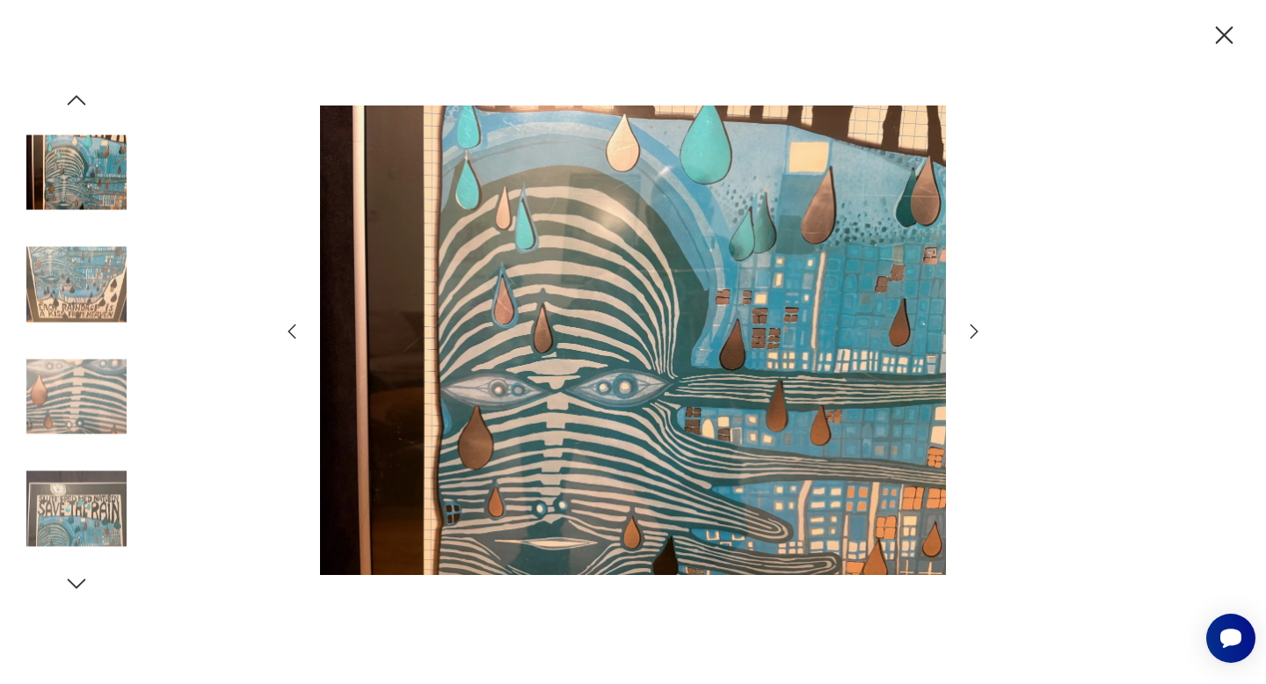
click at [978, 331] on icon "button" at bounding box center [973, 331] width 21 height 21
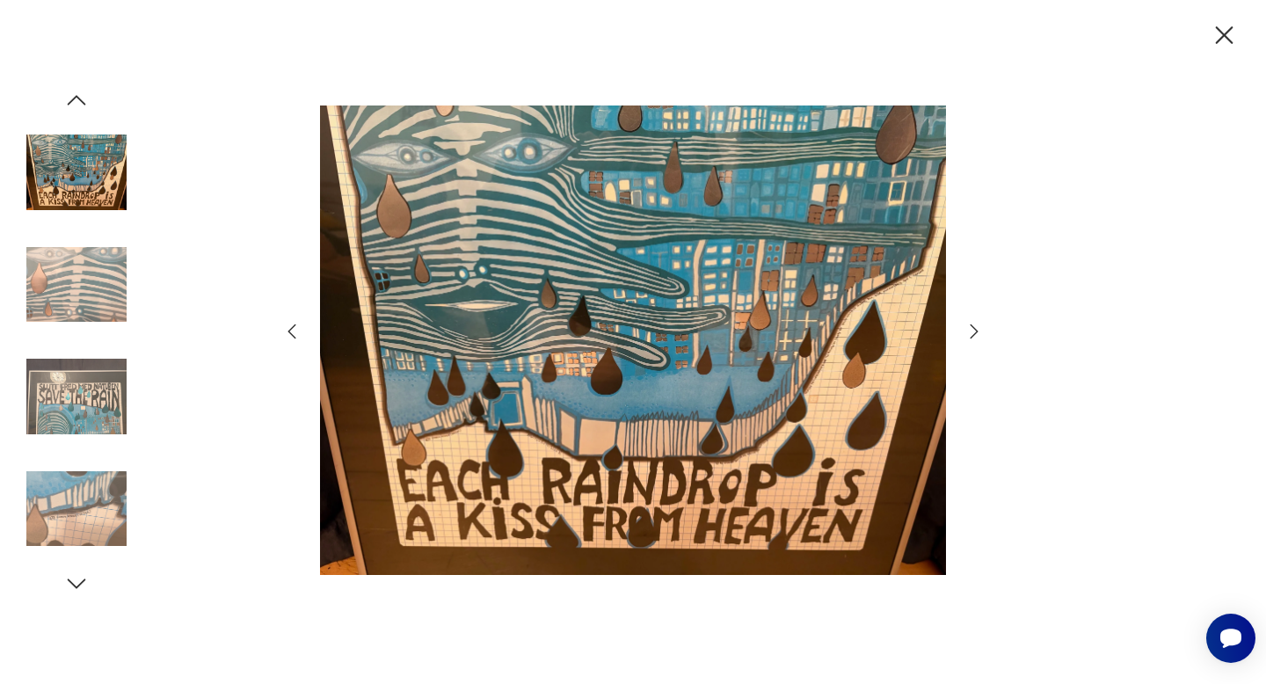
click at [978, 331] on icon "button" at bounding box center [973, 331] width 21 height 21
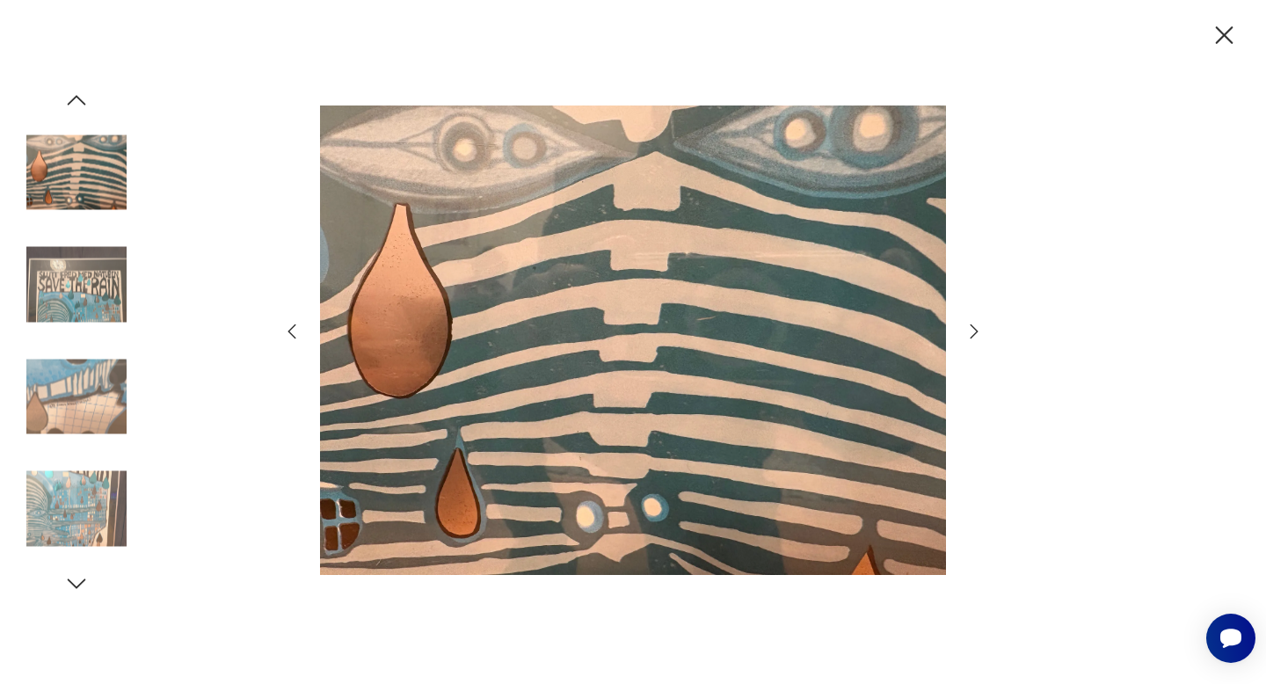
click at [978, 331] on icon "button" at bounding box center [973, 331] width 21 height 21
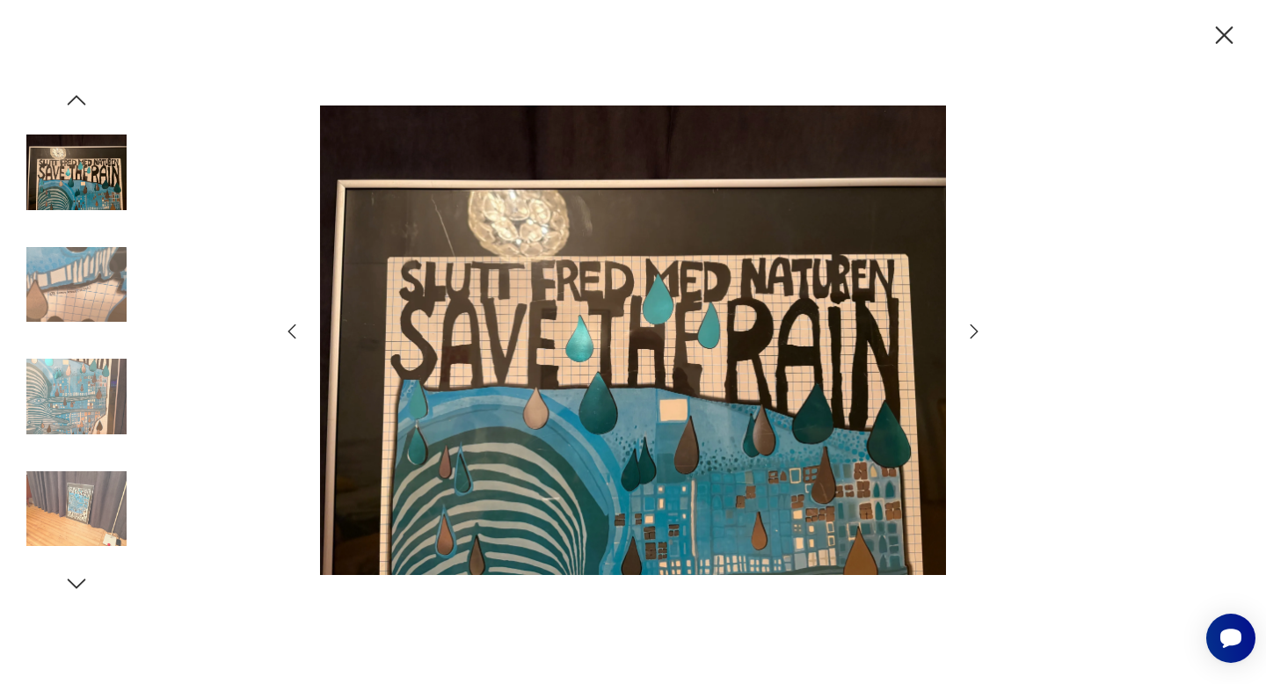
click at [978, 331] on icon "button" at bounding box center [973, 331] width 21 height 21
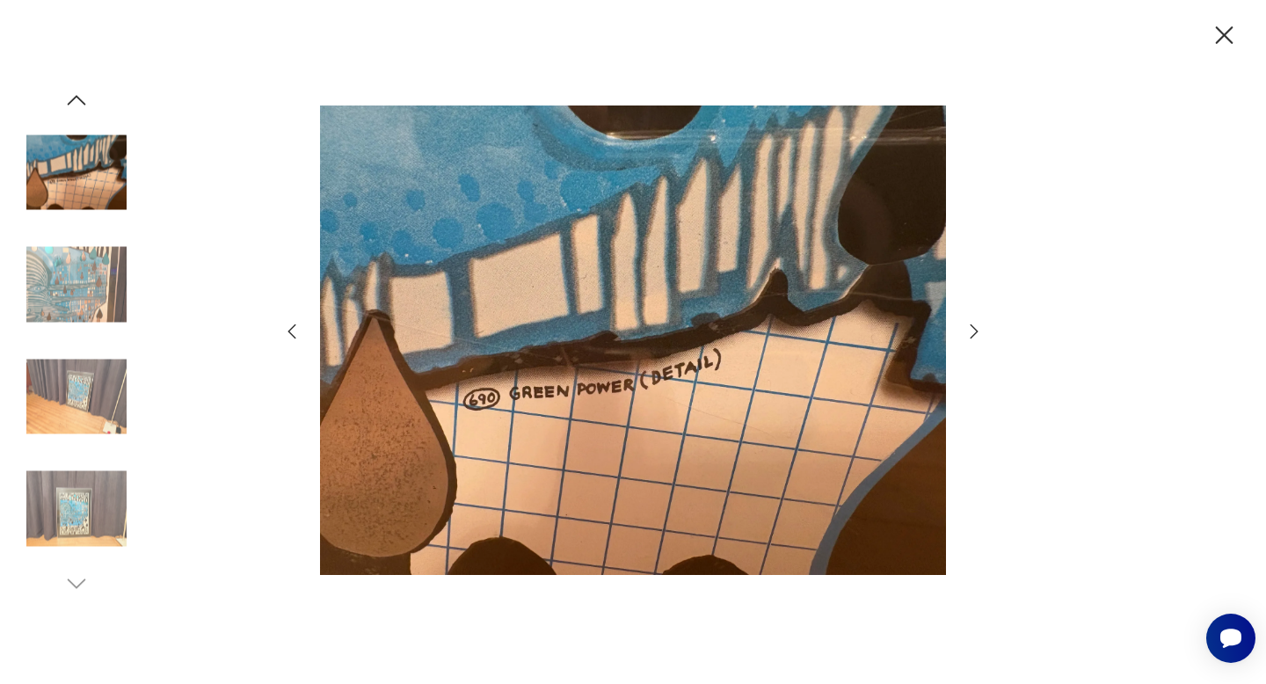
click at [978, 331] on icon "button" at bounding box center [973, 331] width 21 height 21
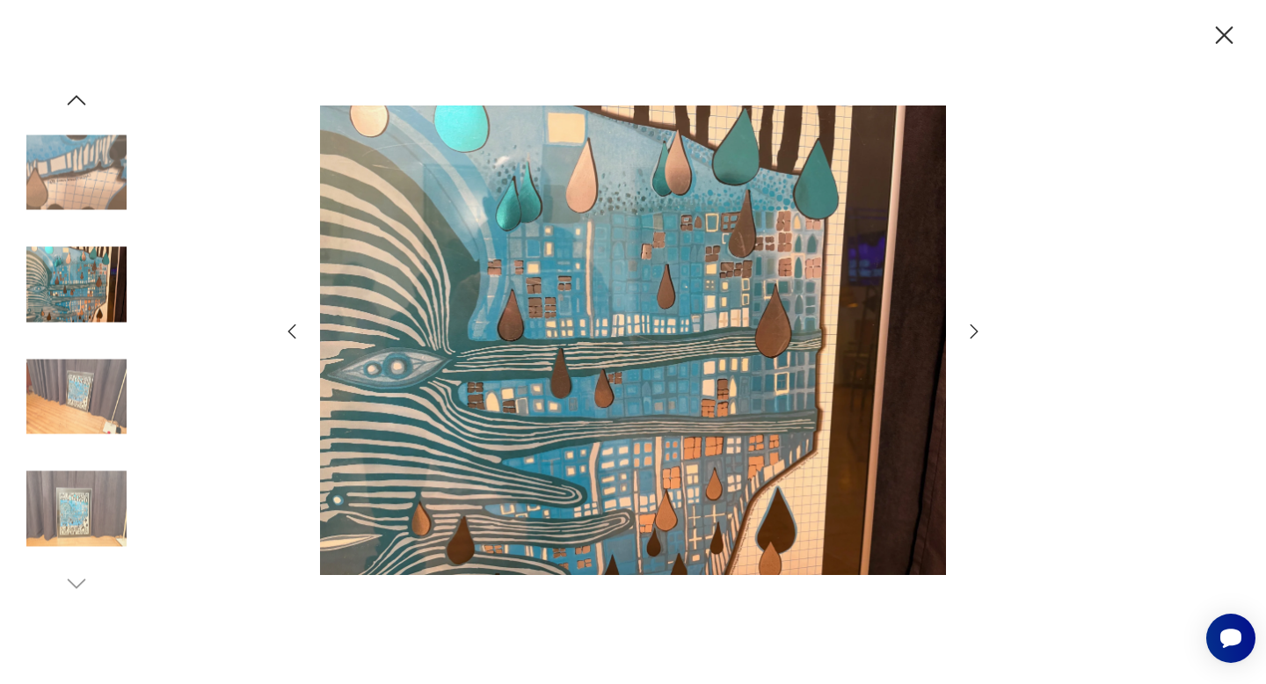
click at [978, 331] on icon "button" at bounding box center [973, 331] width 21 height 21
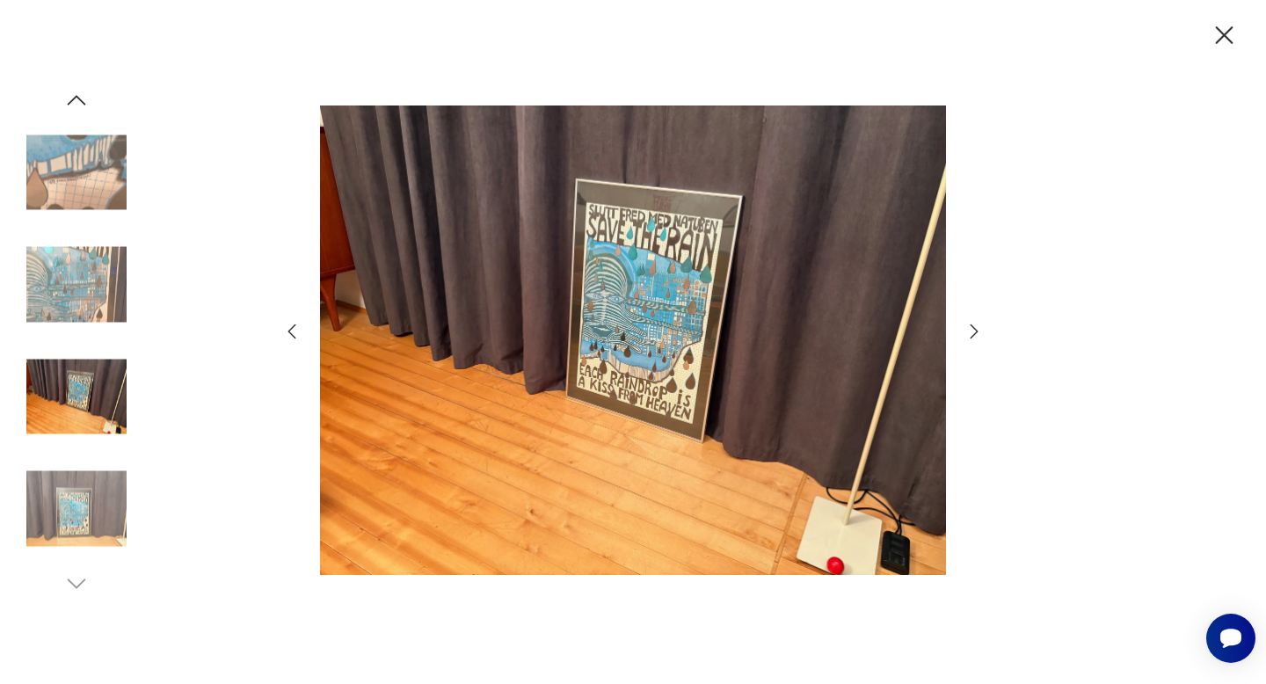
click at [978, 331] on icon "button" at bounding box center [973, 331] width 21 height 21
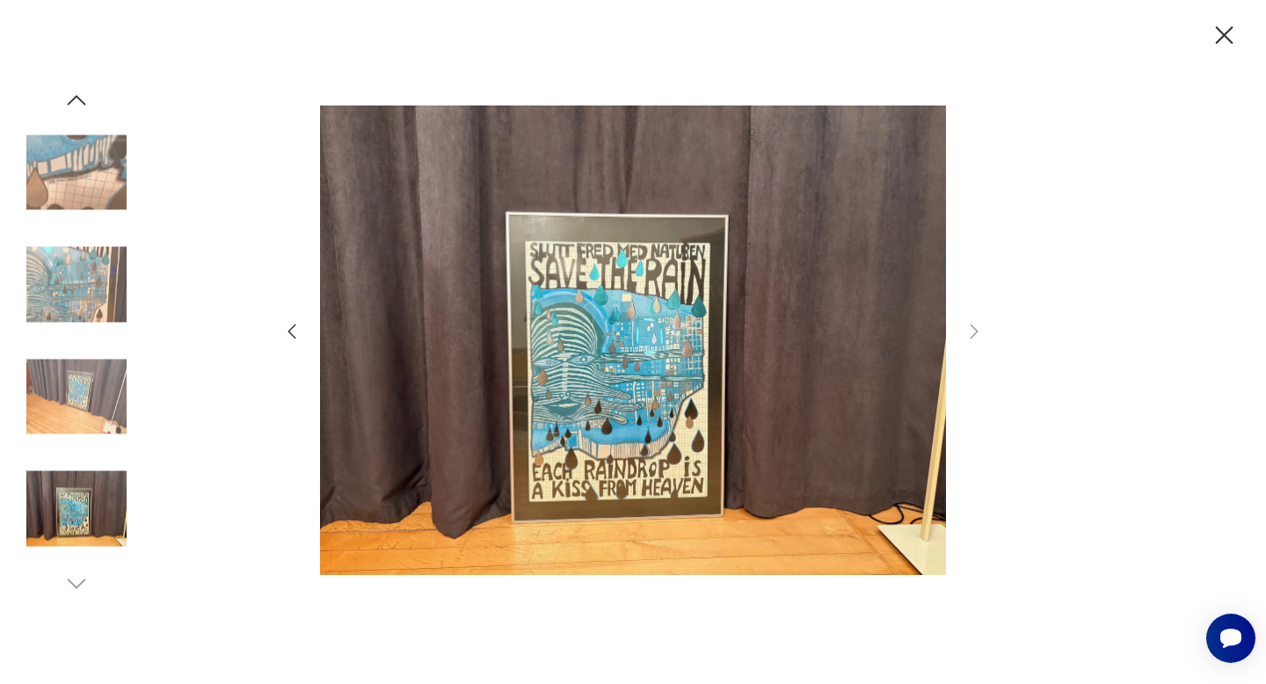
click at [1226, 38] on icon "button" at bounding box center [1225, 35] width 18 height 18
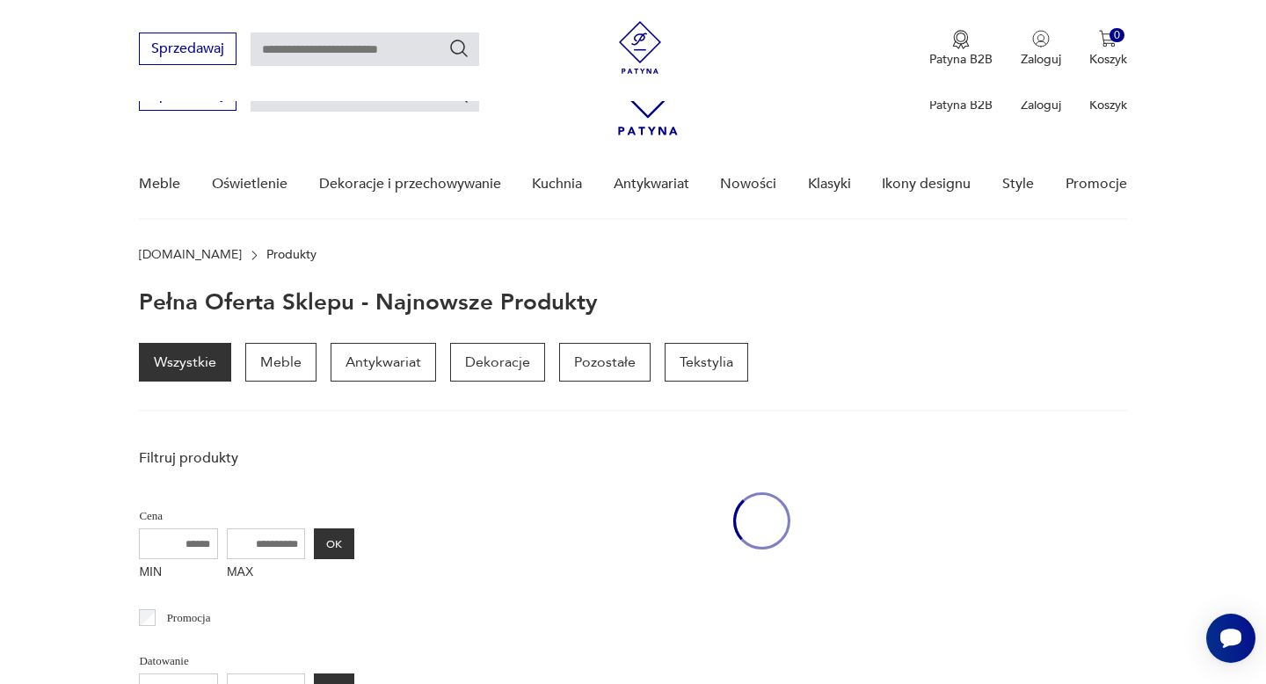
scroll to position [176, 0]
